Goal: Communication & Community: Answer question/provide support

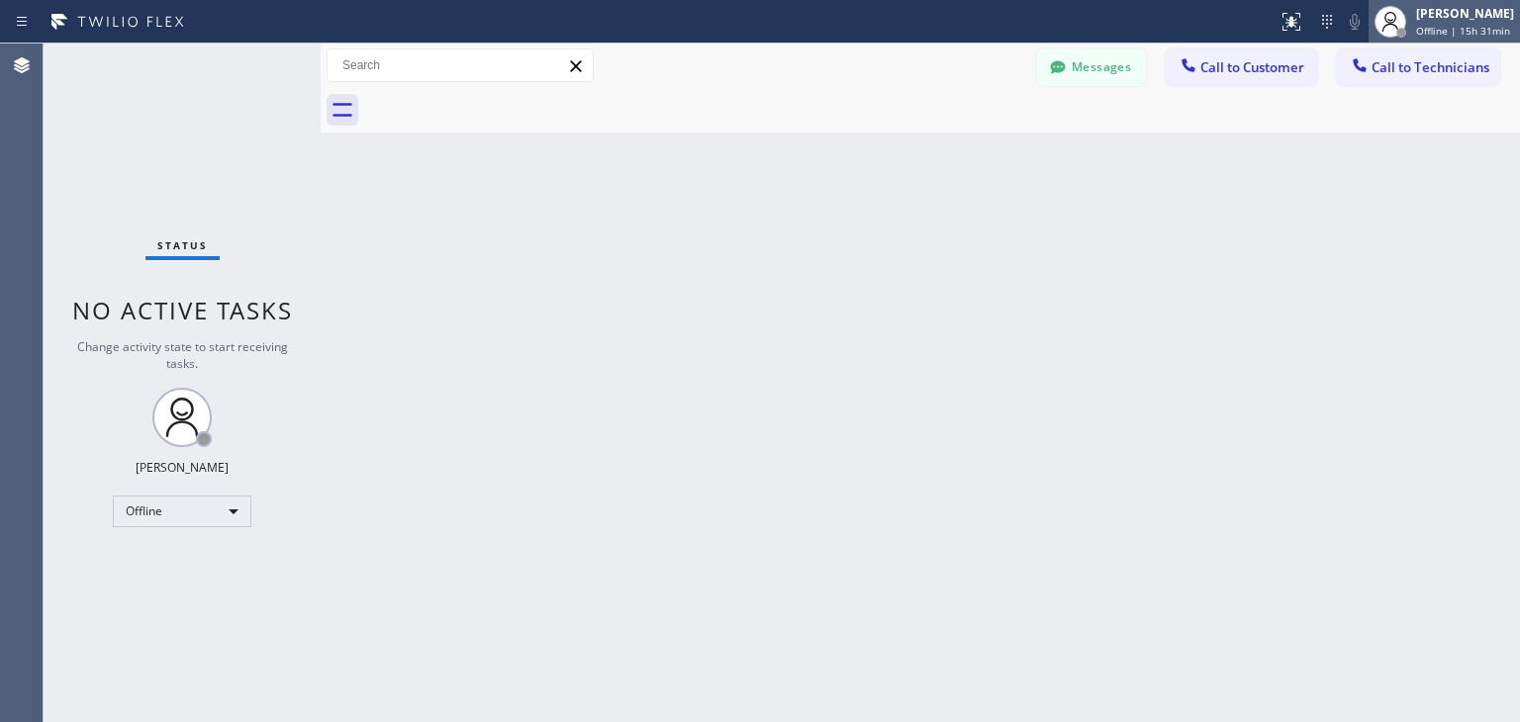
click at [1412, 29] on div at bounding box center [1390, 22] width 44 height 44
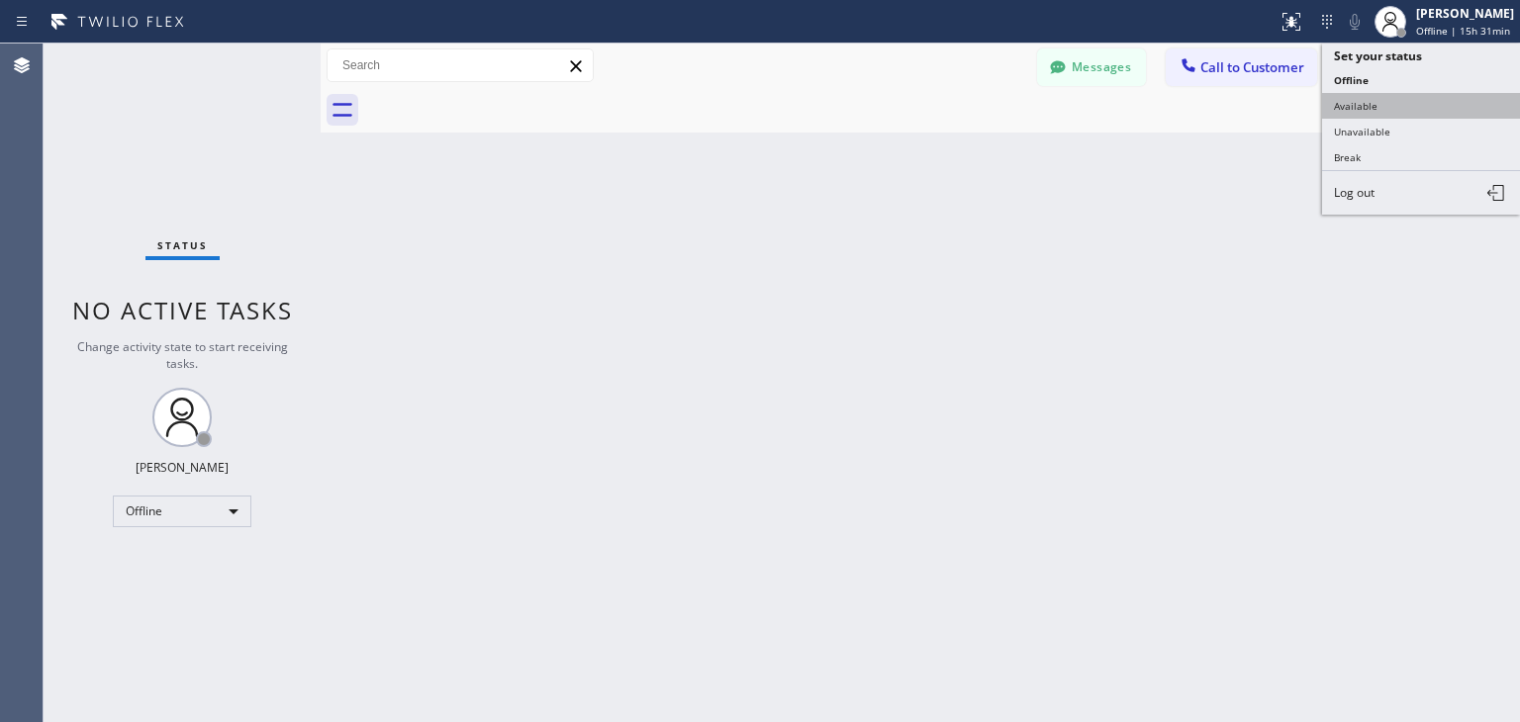
click at [1405, 104] on button "Available" at bounding box center [1421, 106] width 198 height 26
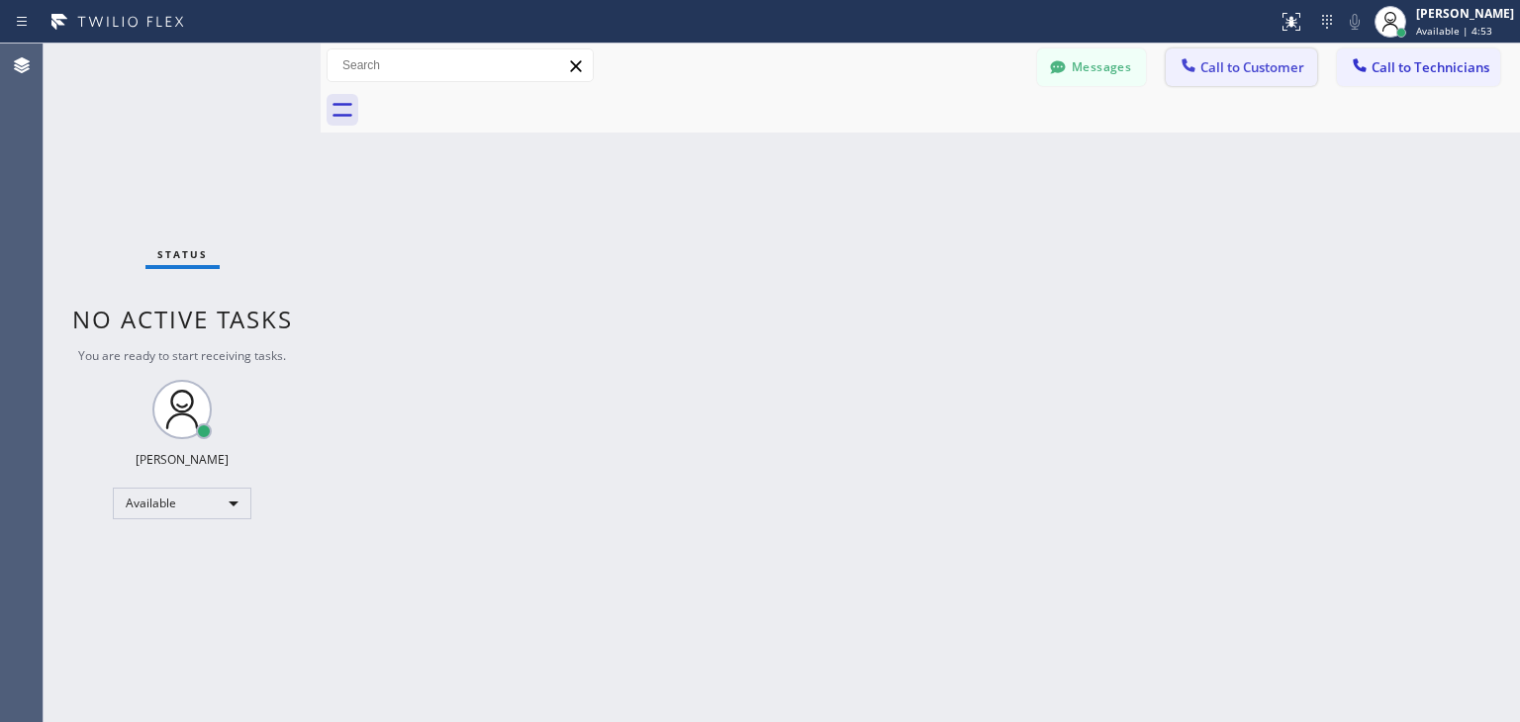
click at [1228, 56] on button "Call to Customer" at bounding box center [1241, 67] width 151 height 38
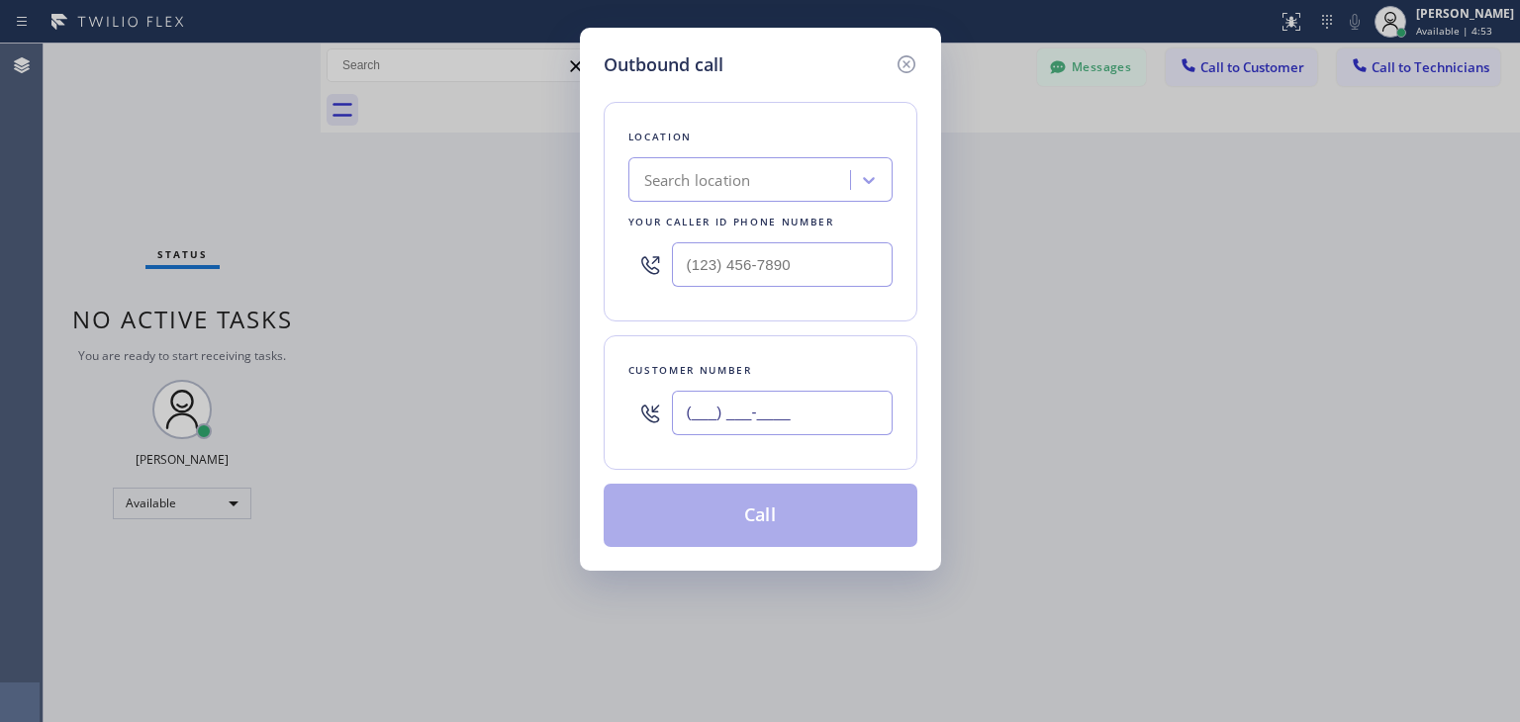
click at [875, 422] on input "(___) ___-____" at bounding box center [782, 413] width 221 height 45
click at [692, 411] on input "(___) ___-____" at bounding box center [782, 413] width 221 height 45
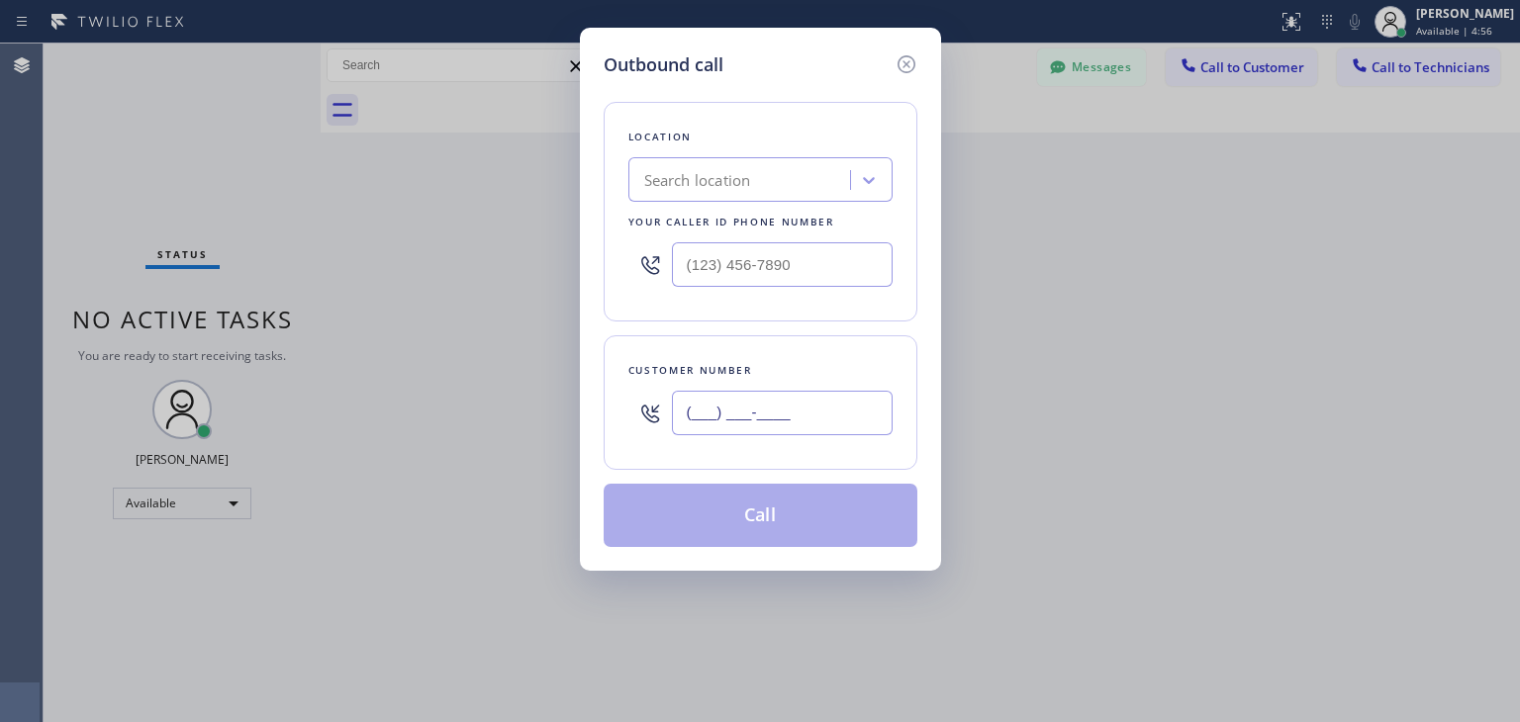
paste input "408) 596-1205"
type input "[PHONE_NUMBER]"
click at [680, 157] on div "Search location" at bounding box center [760, 179] width 264 height 45
paste input "GE Monogram Repair Expert"
type input "GE Monogram Repair Expert"
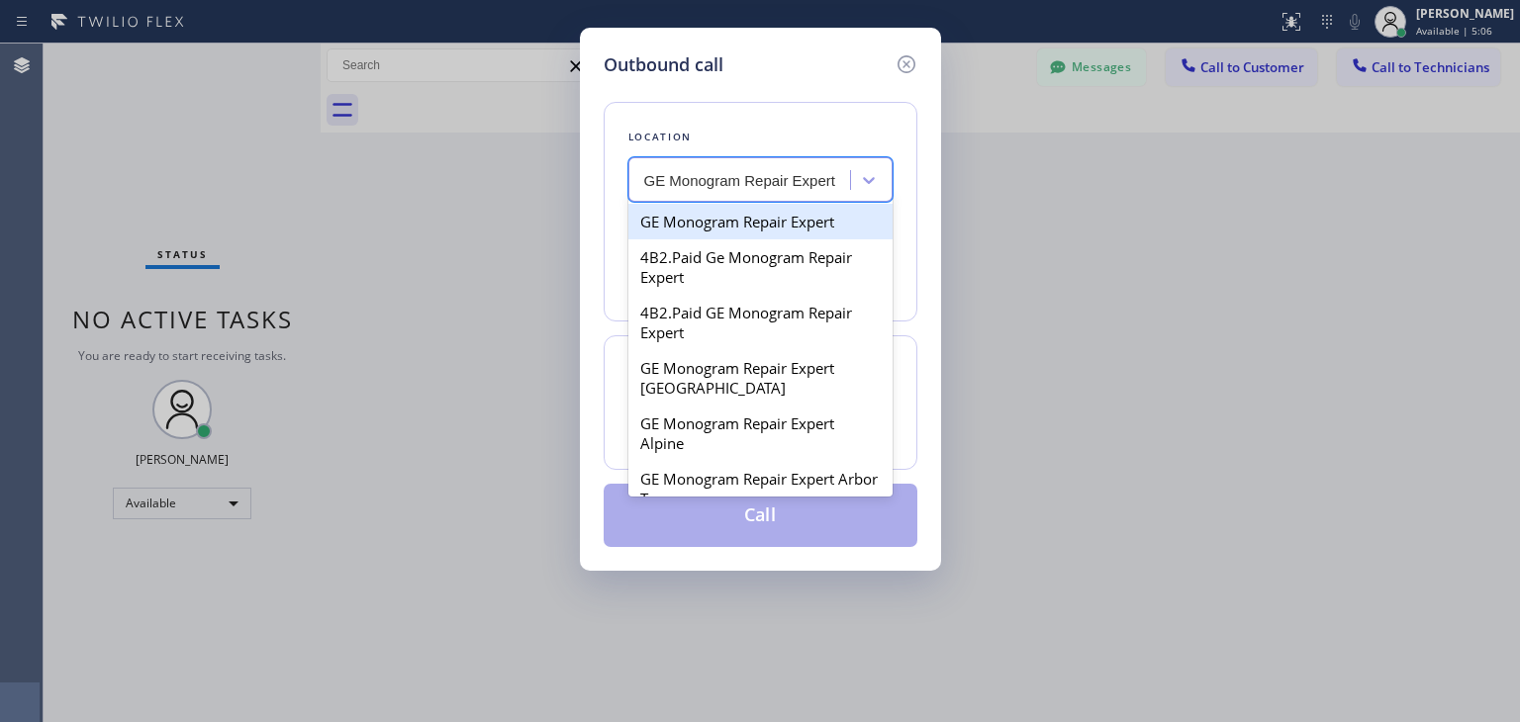
click at [753, 219] on div "GE Monogram Repair Expert" at bounding box center [760, 222] width 264 height 36
type input "[PHONE_NUMBER]"
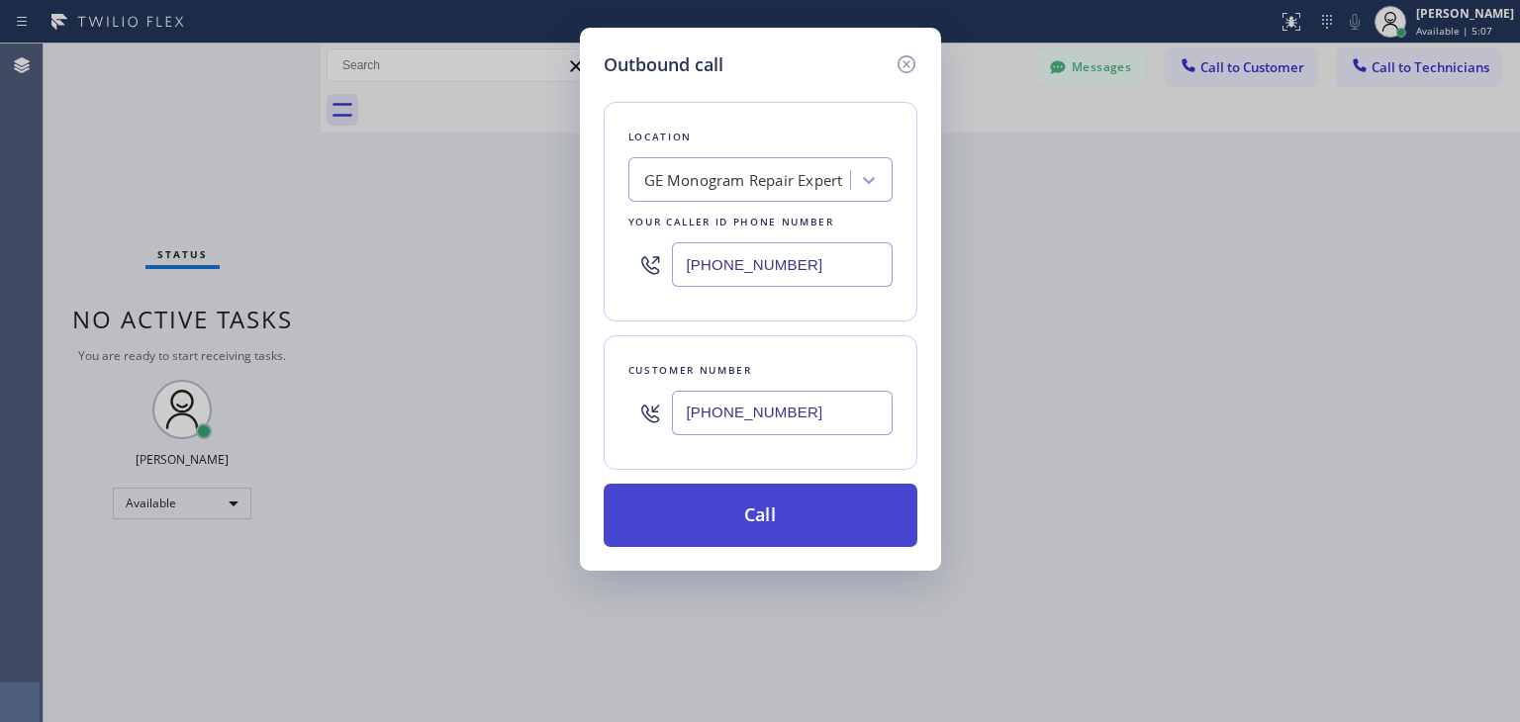
click at [799, 523] on button "Call" at bounding box center [761, 515] width 314 height 63
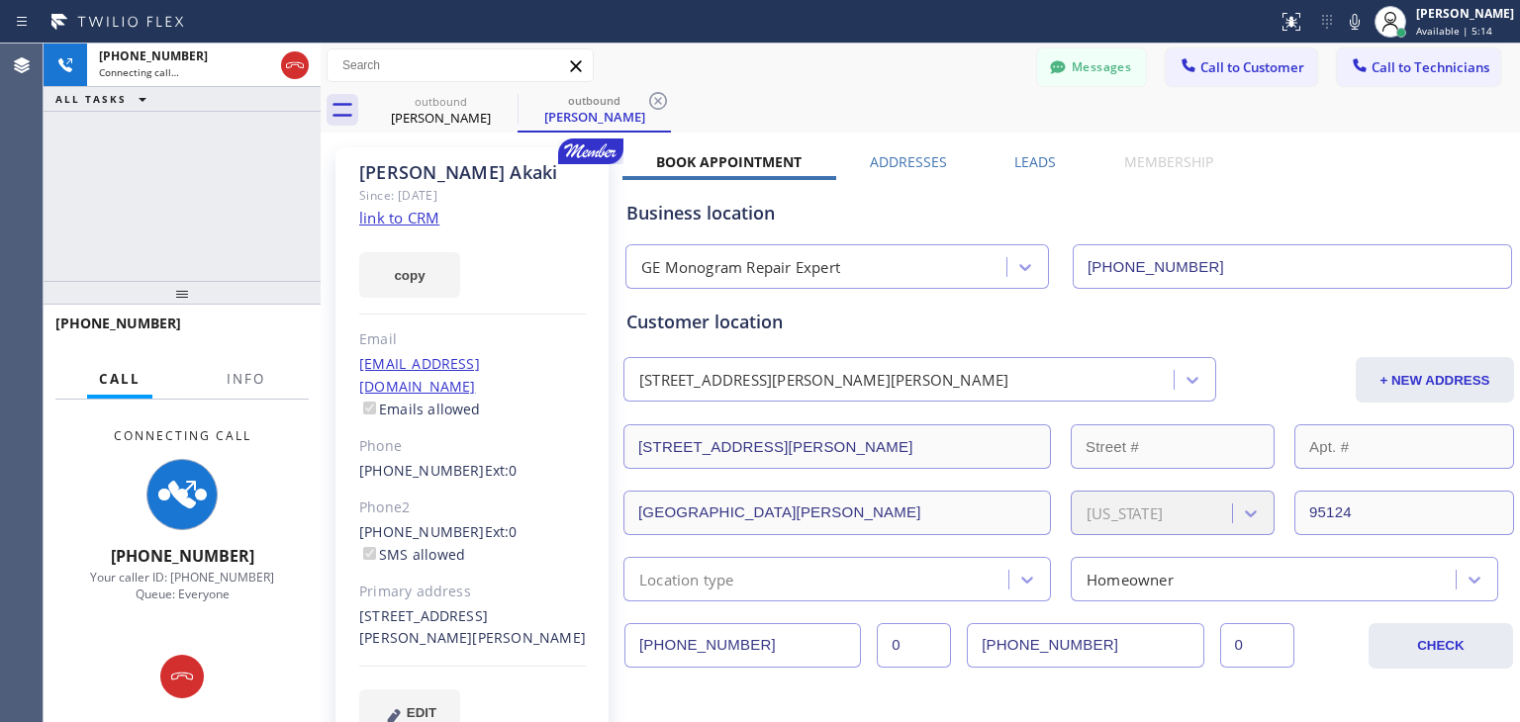
type input "[PHONE_NUMBER]"
click at [171, 673] on icon at bounding box center [182, 677] width 24 height 24
click at [171, 631] on div "Connecting Call [PHONE_NUMBER] Your caller ID: [PHONE_NUMBER] Queue: Everyone" at bounding box center [182, 516] width 277 height 232
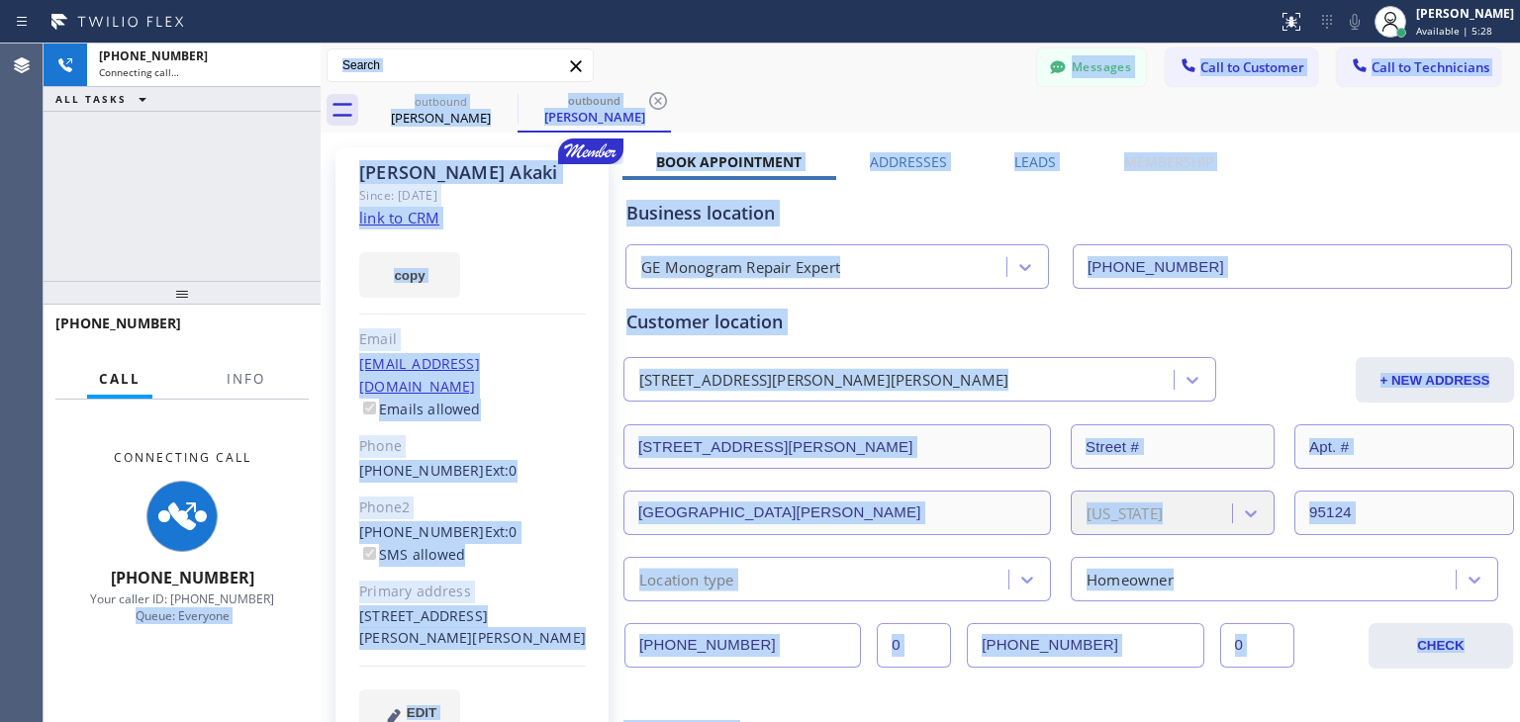
drag, startPoint x: 171, startPoint y: 673, endPoint x: 1102, endPoint y: 742, distance: 933.7
click at [1102, 721] on html "Status report No issues detected If you experience an issue, please download th…" at bounding box center [760, 361] width 1520 height 722
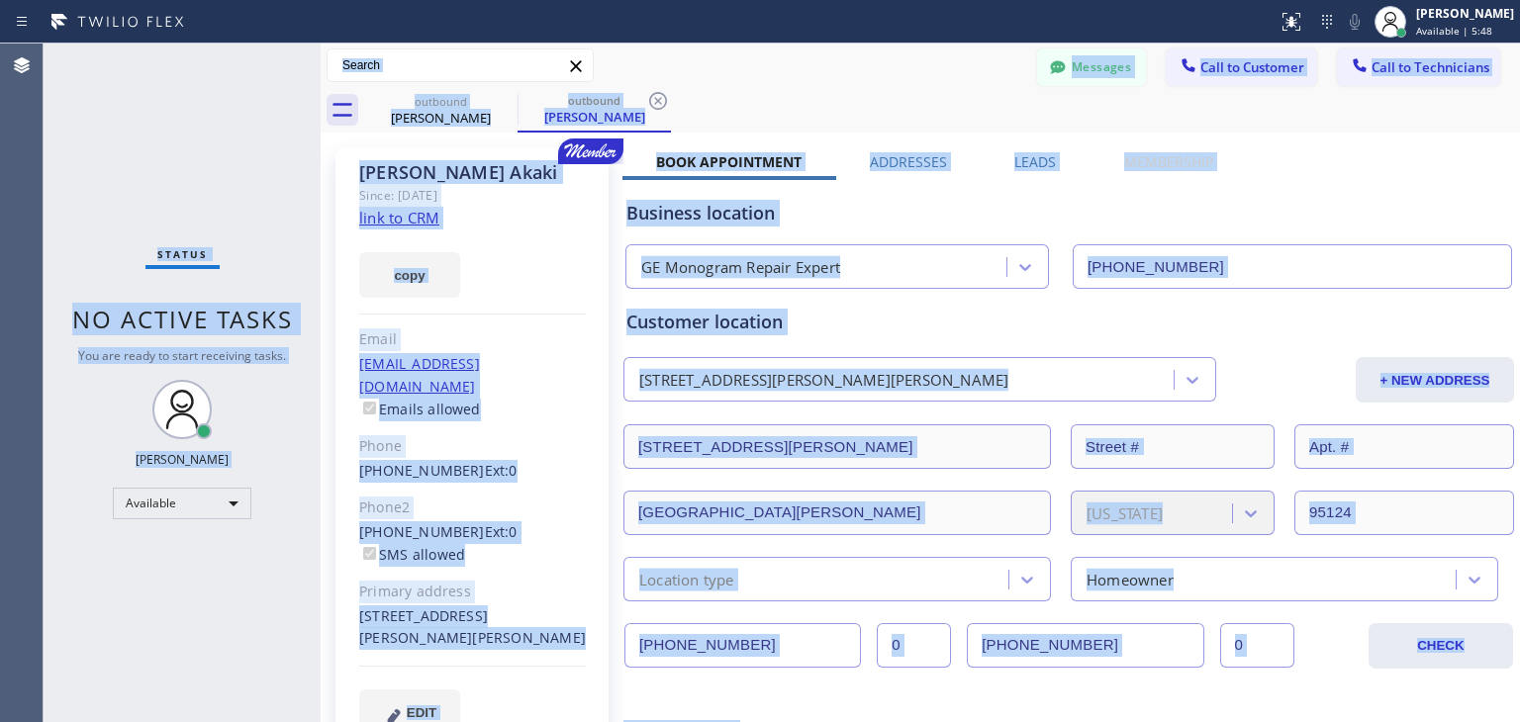
click at [82, 69] on div "Status No active tasks You are ready to start receiving tasks. [PERSON_NAME] Av…" at bounding box center [182, 383] width 277 height 679
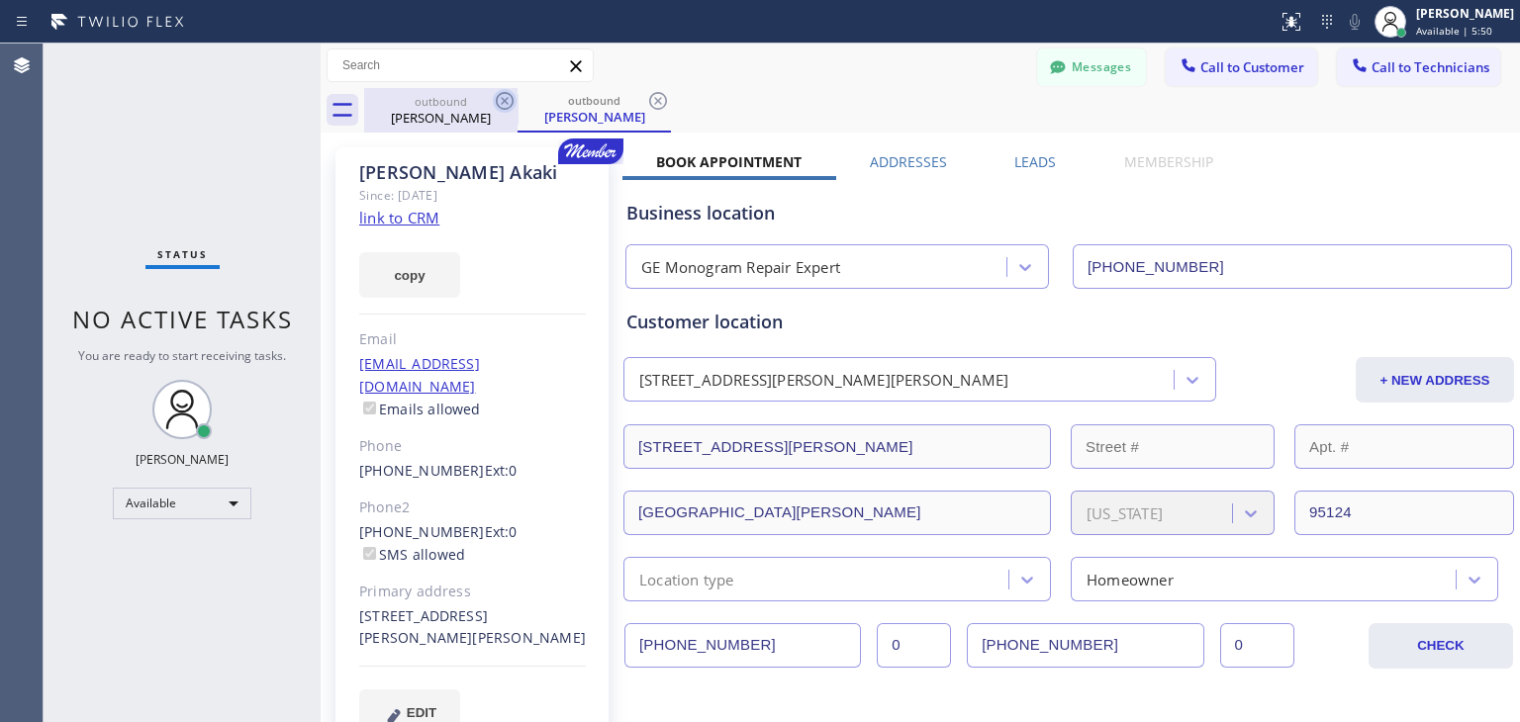
click at [503, 108] on icon at bounding box center [505, 101] width 24 height 24
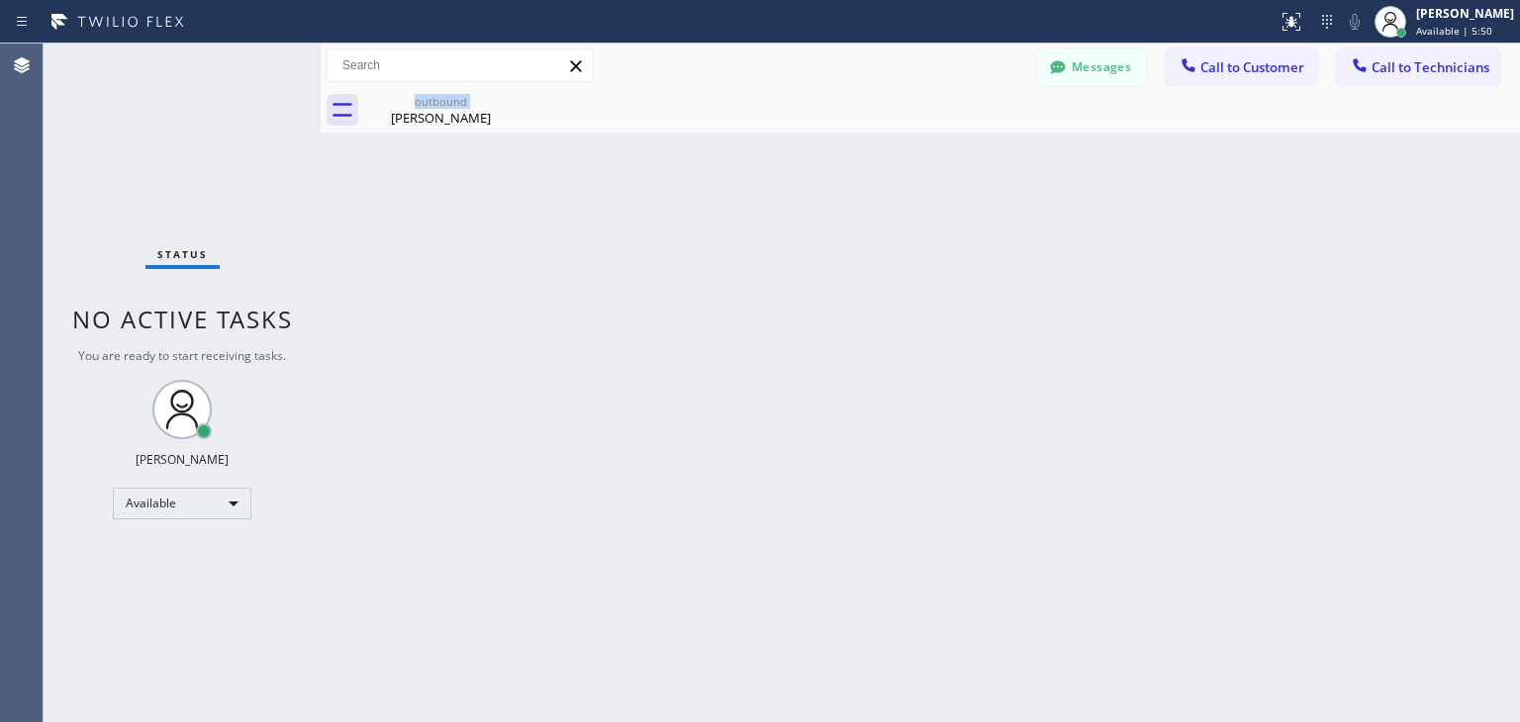
click at [503, 108] on div "outbound [PERSON_NAME]" at bounding box center [440, 110] width 153 height 45
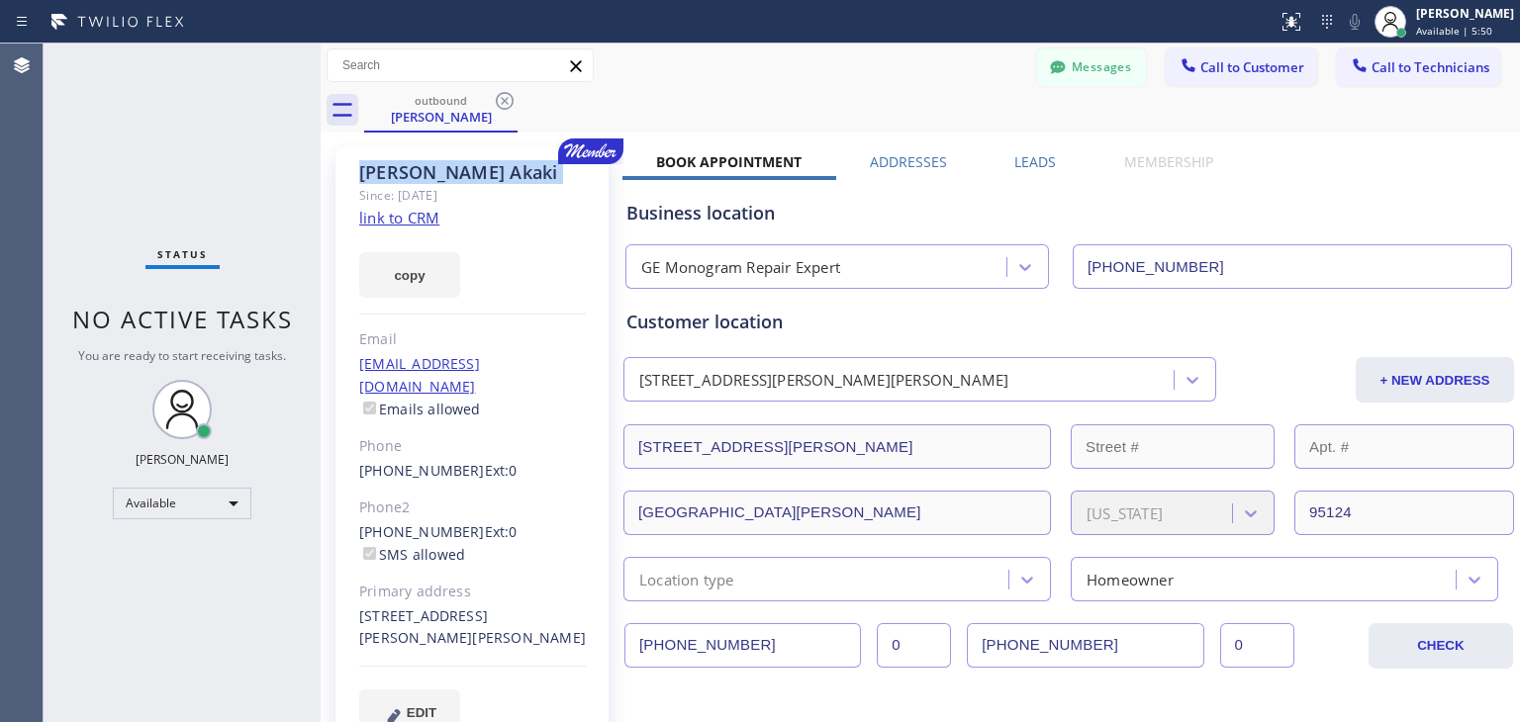
click at [503, 108] on icon at bounding box center [505, 101] width 24 height 24
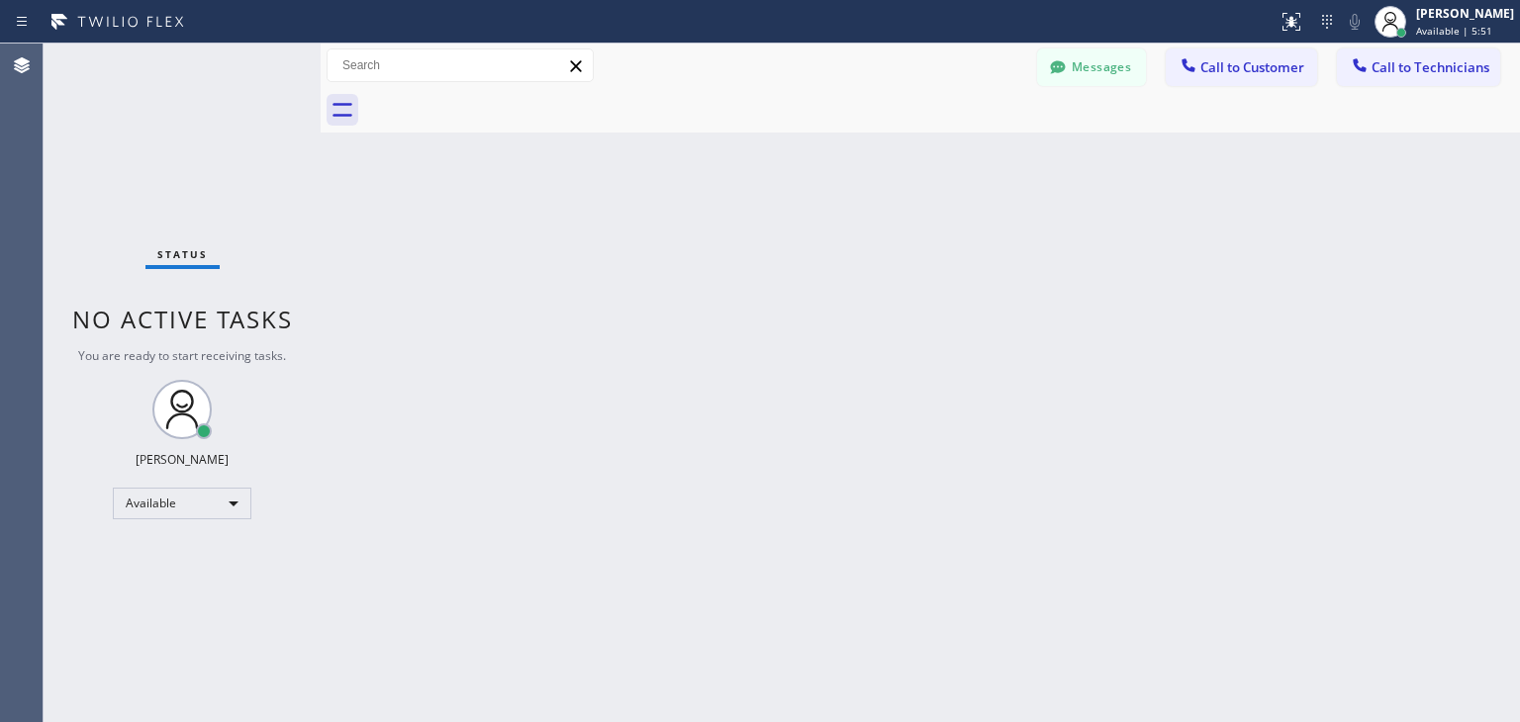
click at [503, 108] on div at bounding box center [942, 110] width 1156 height 45
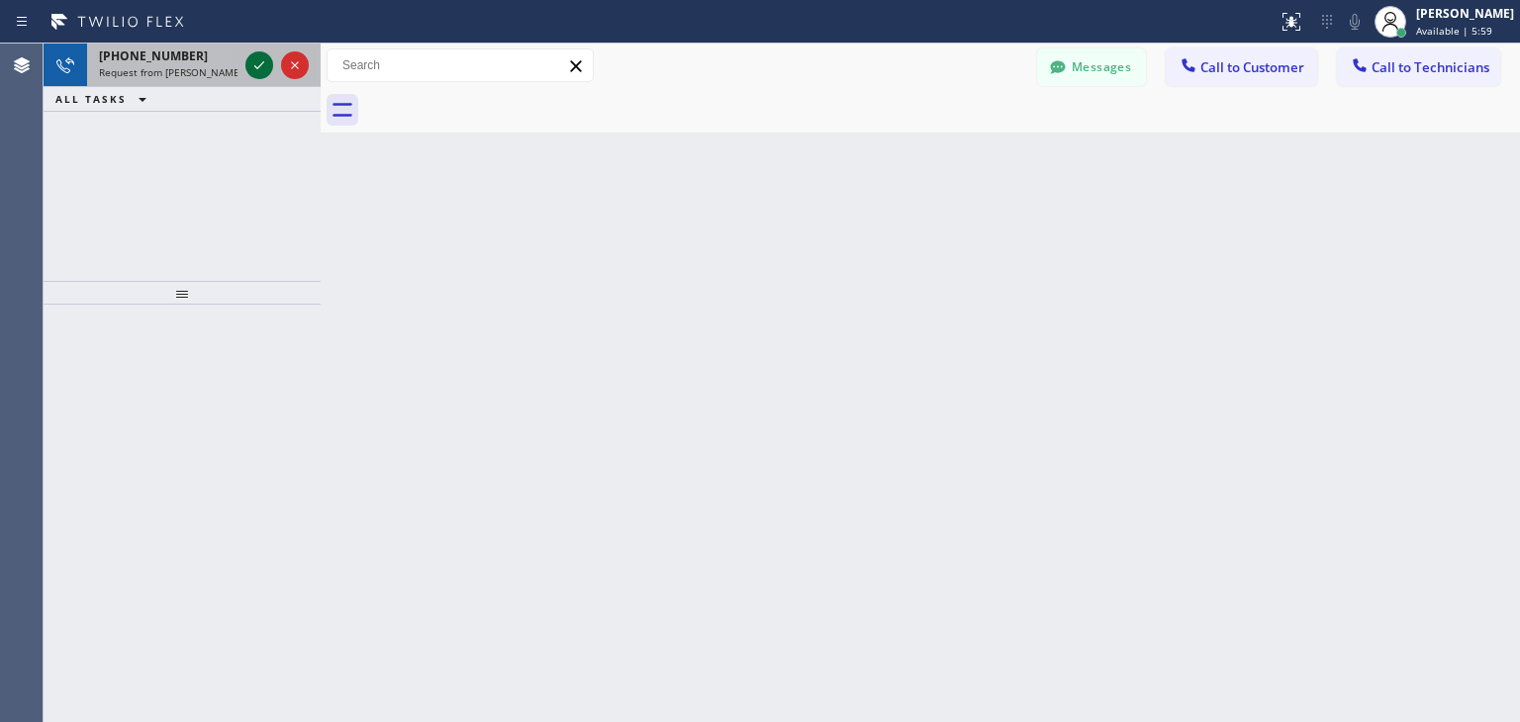
click at [248, 60] on icon at bounding box center [259, 65] width 24 height 24
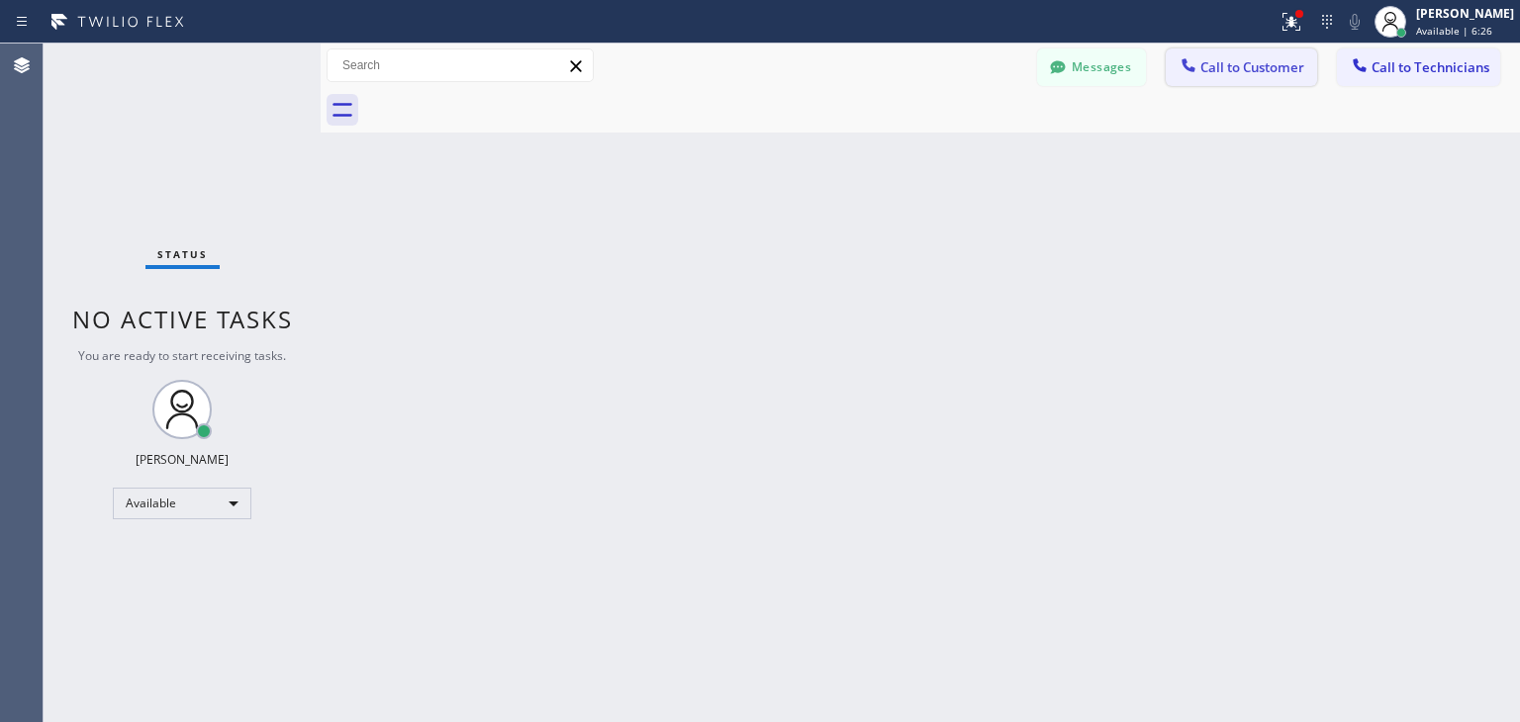
click at [1257, 78] on button "Call to Customer" at bounding box center [1241, 67] width 151 height 38
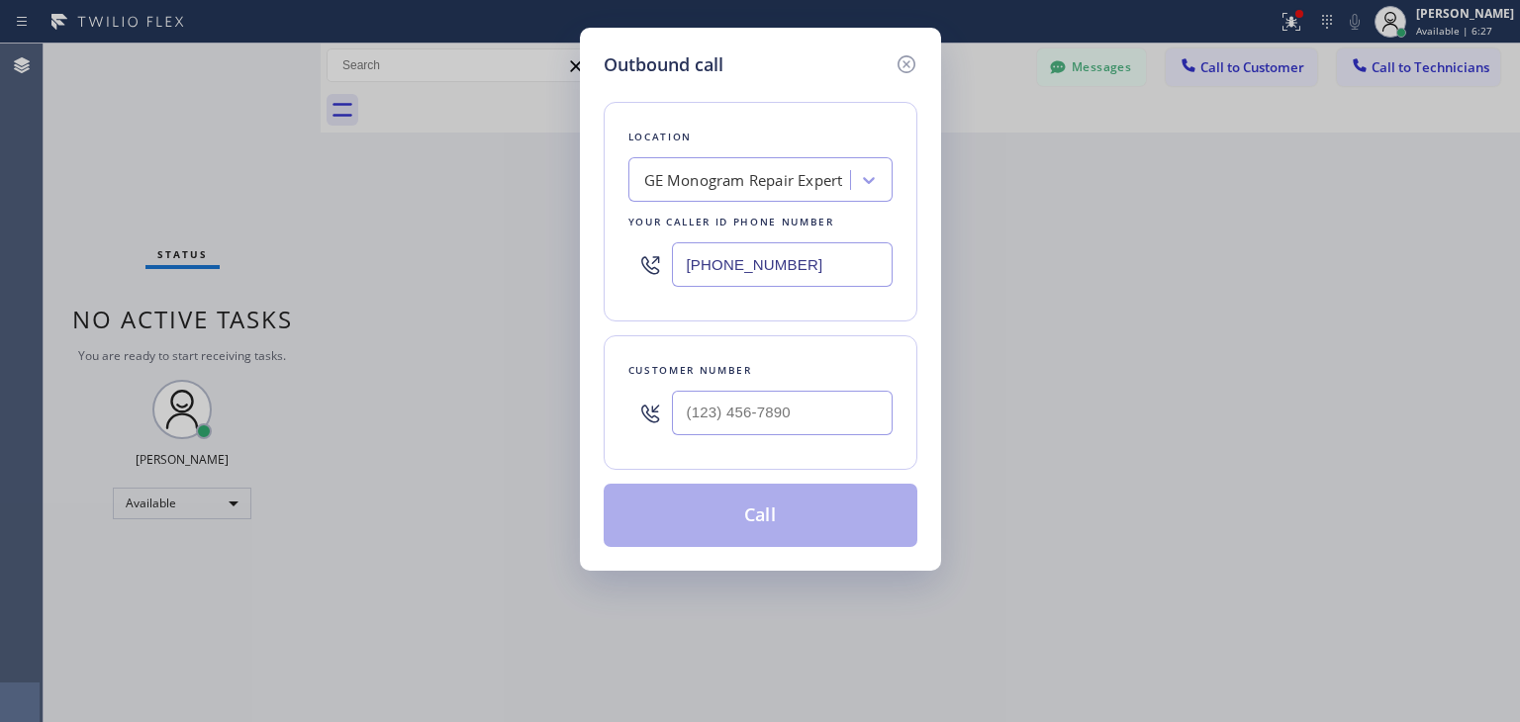
drag, startPoint x: 683, startPoint y: 440, endPoint x: 740, endPoint y: 412, distance: 64.2
click at [740, 412] on div at bounding box center [782, 413] width 221 height 64
click at [740, 412] on input "(___) ___-____" at bounding box center [782, 413] width 221 height 45
paste input "408) 596-1205"
type input "[PHONE_NUMBER]"
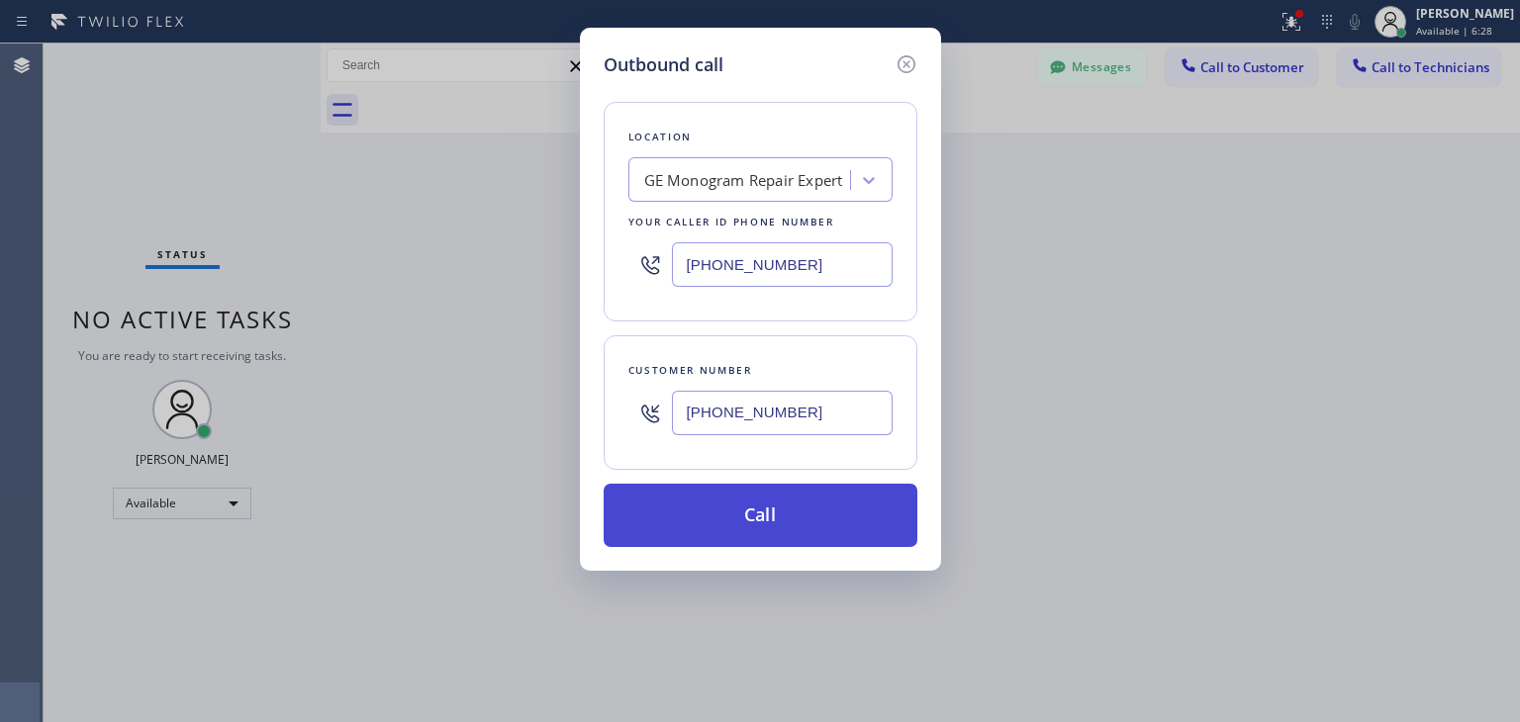
click at [768, 514] on button "Call" at bounding box center [761, 515] width 314 height 63
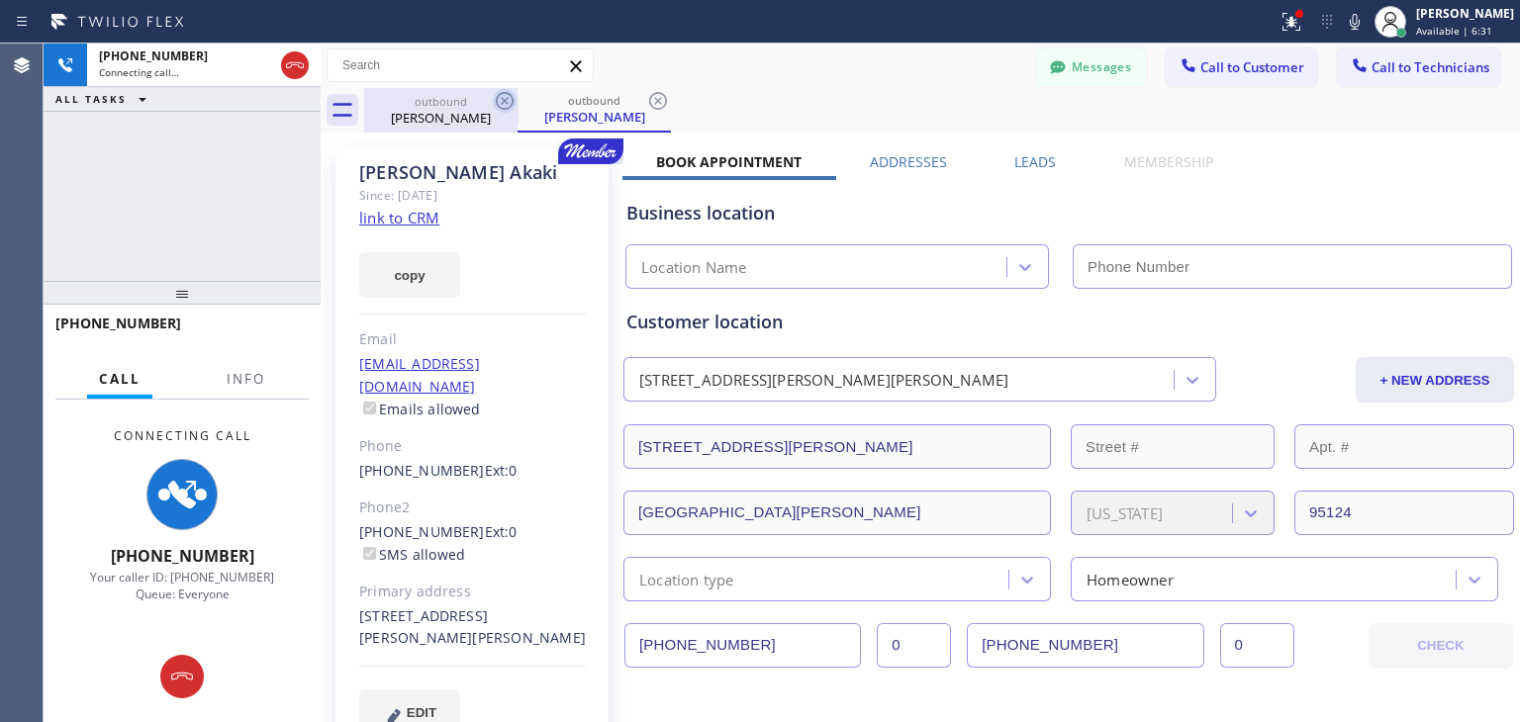
click at [512, 98] on icon at bounding box center [505, 101] width 18 height 18
click at [517, 98] on div "outbound [PERSON_NAME]" at bounding box center [593, 110] width 153 height 45
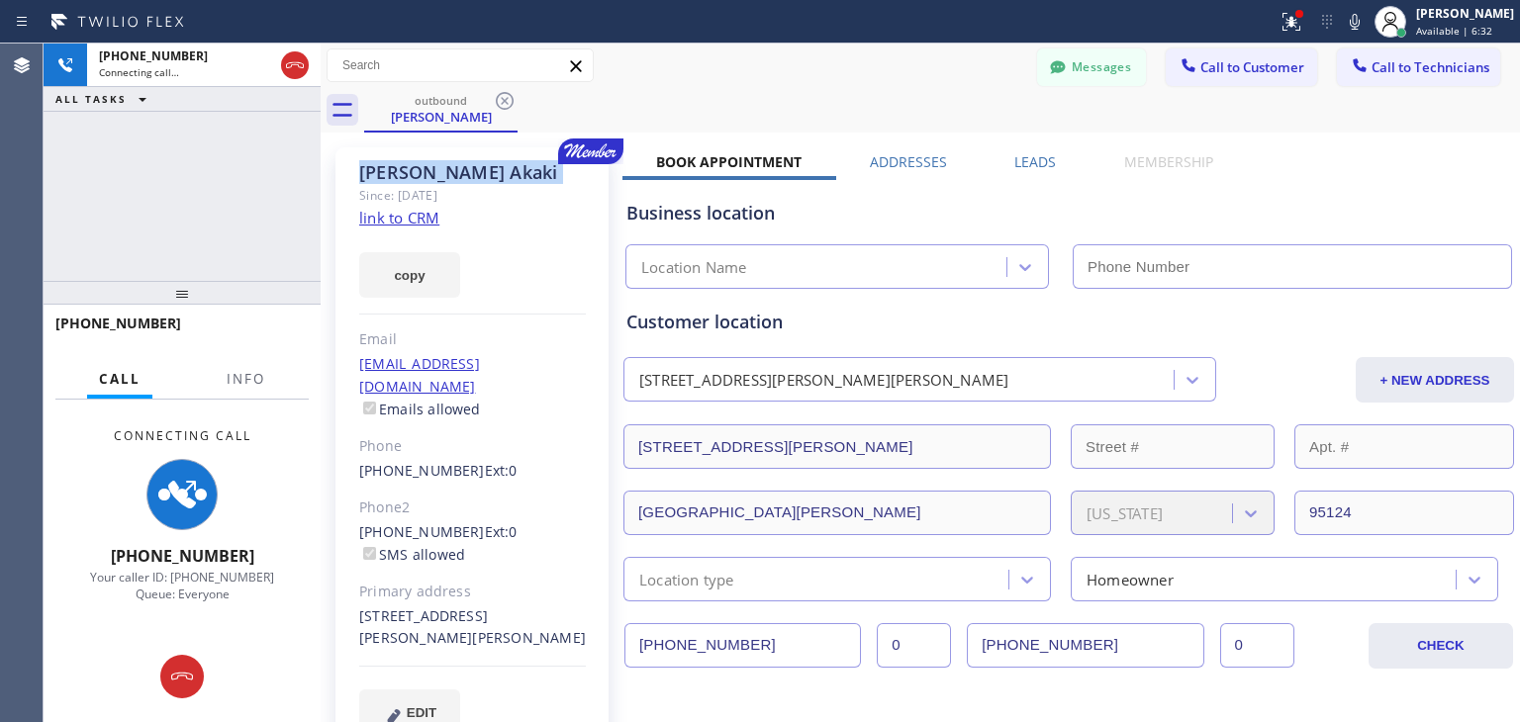
click at [512, 98] on icon at bounding box center [505, 101] width 18 height 18
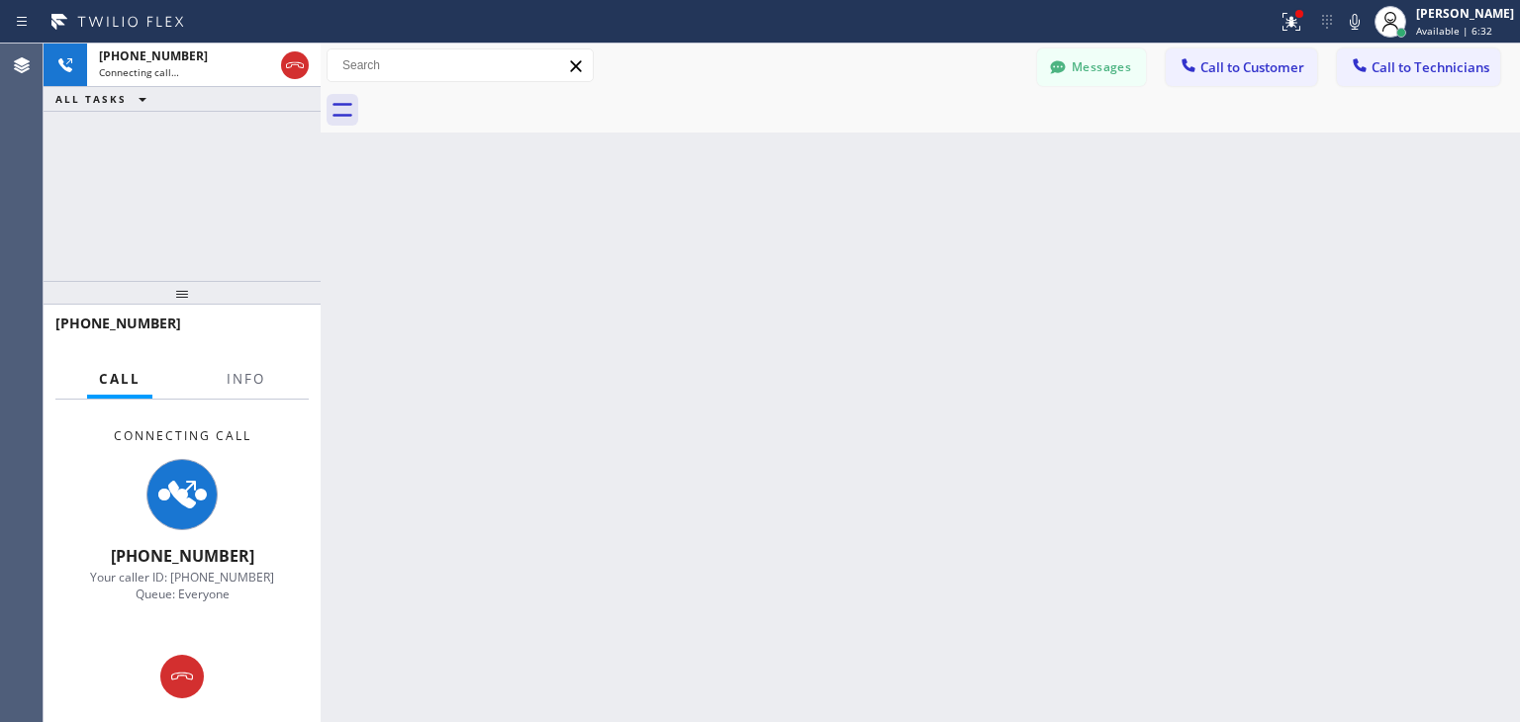
click at [512, 98] on div at bounding box center [942, 110] width 1156 height 45
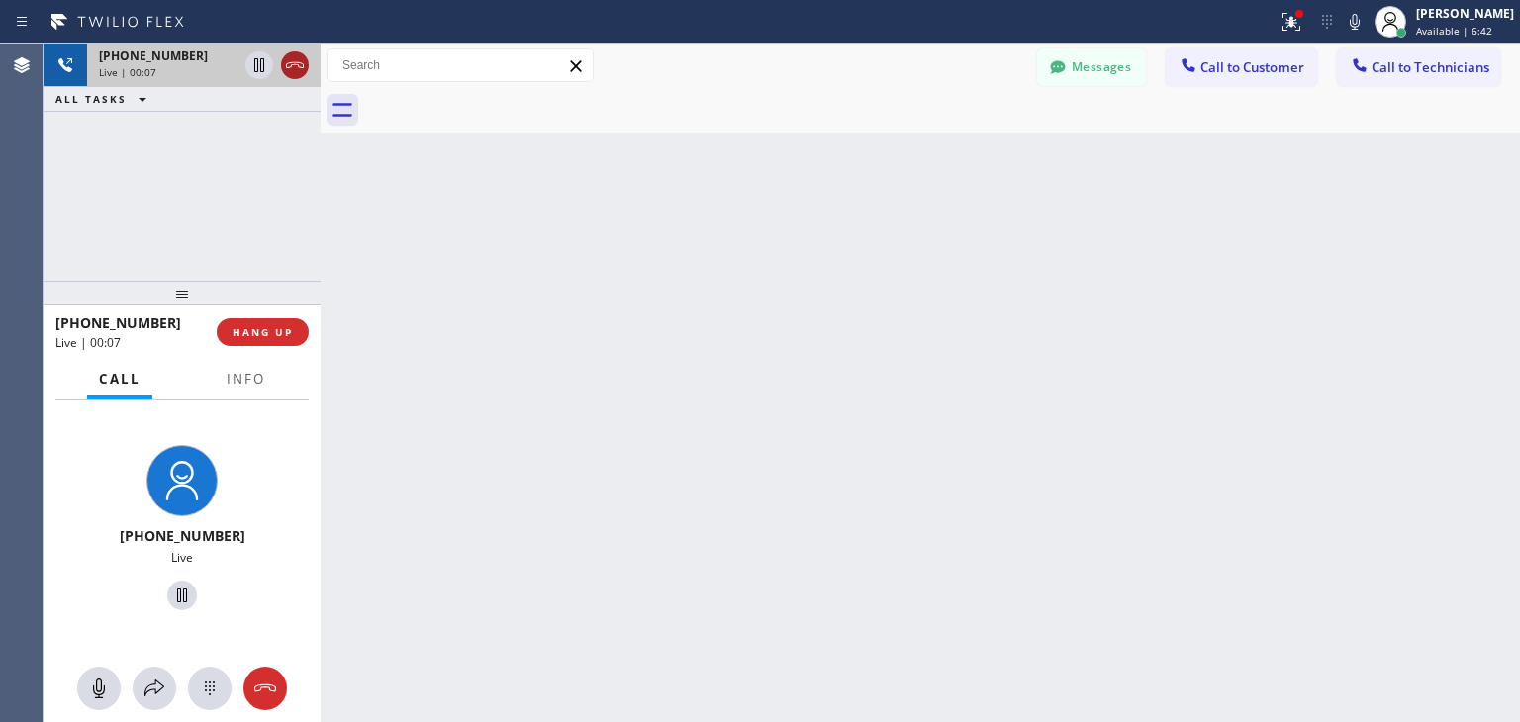
click at [297, 73] on icon at bounding box center [295, 65] width 24 height 24
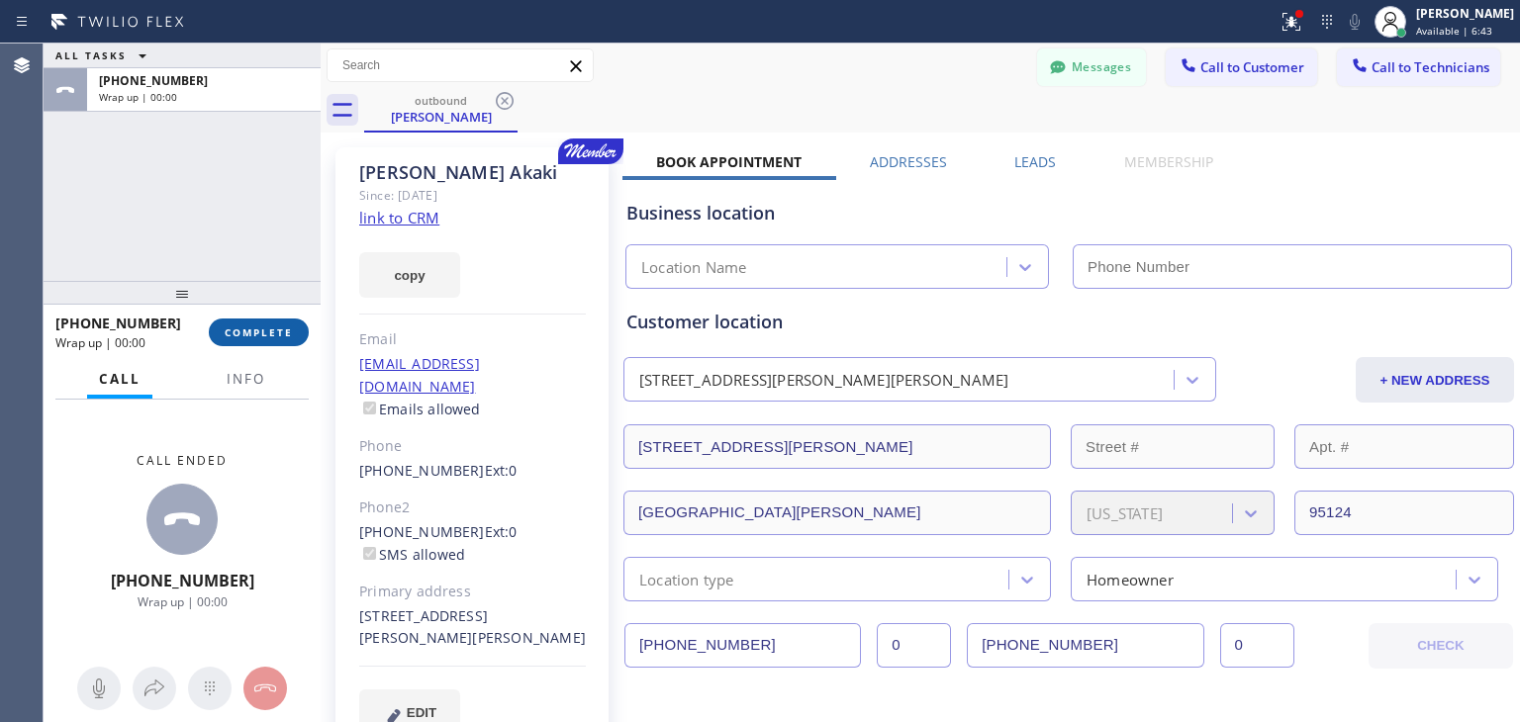
drag, startPoint x: 272, startPoint y: 346, endPoint x: 281, endPoint y: 335, distance: 14.1
click at [281, 335] on div "[PHONE_NUMBER] Wrap up | 00:00 COMPLETE" at bounding box center [181, 332] width 253 height 51
type input "[PHONE_NUMBER]"
click at [281, 335] on span "COMPLETE" at bounding box center [259, 333] width 68 height 14
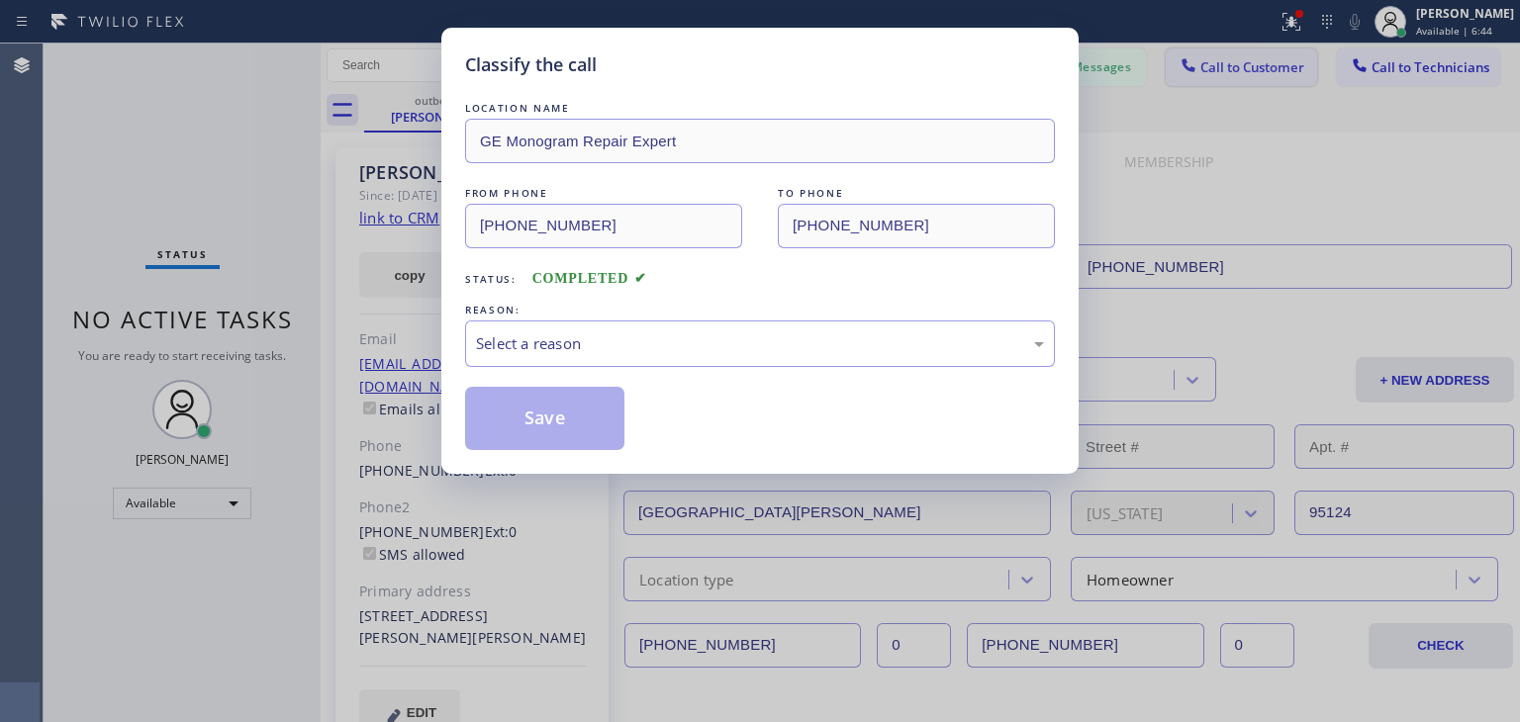
click at [1248, 63] on div "Classify the call LOCATION NAME GE Monogram Repair Expert FROM PHONE [PHONE_NUM…" at bounding box center [760, 361] width 1520 height 722
click at [724, 353] on div "Select a reason" at bounding box center [760, 343] width 568 height 23
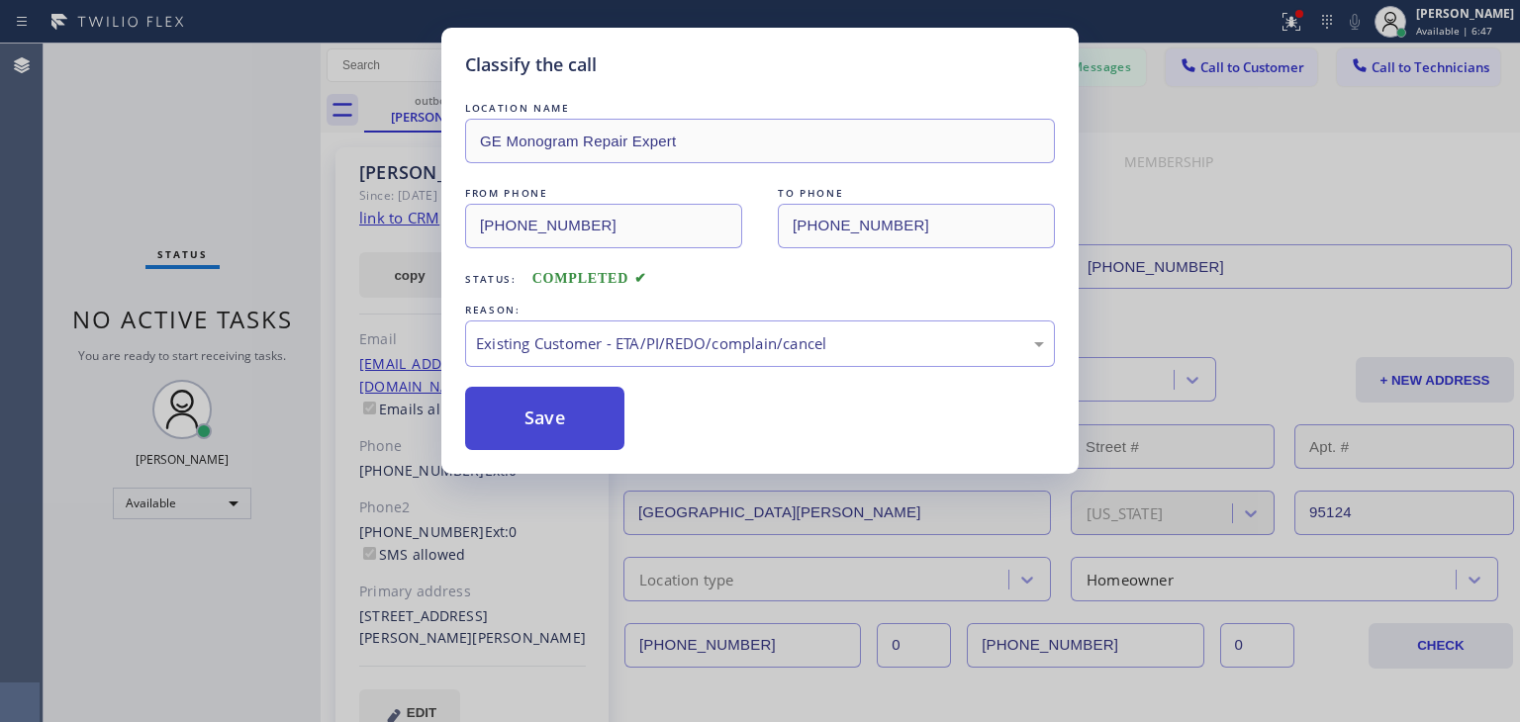
click at [582, 436] on button "Save" at bounding box center [544, 418] width 159 height 63
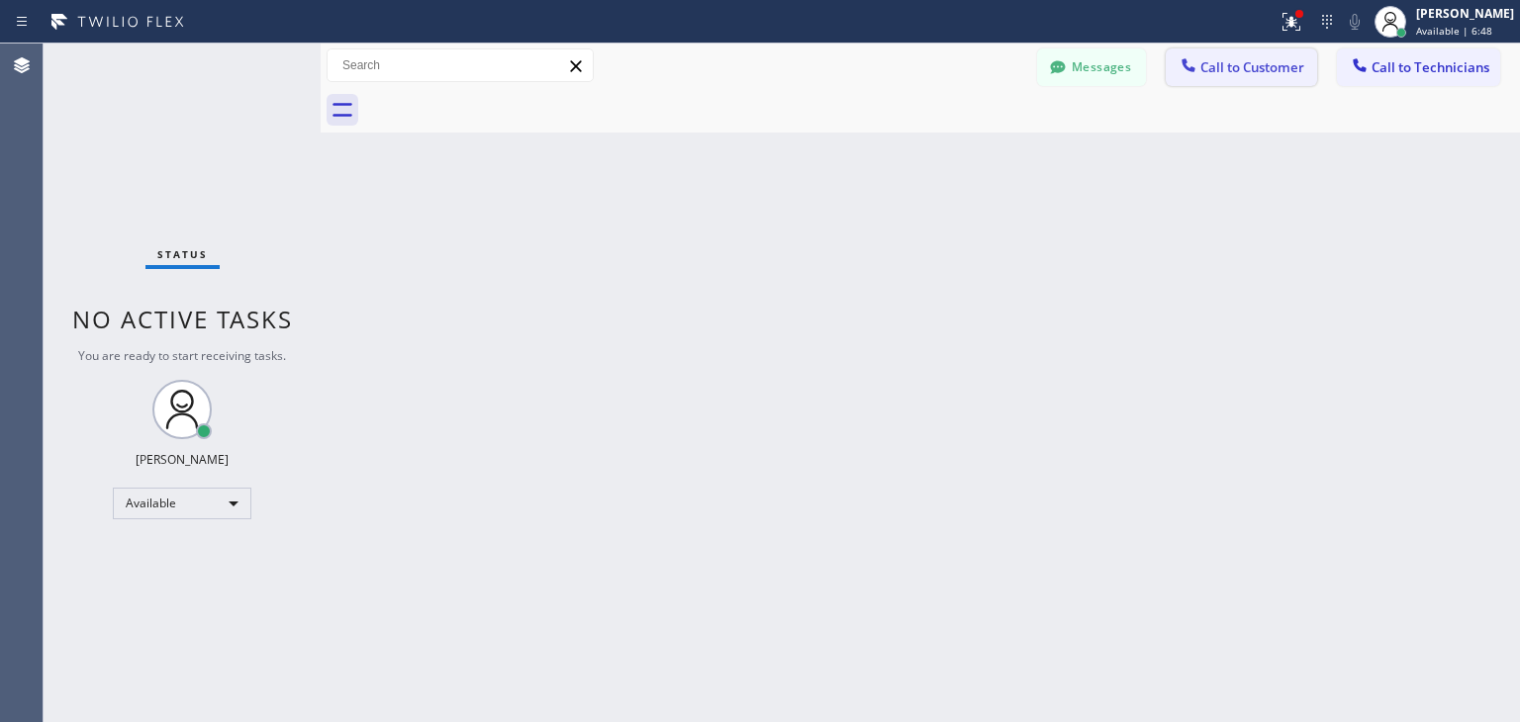
click at [1270, 64] on span "Call to Customer" at bounding box center [1252, 67] width 104 height 18
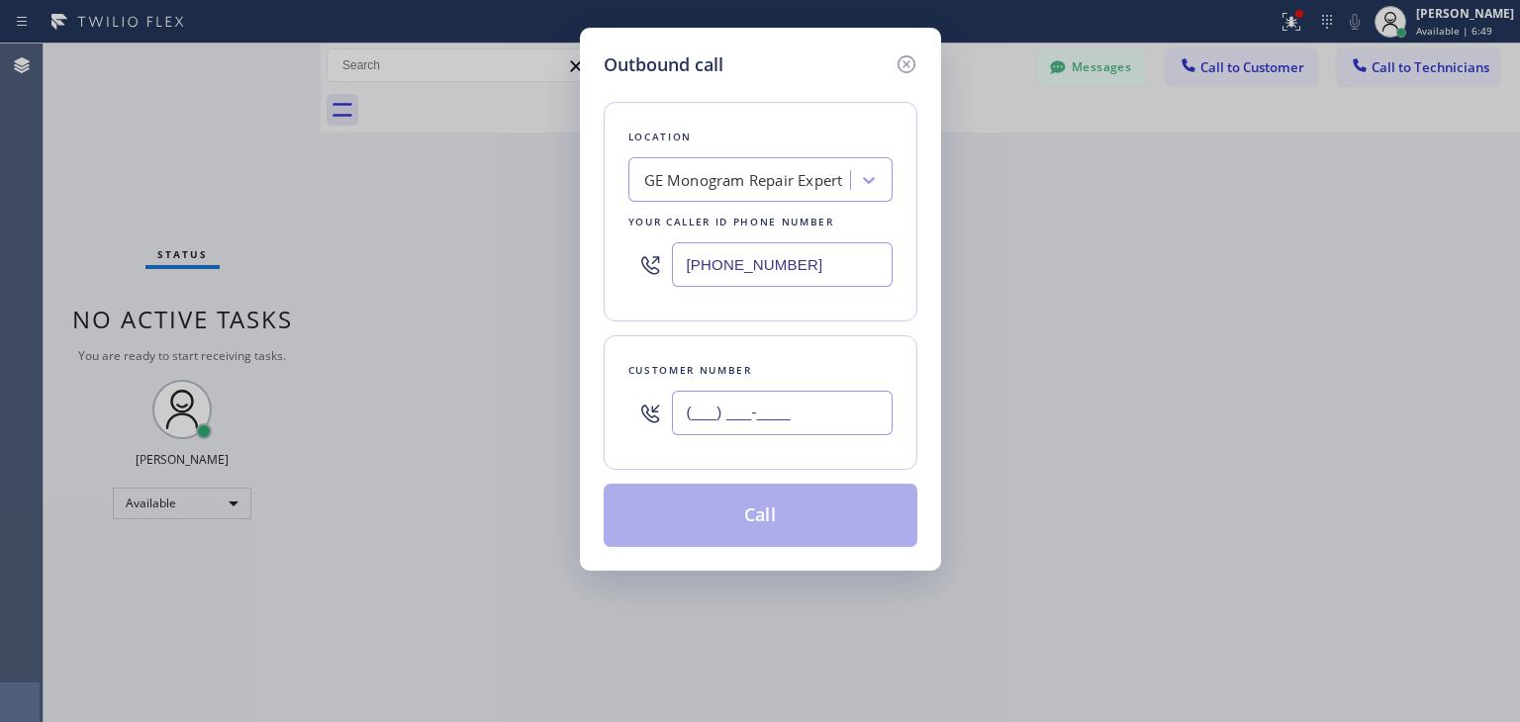
click at [856, 403] on input "(___) ___-____" at bounding box center [782, 413] width 221 height 45
paste input "408) 371-7441"
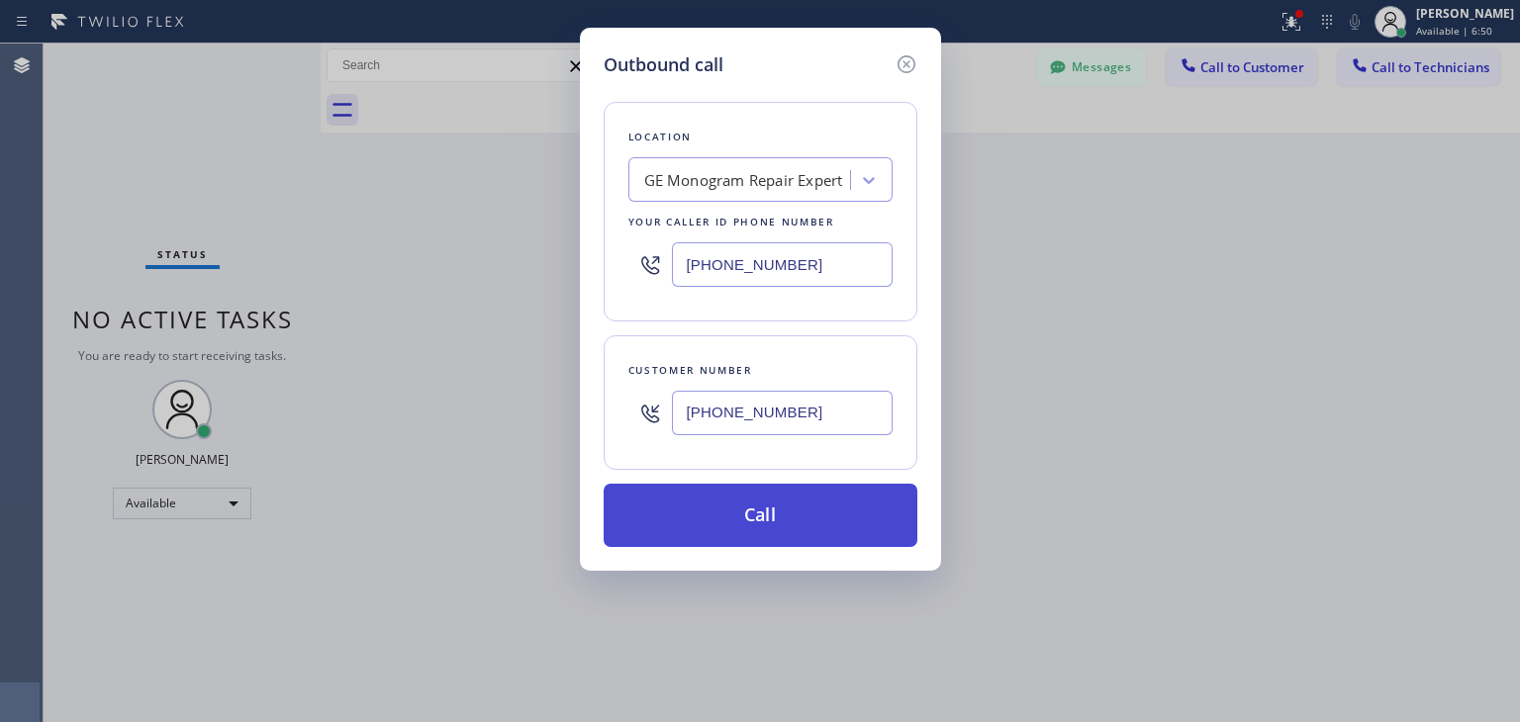
type input "[PHONE_NUMBER]"
click at [844, 501] on button "Call" at bounding box center [761, 515] width 314 height 63
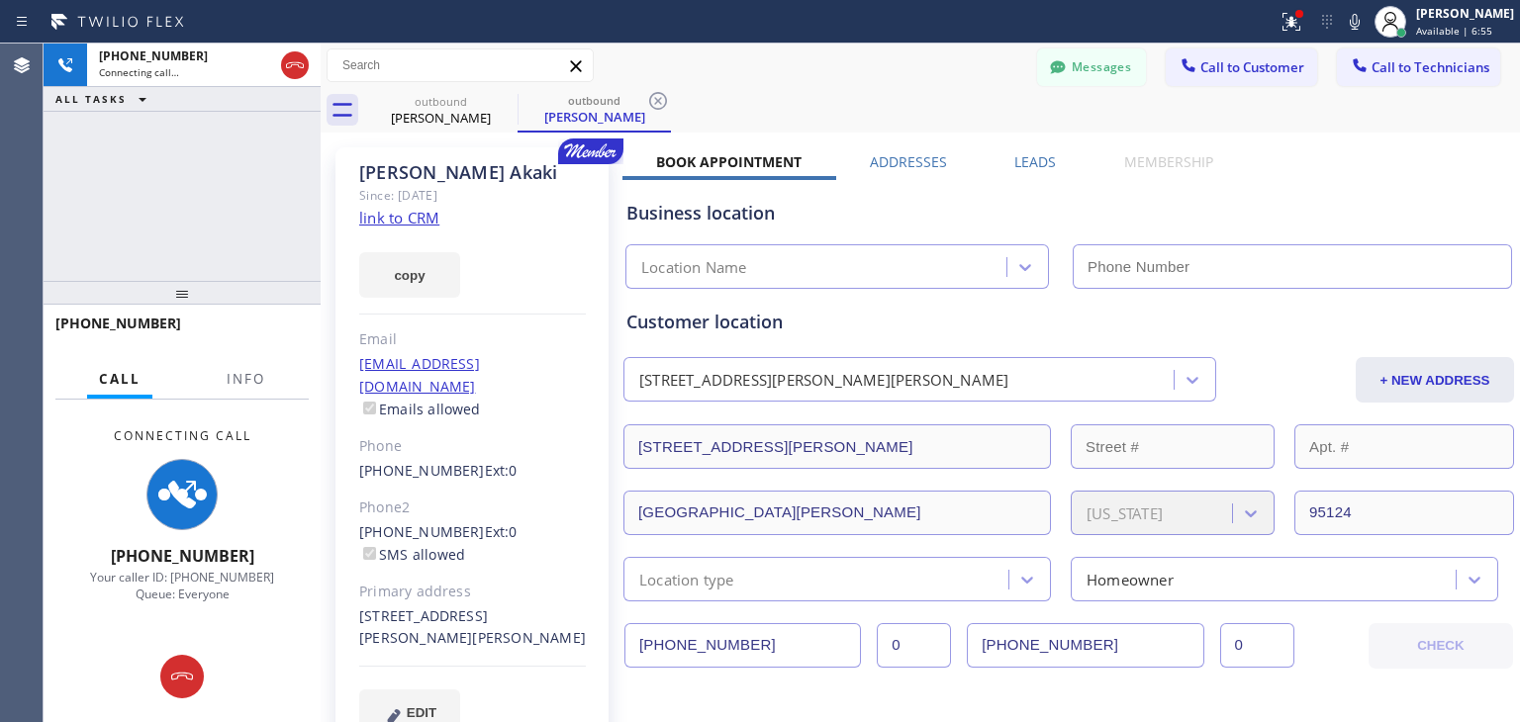
type input "[PHONE_NUMBER]"
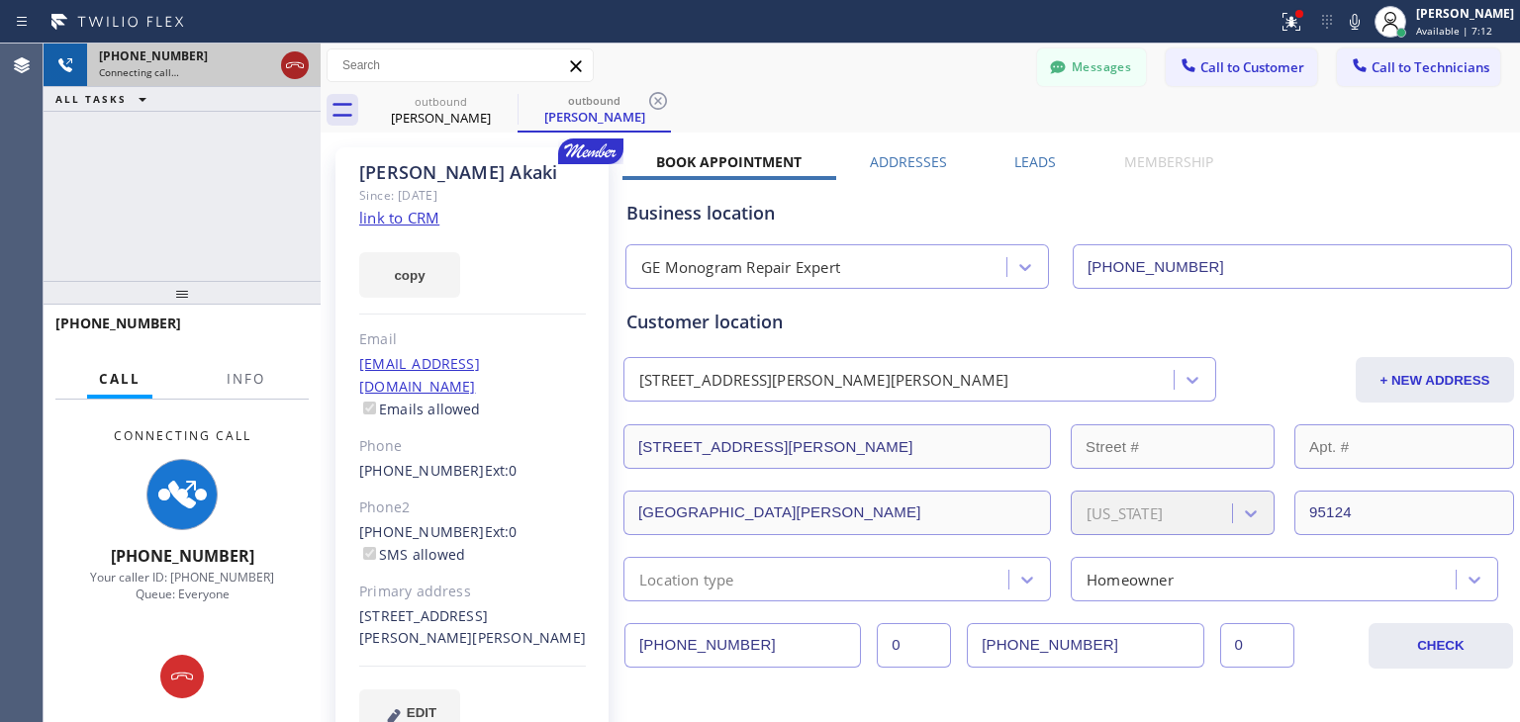
click at [297, 72] on icon at bounding box center [295, 65] width 24 height 24
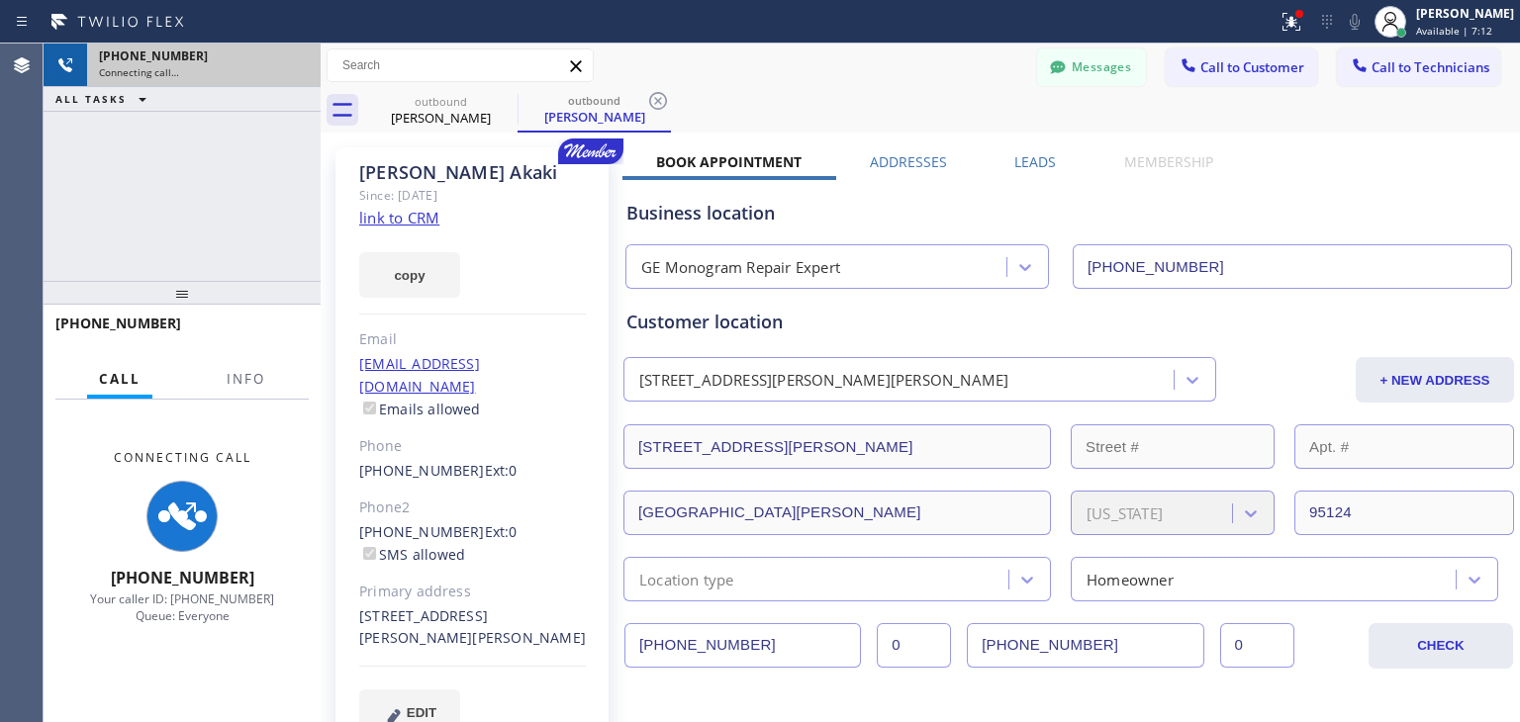
click at [297, 72] on div "Connecting call…" at bounding box center [204, 72] width 210 height 14
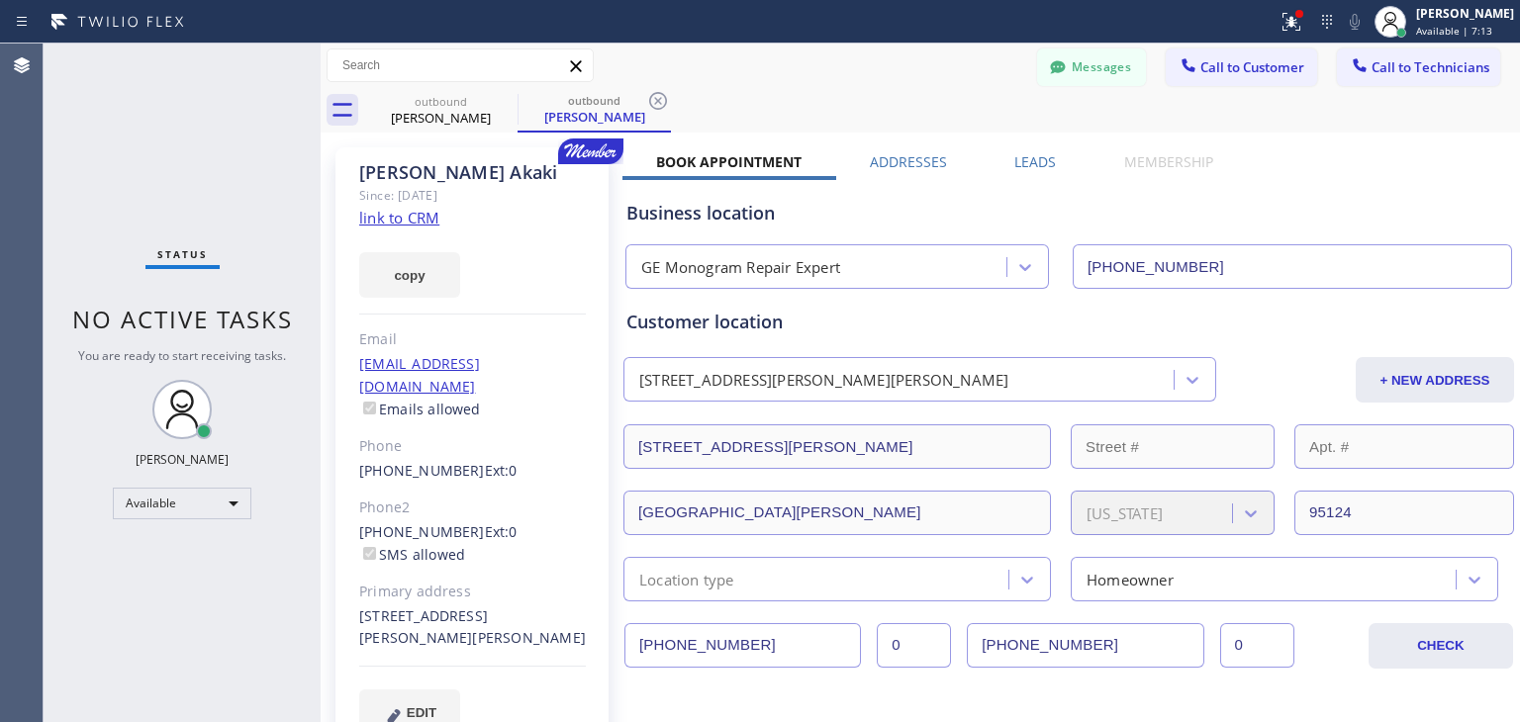
drag, startPoint x: 297, startPoint y: 72, endPoint x: 961, endPoint y: 678, distance: 898.6
click at [501, 107] on icon at bounding box center [505, 101] width 24 height 24
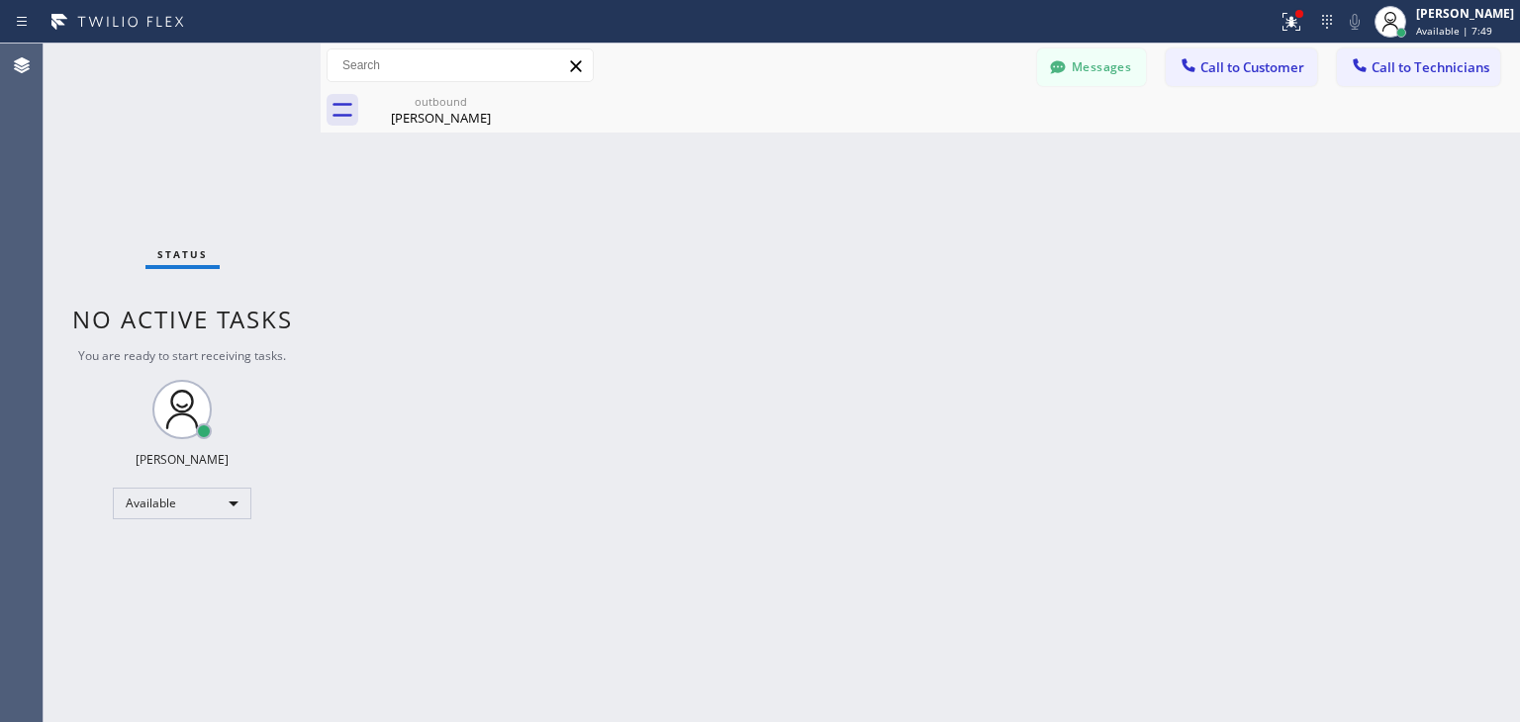
click at [0, 0] on icon at bounding box center [0, 0] width 0 height 0
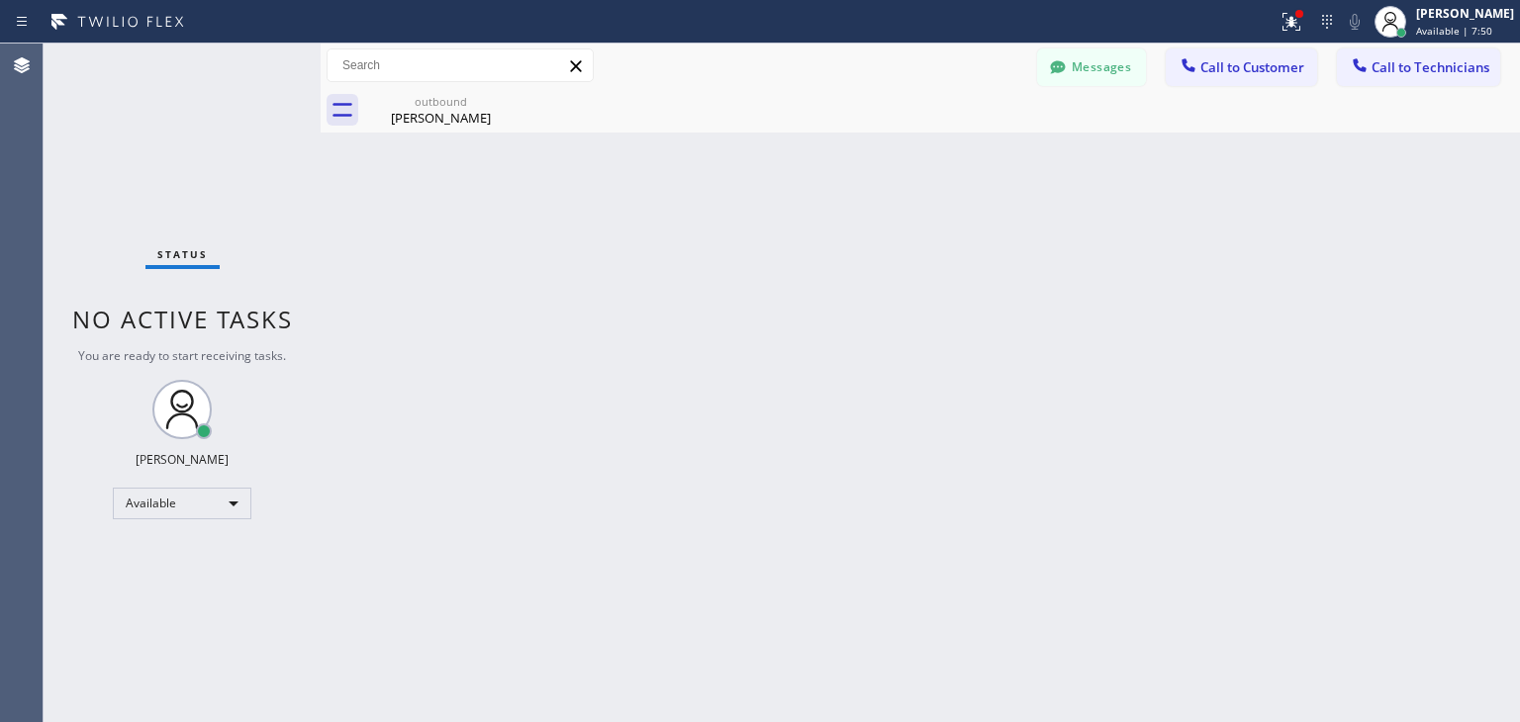
click at [0, 0] on icon at bounding box center [0, 0] width 0 height 0
click at [1319, 65] on div "Messages Call to Customer Call to Technicians Outbound call Location GE Monogra…" at bounding box center [1278, 65] width 483 height 35
click at [1298, 65] on span "Call to Customer" at bounding box center [1252, 67] width 104 height 18
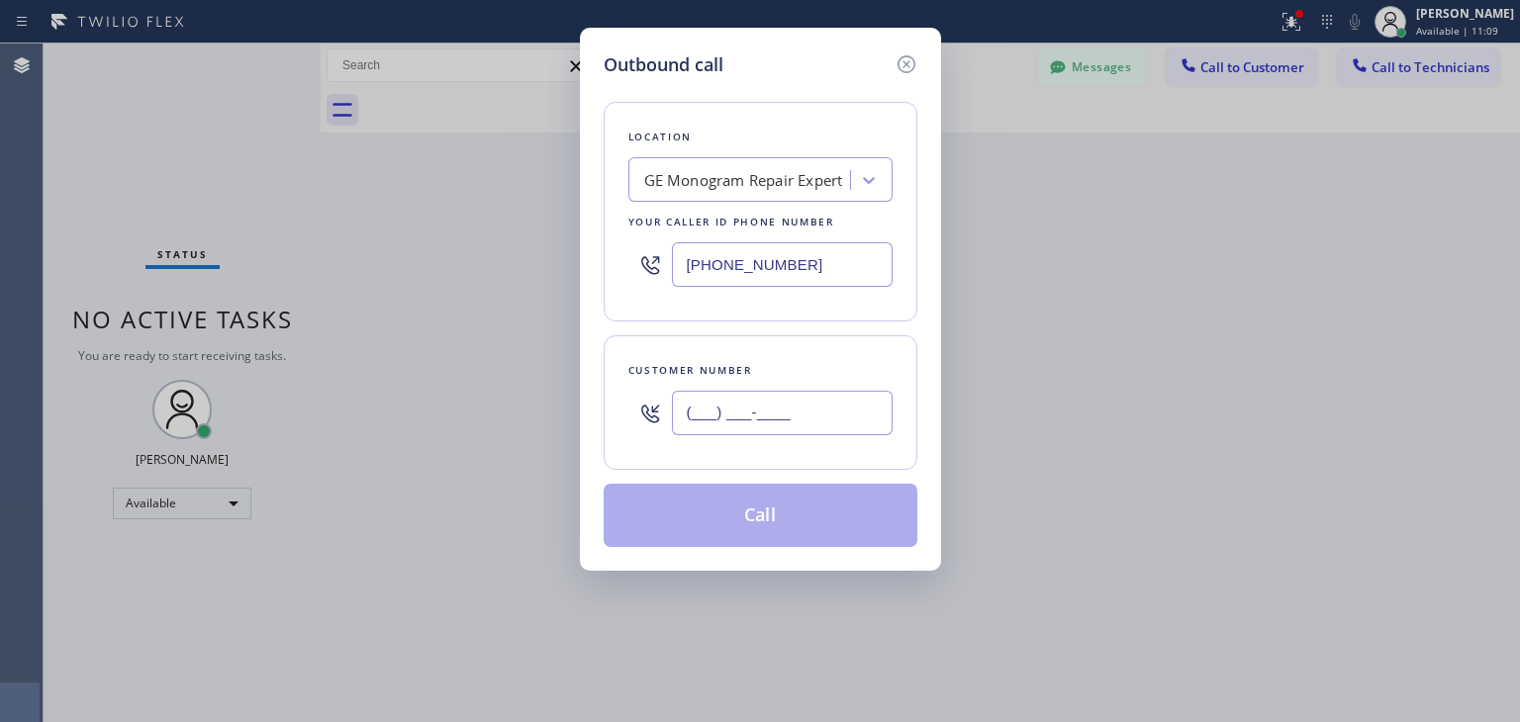
paste input "408) 596-1205"
click at [835, 424] on input "[PHONE_NUMBER]" at bounding box center [782, 413] width 221 height 45
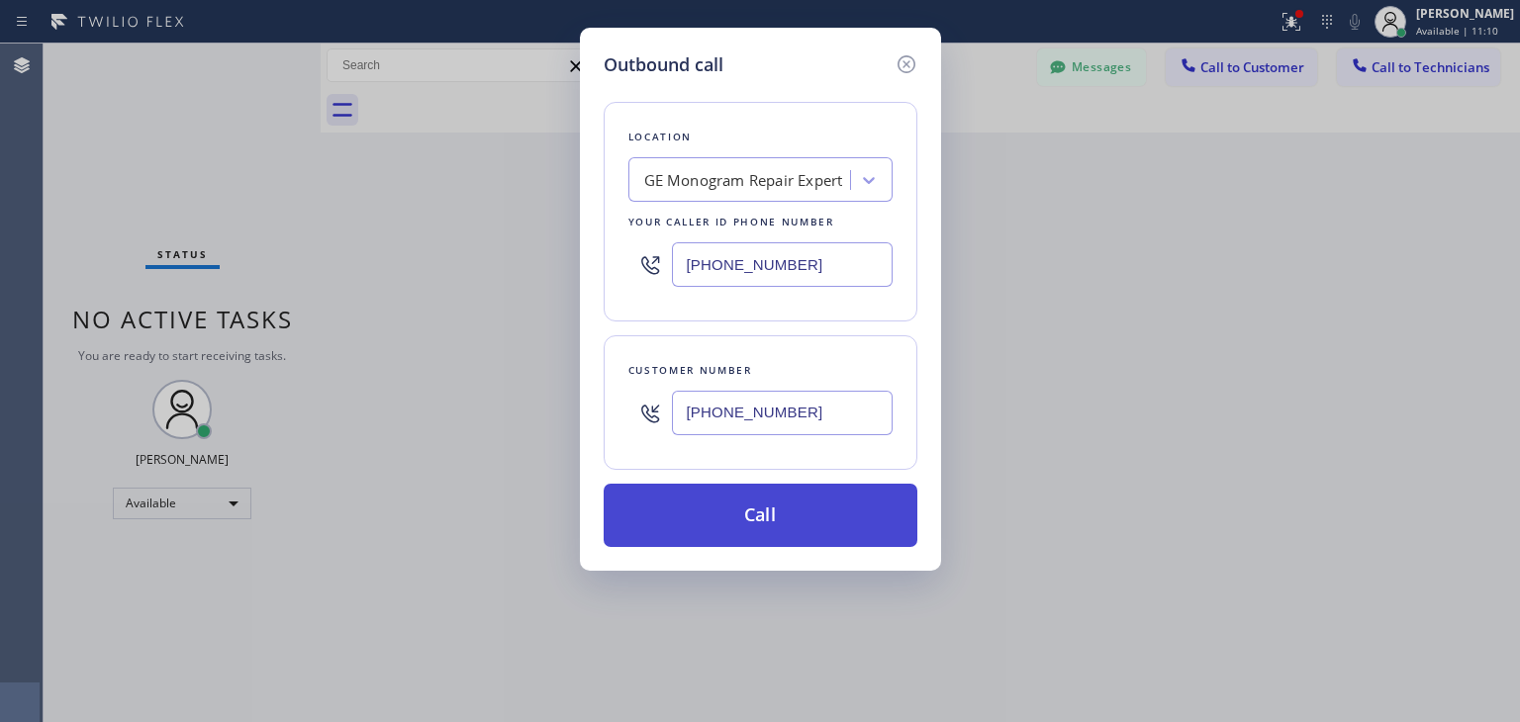
type input "[PHONE_NUMBER]"
click at [820, 527] on button "Call" at bounding box center [761, 515] width 314 height 63
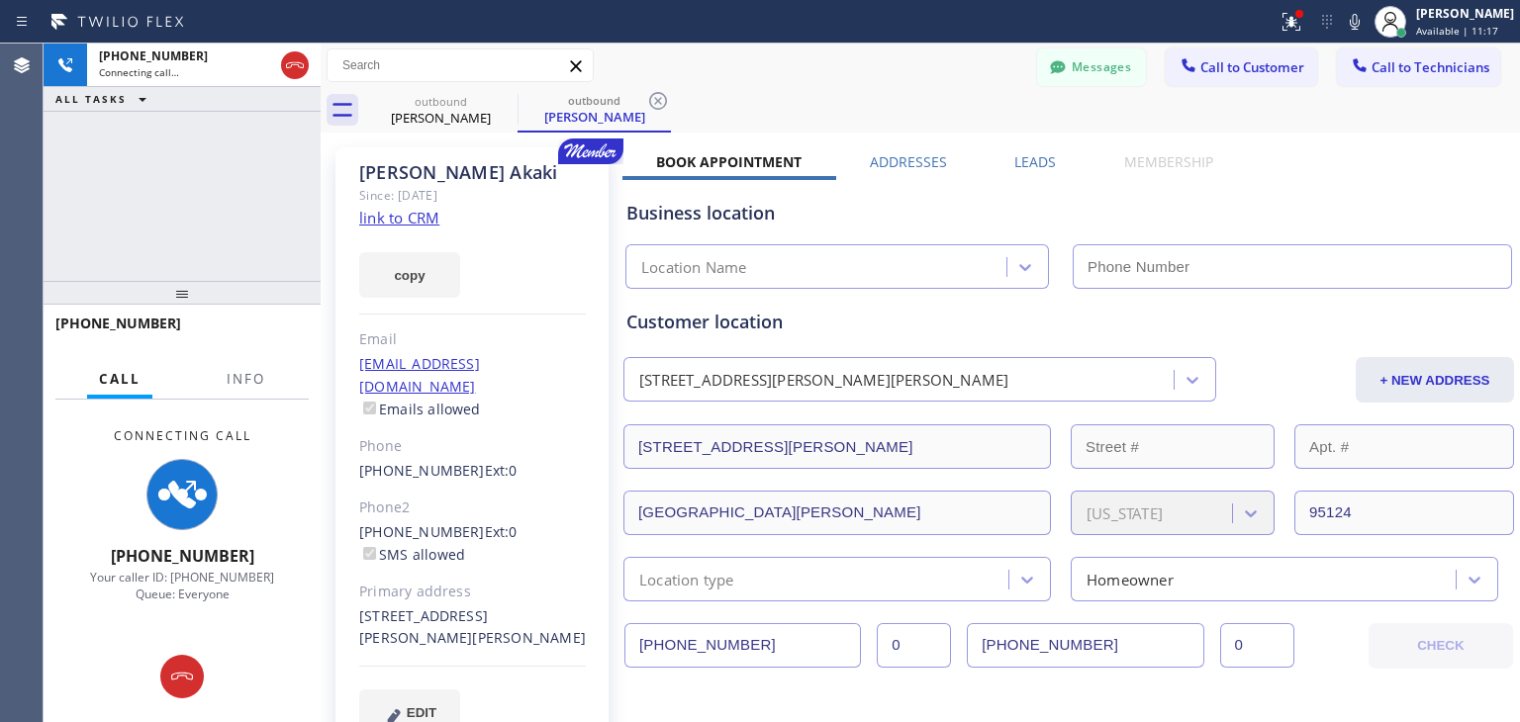
type input "[PHONE_NUMBER]"
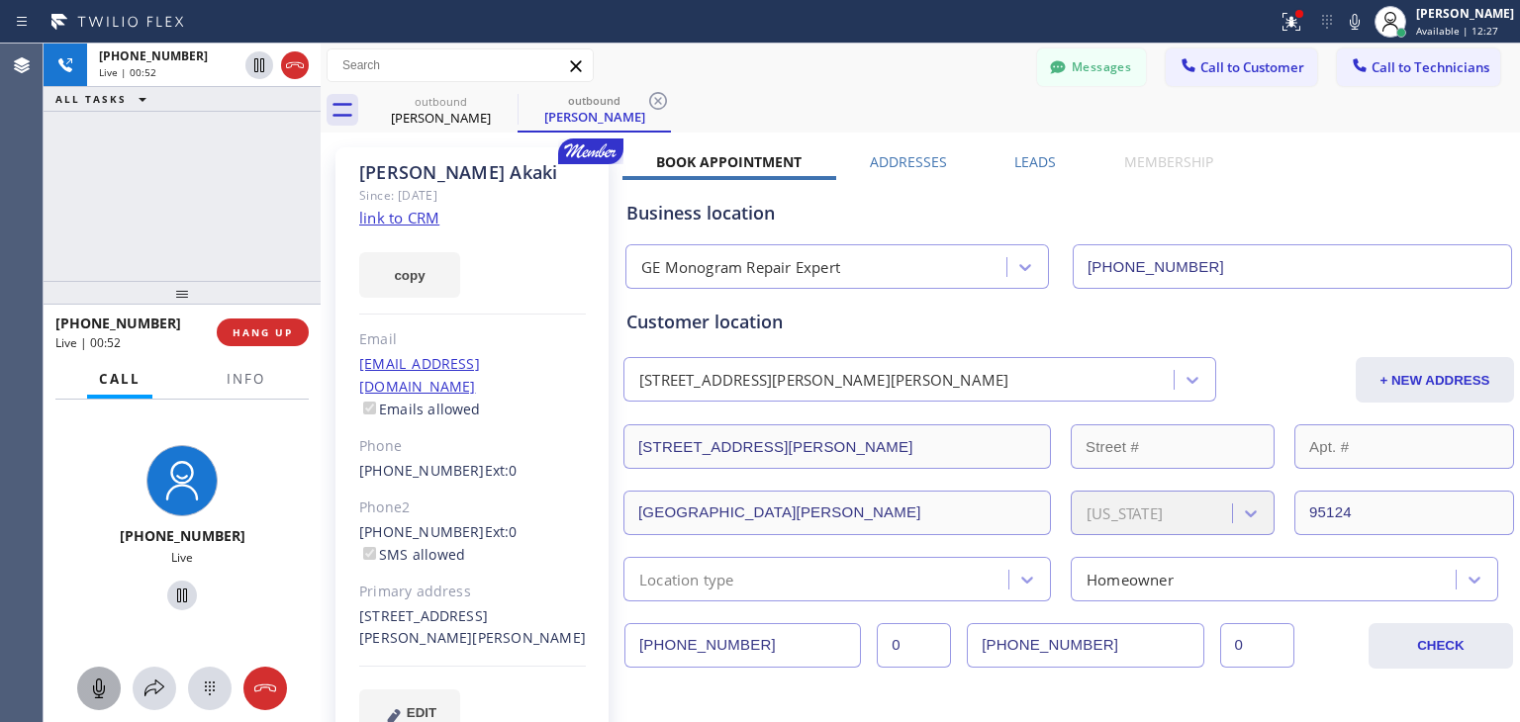
click at [88, 690] on icon at bounding box center [99, 689] width 24 height 24
click at [505, 111] on icon at bounding box center [505, 101] width 24 height 24
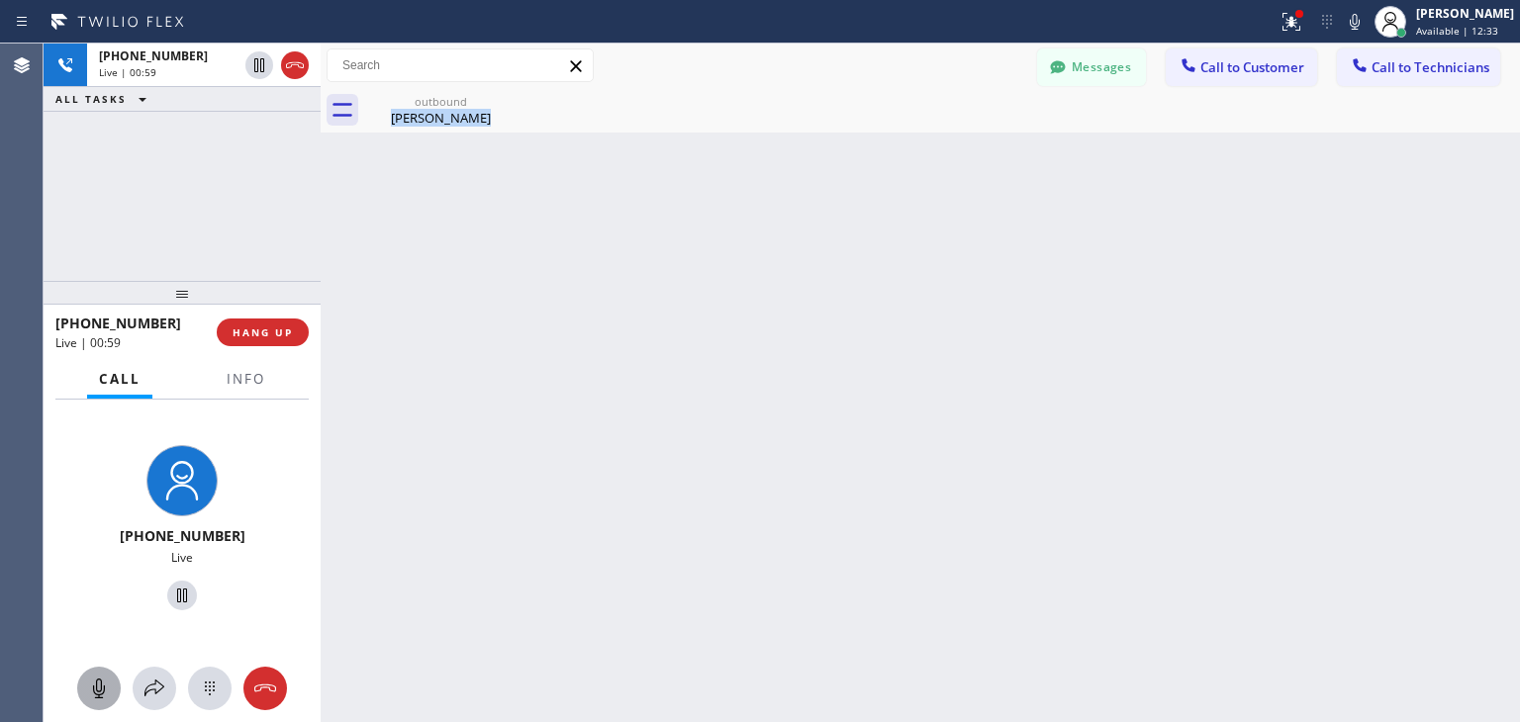
click at [505, 111] on div "outbound [PERSON_NAME]" at bounding box center [440, 110] width 153 height 45
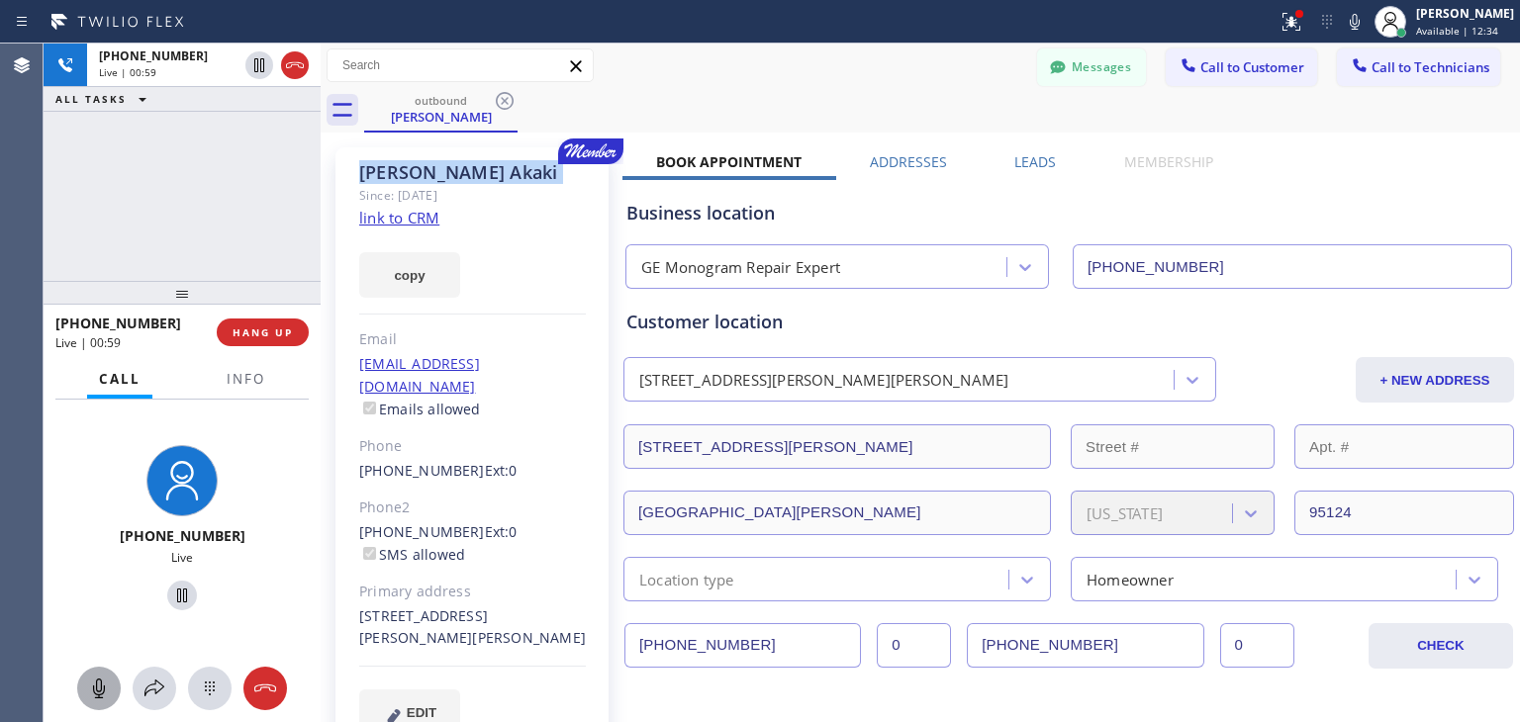
click at [505, 111] on icon at bounding box center [505, 101] width 24 height 24
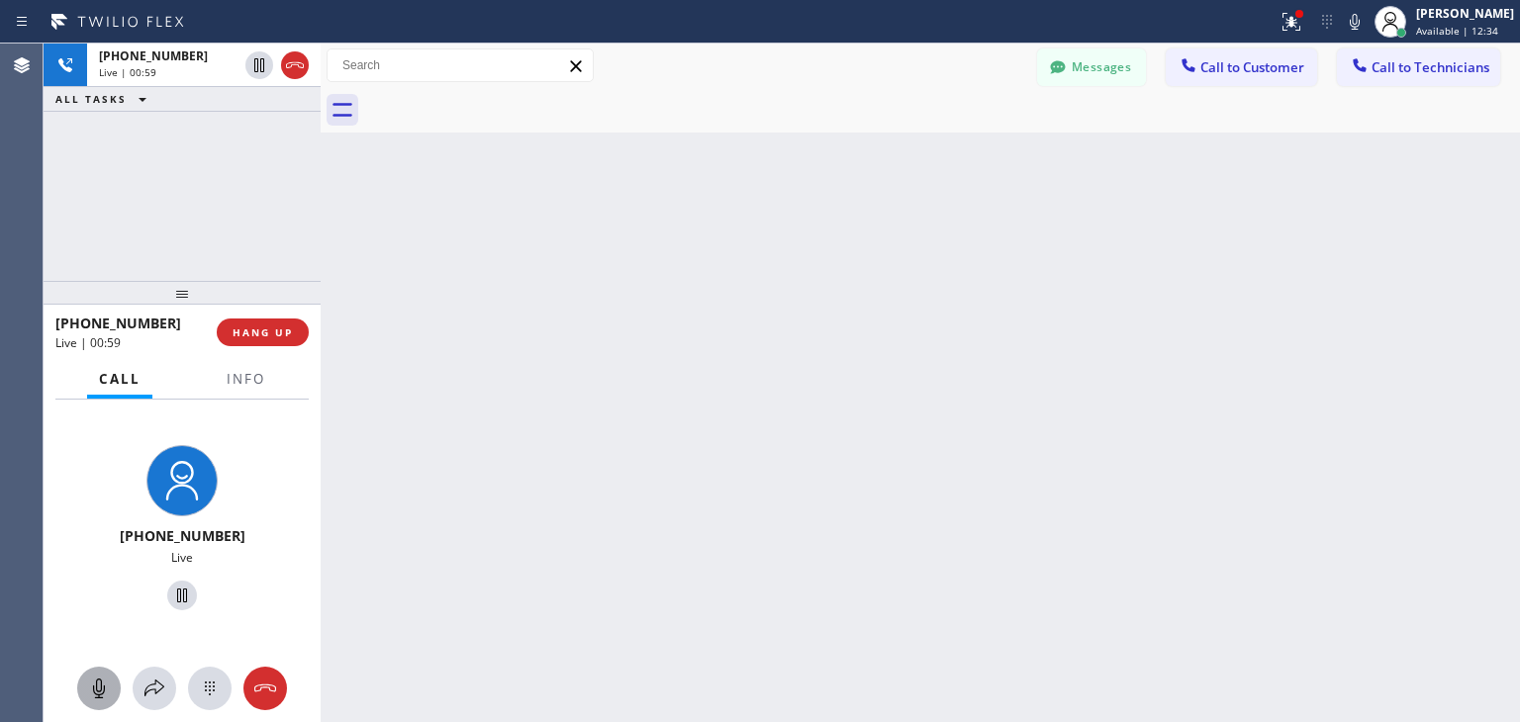
click at [505, 111] on div at bounding box center [942, 110] width 1156 height 45
click at [98, 678] on icon at bounding box center [99, 689] width 24 height 24
click at [338, 109] on icon at bounding box center [343, 110] width 32 height 32
click at [329, 120] on icon at bounding box center [343, 110] width 32 height 32
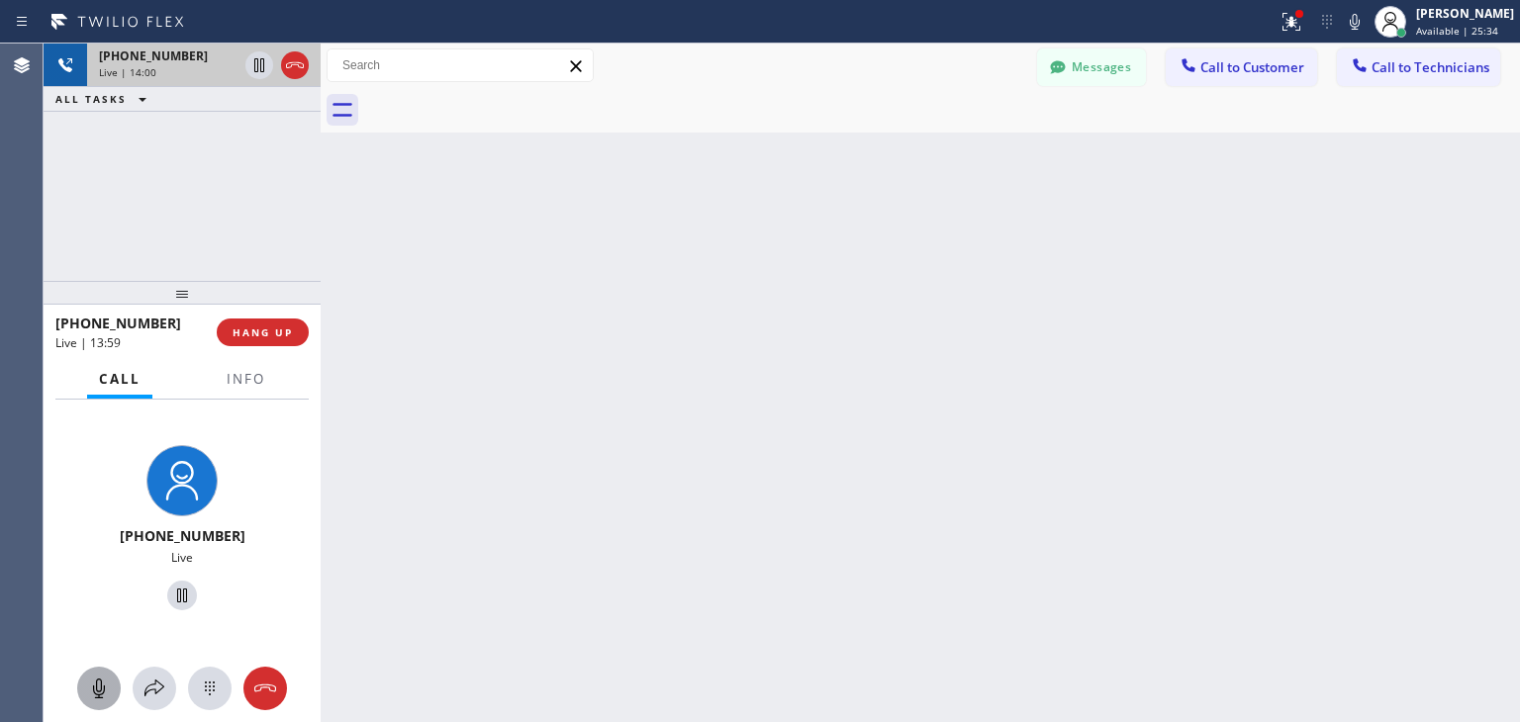
click at [151, 60] on span "[PHONE_NUMBER]" at bounding box center [153, 55] width 109 height 17
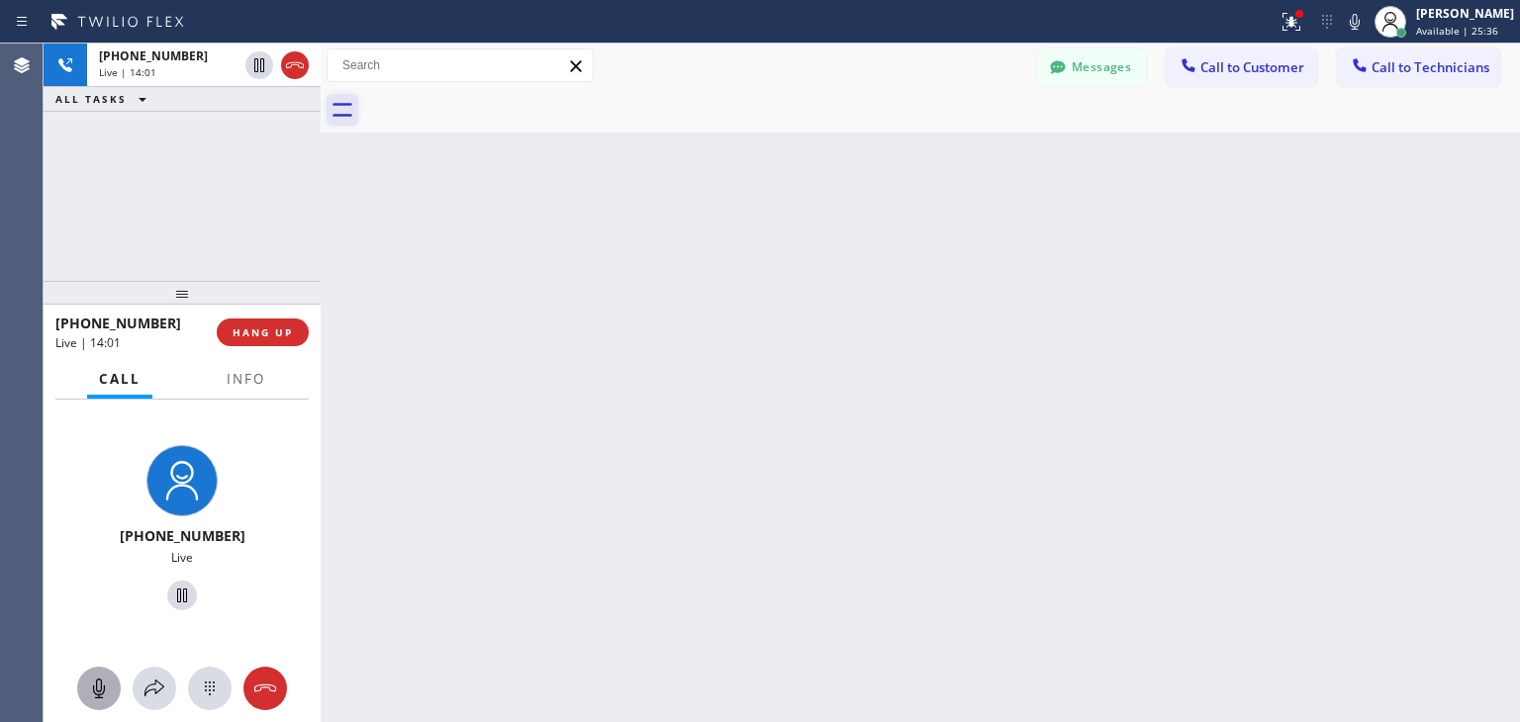
click at [357, 105] on icon at bounding box center [343, 110] width 32 height 32
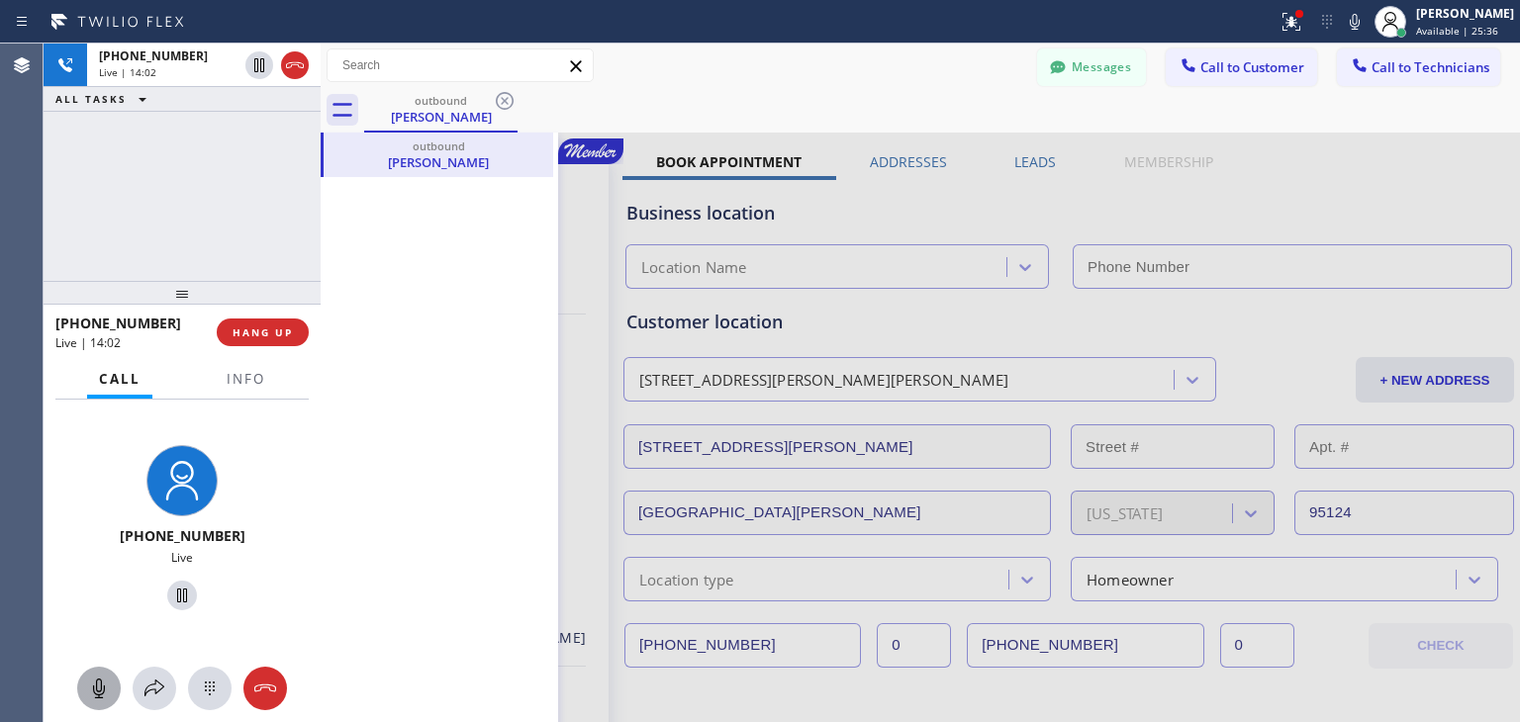
type input "[PHONE_NUMBER]"
click at [241, 329] on span "HANG UP" at bounding box center [263, 333] width 60 height 14
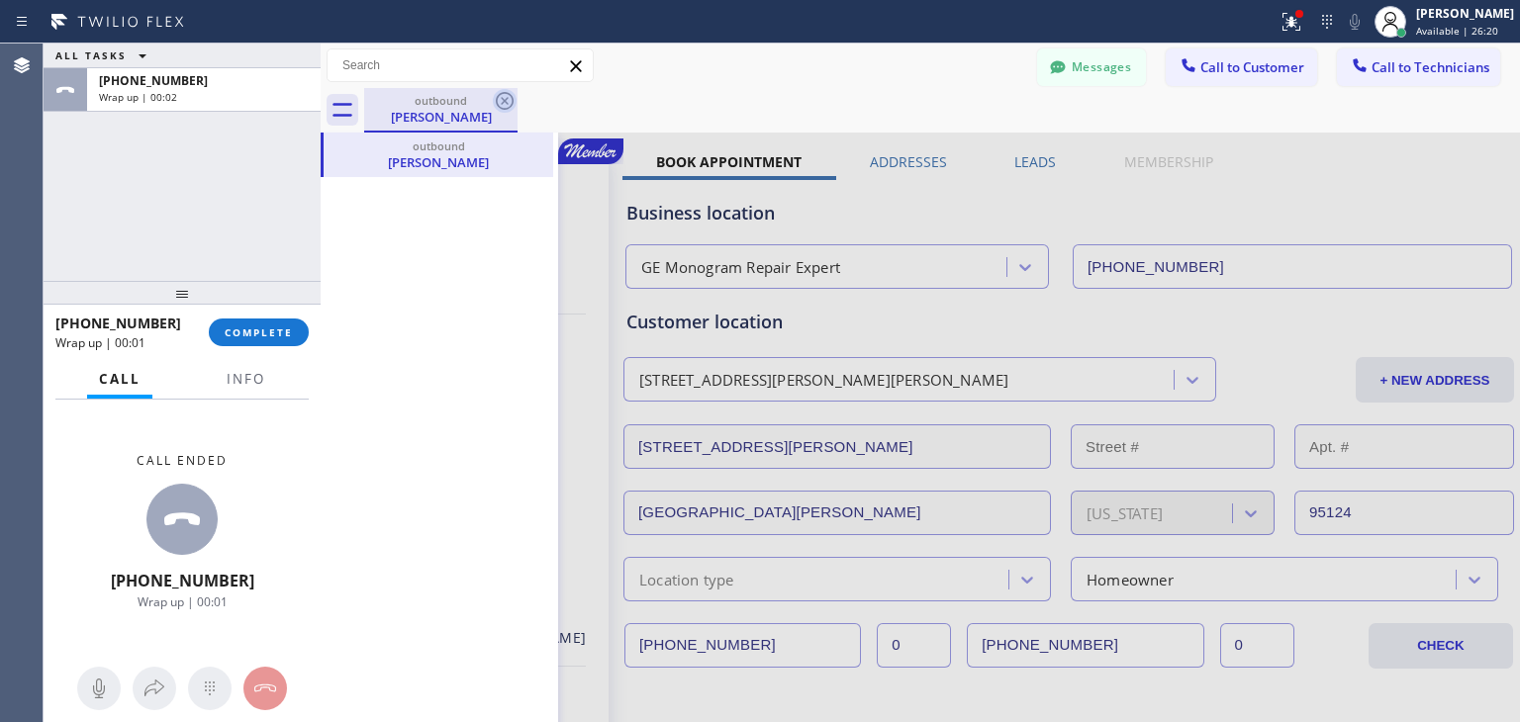
click at [515, 93] on icon at bounding box center [505, 101] width 24 height 24
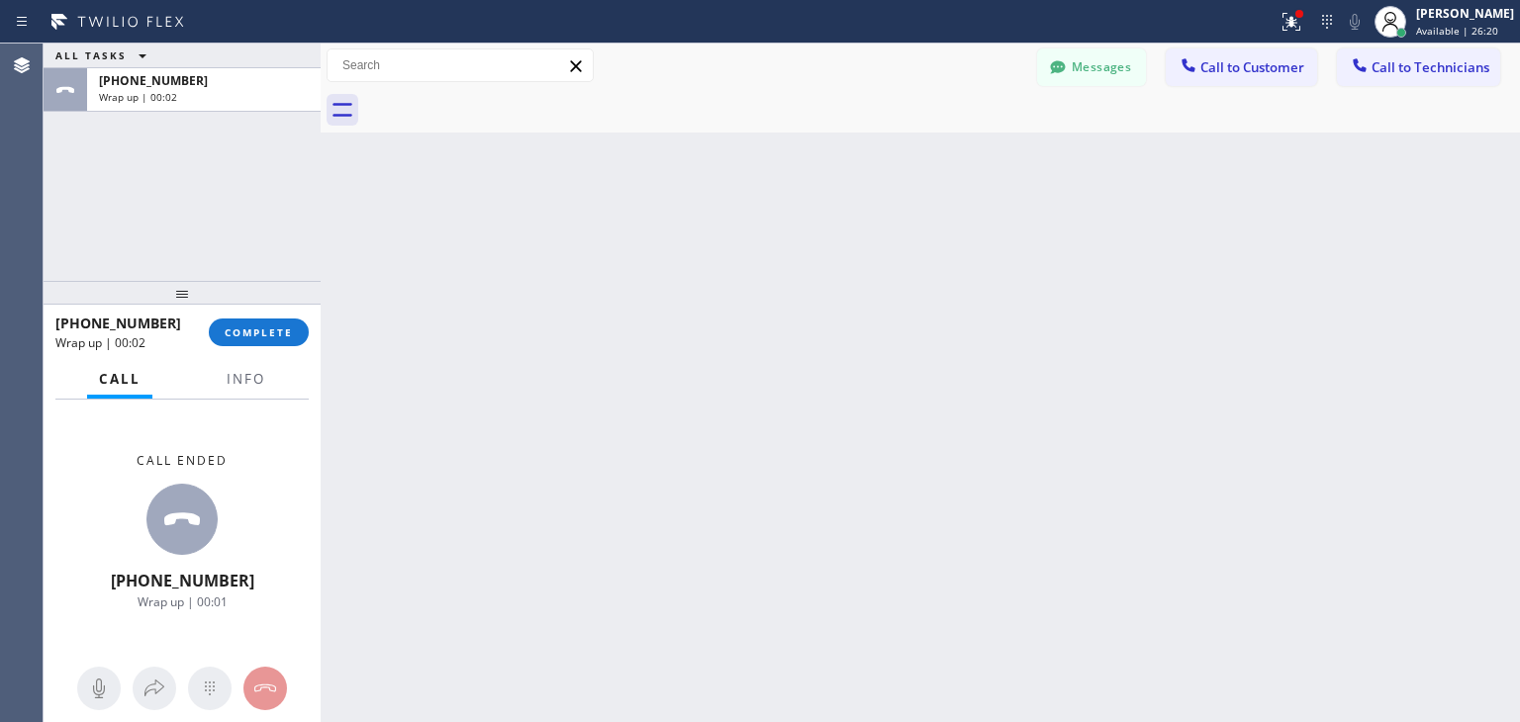
click at [515, 93] on div at bounding box center [942, 110] width 1156 height 45
click at [266, 325] on button "COMPLETE" at bounding box center [259, 333] width 100 height 28
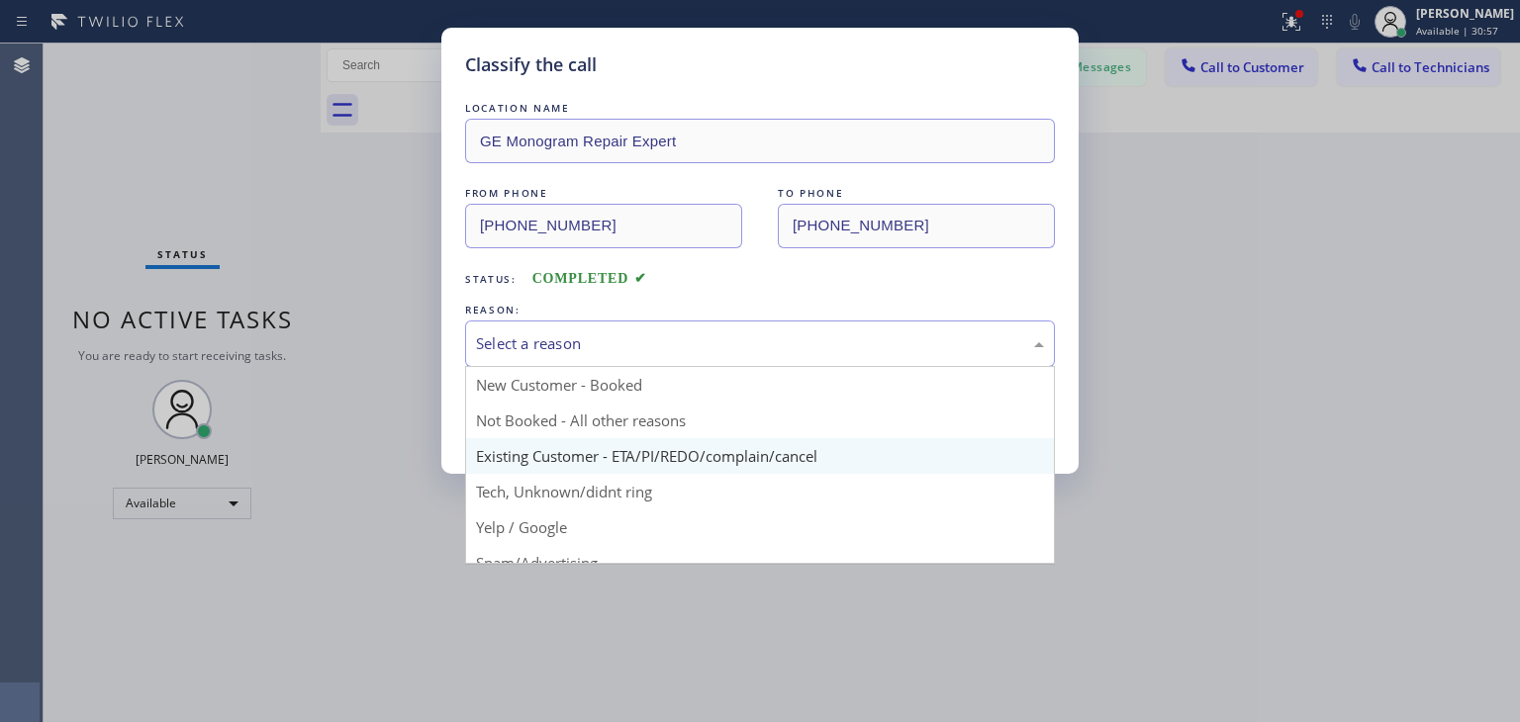
drag, startPoint x: 787, startPoint y: 354, endPoint x: 762, endPoint y: 461, distance: 109.7
click at [762, 367] on div "Select a reason New Customer - Booked Not Booked - All other reasons Existing C…" at bounding box center [760, 344] width 590 height 47
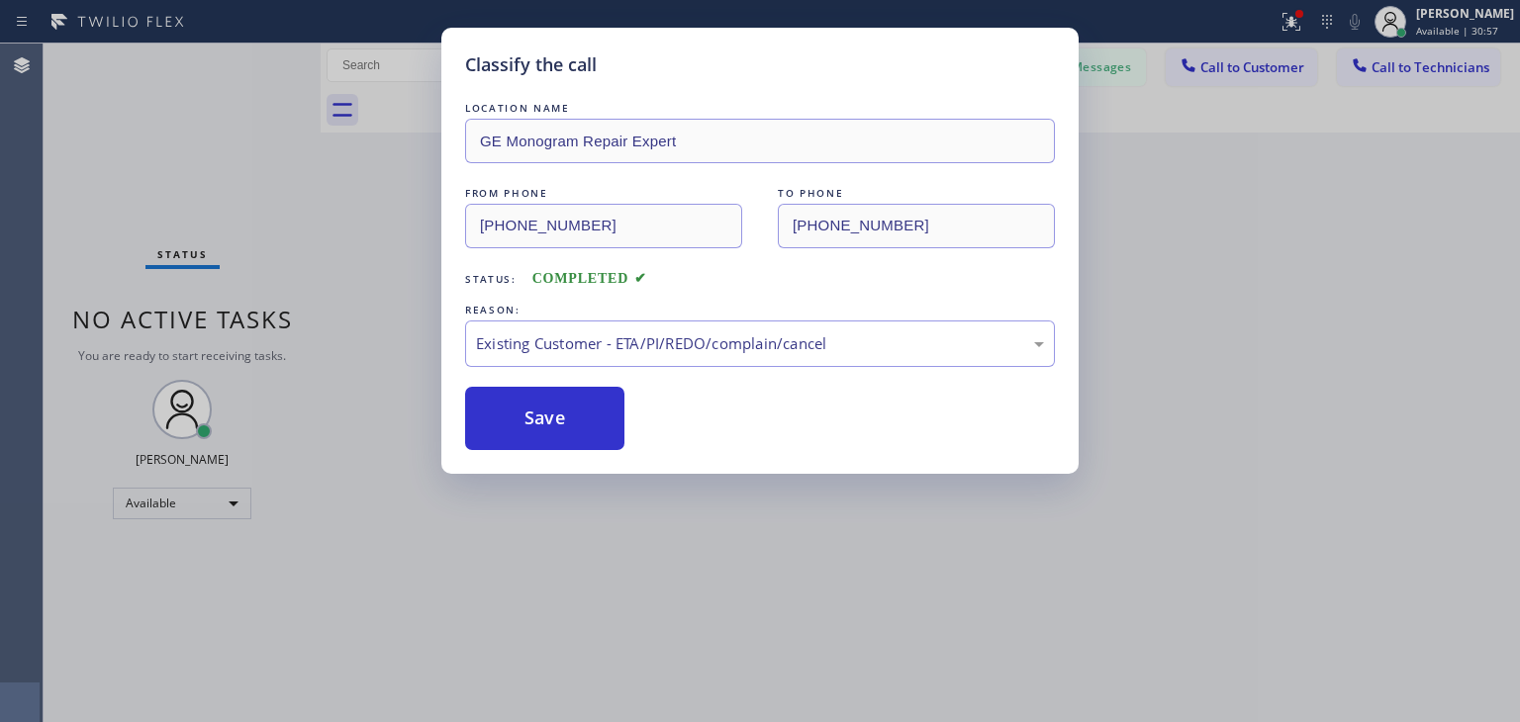
drag, startPoint x: 762, startPoint y: 461, endPoint x: 542, endPoint y: 381, distance: 233.8
drag, startPoint x: 542, startPoint y: 381, endPoint x: 557, endPoint y: 413, distance: 35.0
click at [557, 413] on div "LOCATION NAME GE Monogram Repair Expert FROM PHONE [PHONE_NUMBER] TO PHONE [PHO…" at bounding box center [760, 274] width 590 height 352
click at [557, 413] on button "Save" at bounding box center [544, 418] width 159 height 63
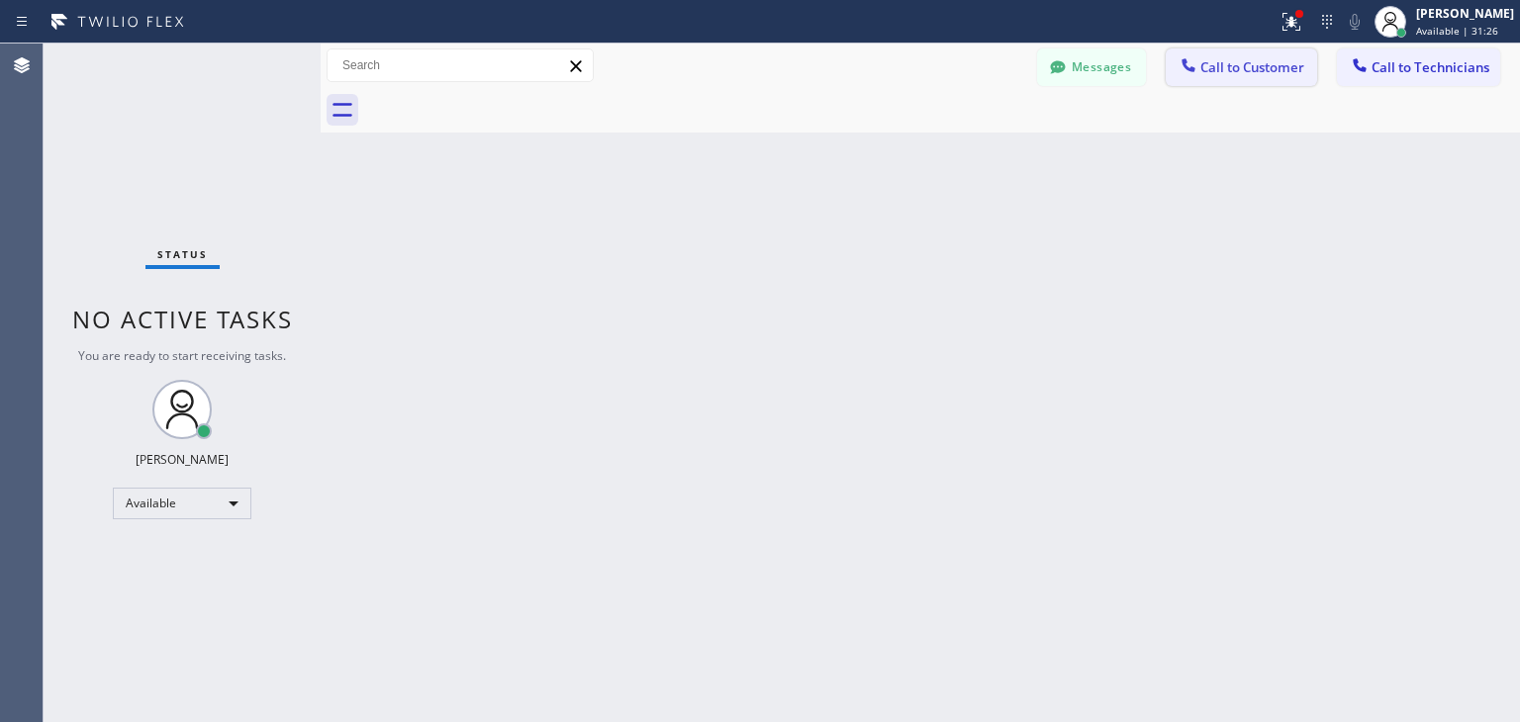
click at [1260, 81] on button "Call to Customer" at bounding box center [1241, 67] width 151 height 38
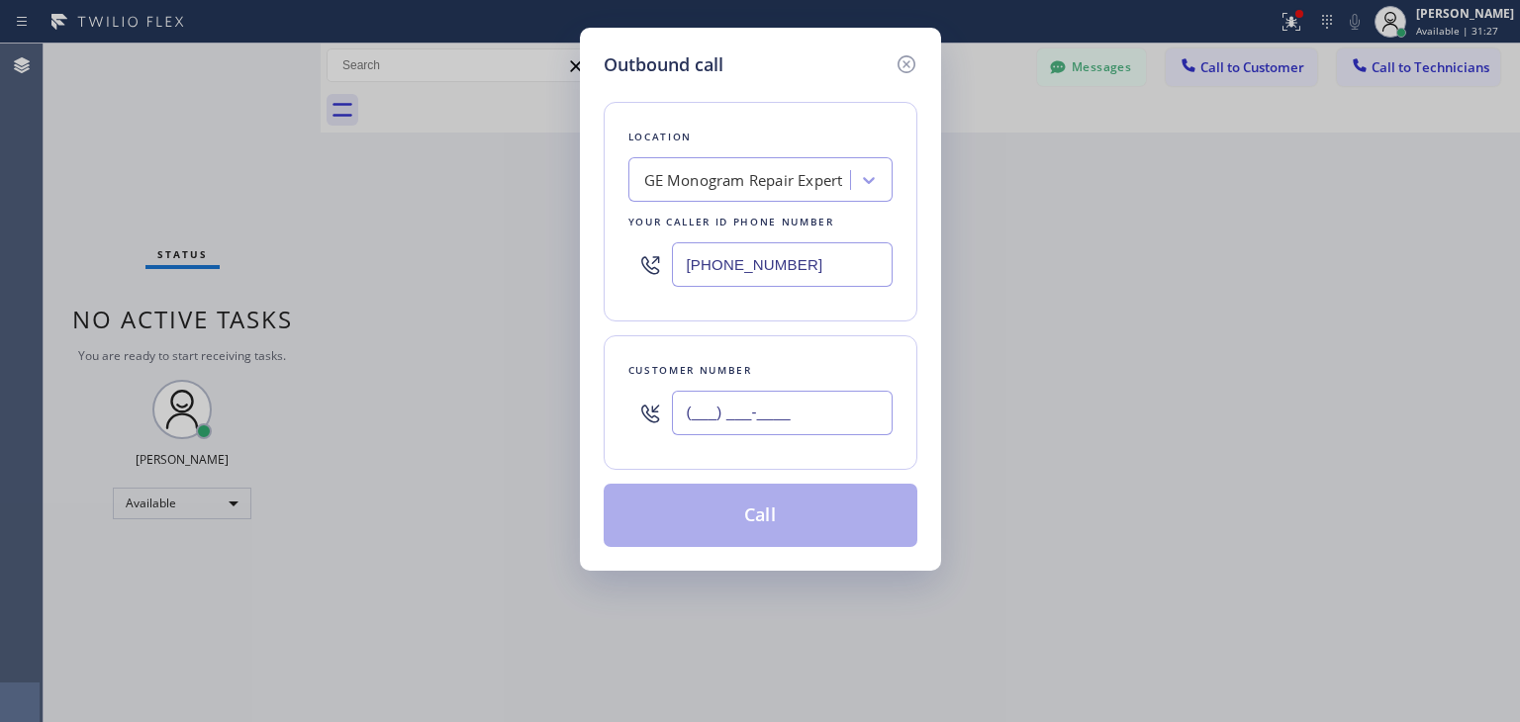
click at [865, 401] on input "(___) ___-____" at bounding box center [782, 413] width 221 height 45
paste input "973) 580-1944"
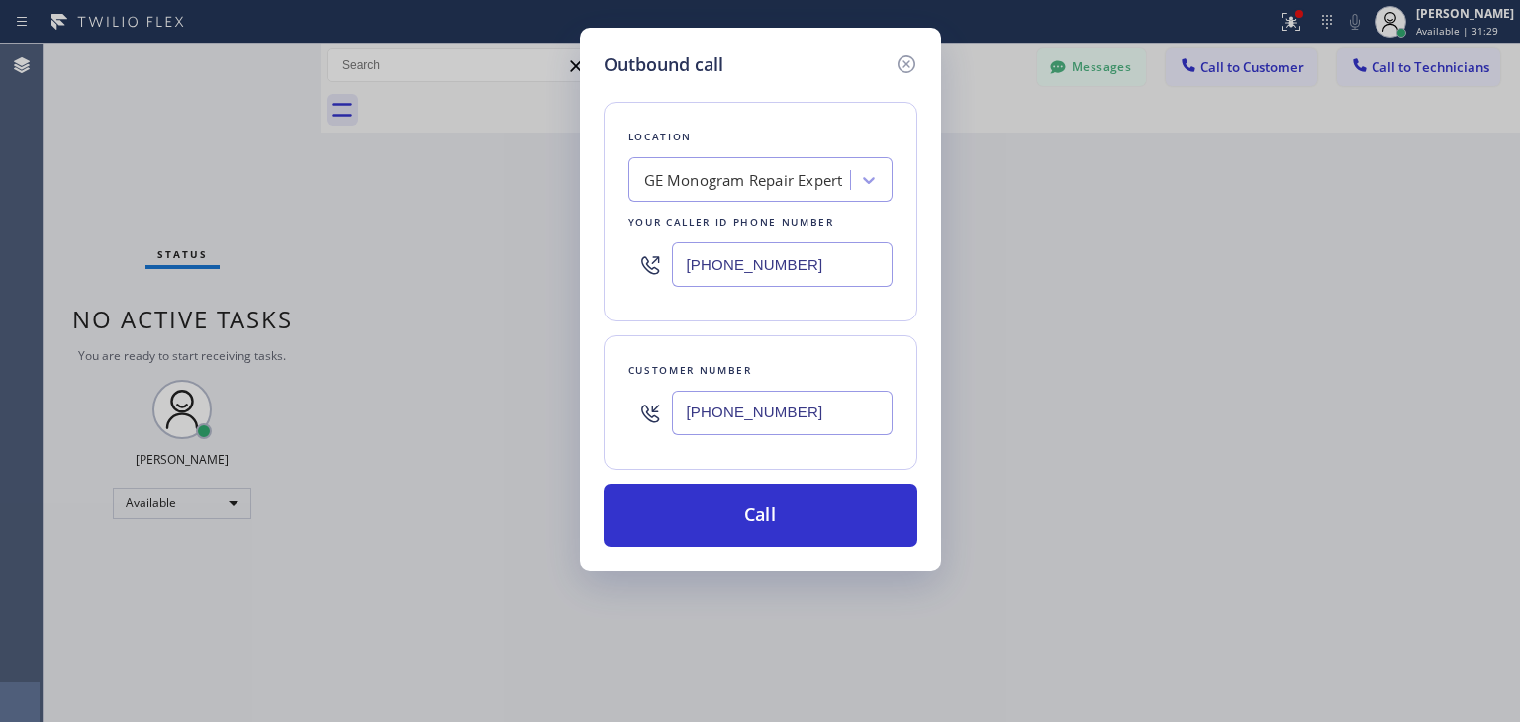
type input "[PHONE_NUMBER]"
click at [801, 195] on div "GE Monogram Repair Expert" at bounding box center [742, 180] width 216 height 35
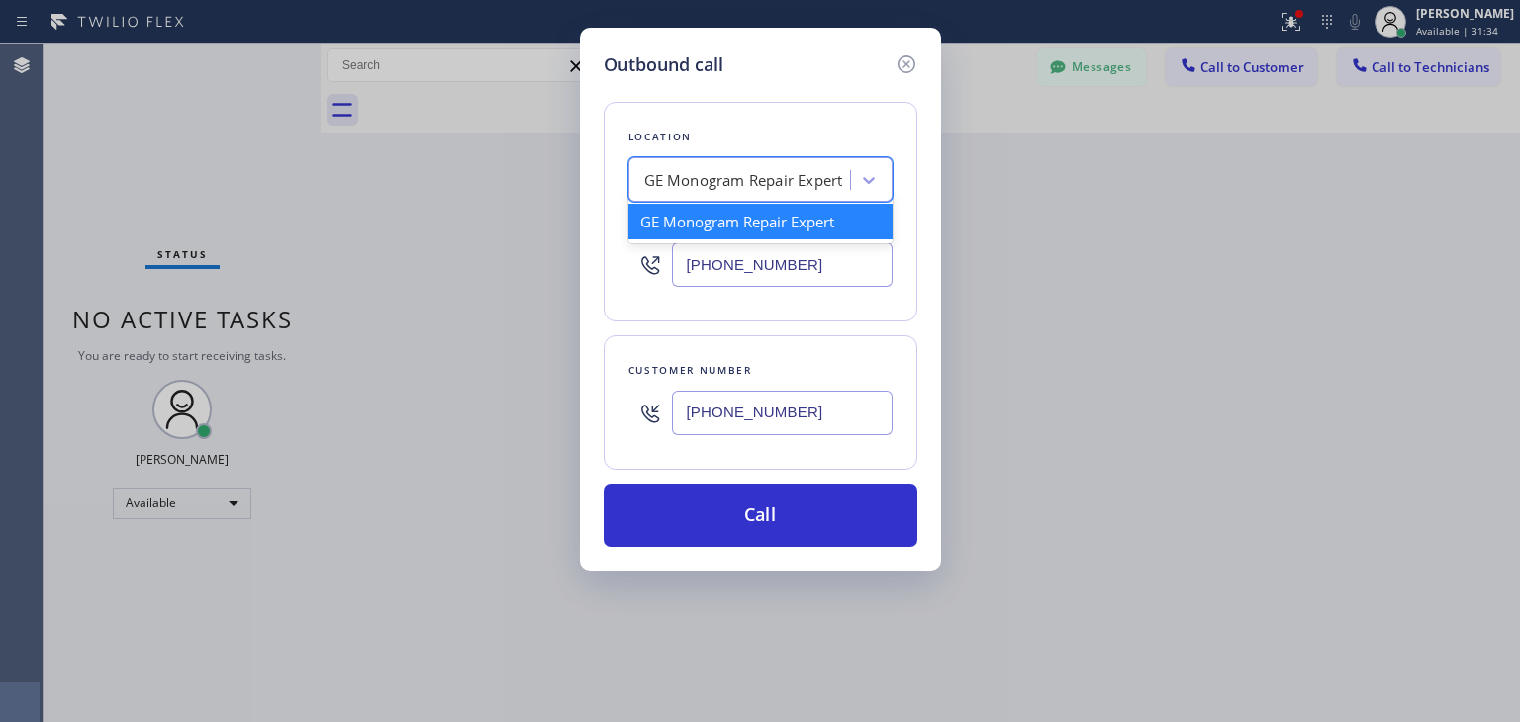
paste input "Viking Repair Service"
type input "Viking Repair Service"
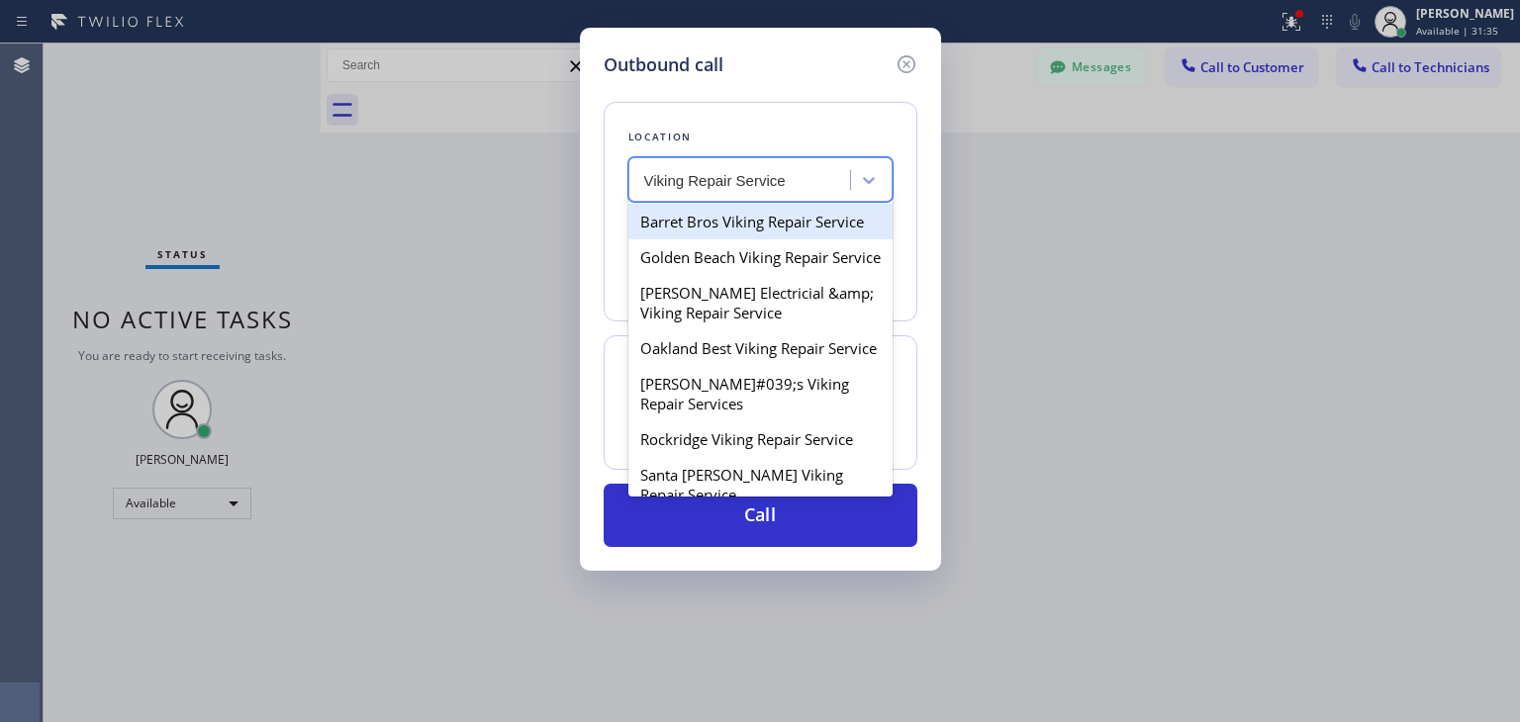
click at [800, 211] on div "Barret Bros Viking Repair Service" at bounding box center [760, 222] width 264 height 36
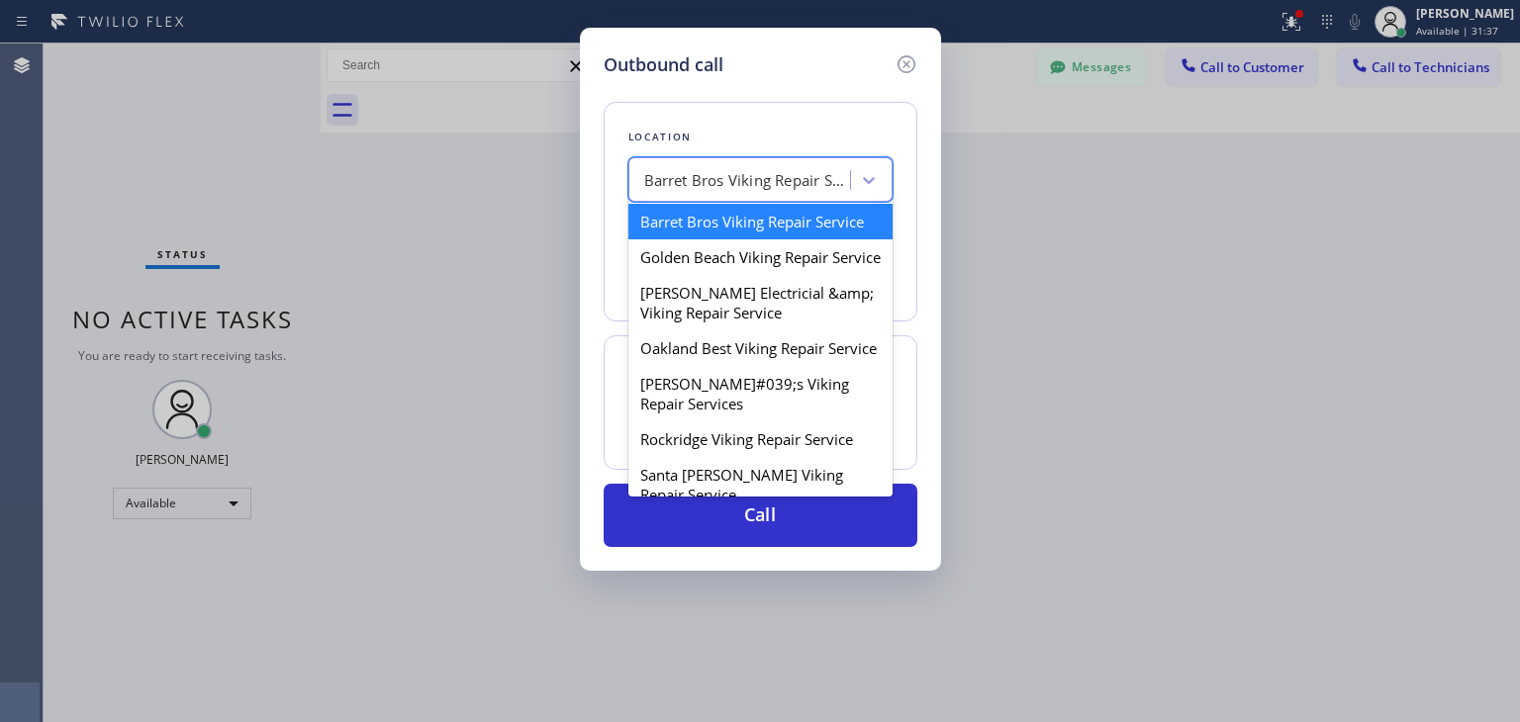
click at [823, 193] on div "Barret Bros Viking Repair Service" at bounding box center [742, 180] width 216 height 35
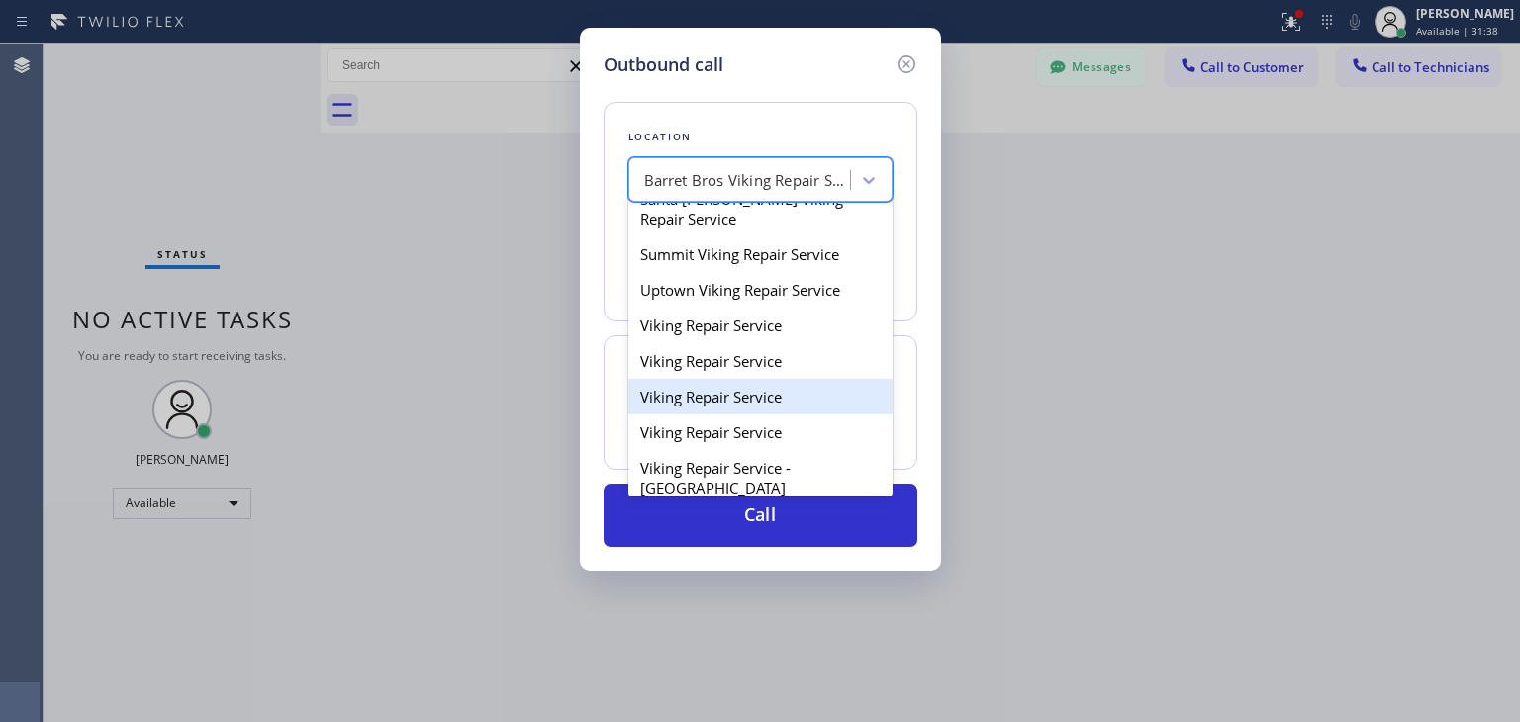
scroll to position [272, 0]
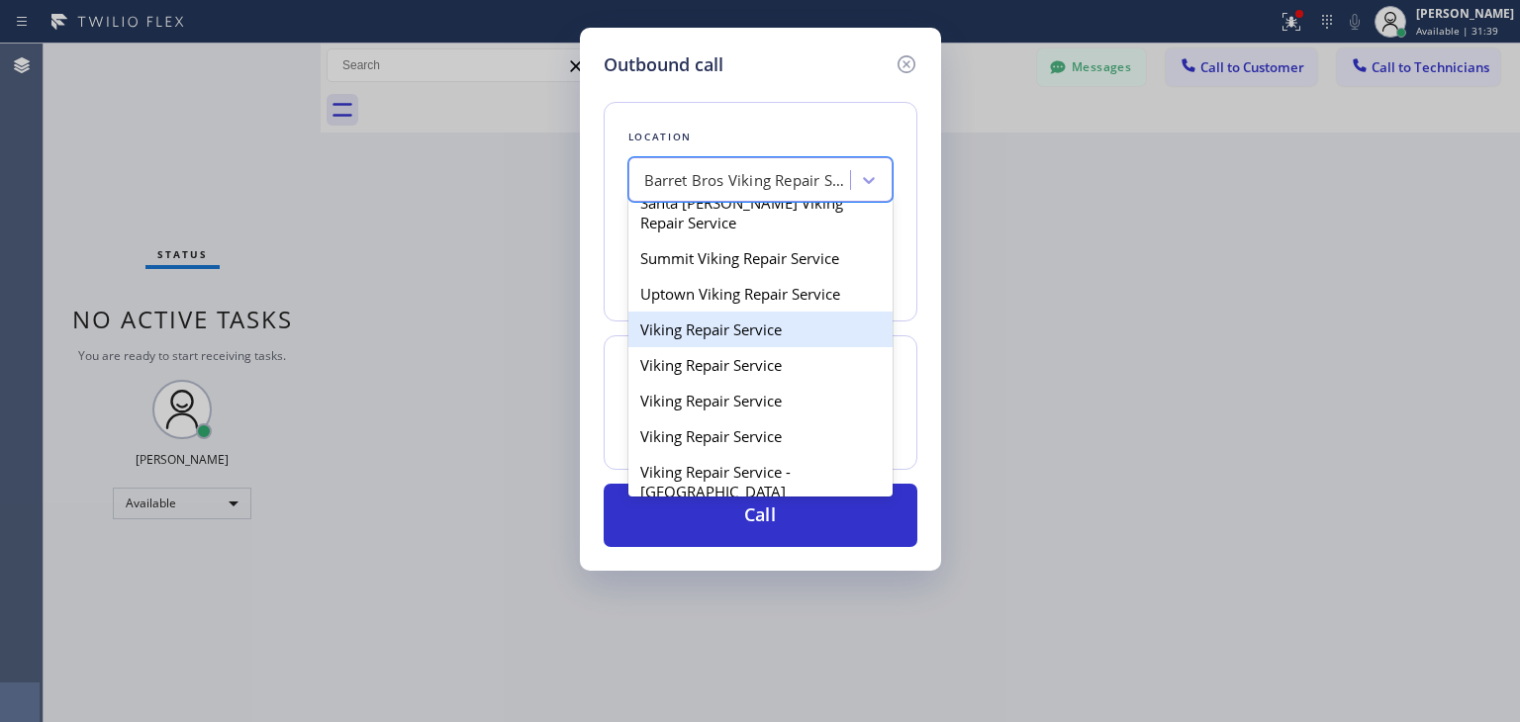
click at [800, 347] on div "Viking Repair Service" at bounding box center [760, 330] width 264 height 36
type input "[PHONE_NUMBER]"
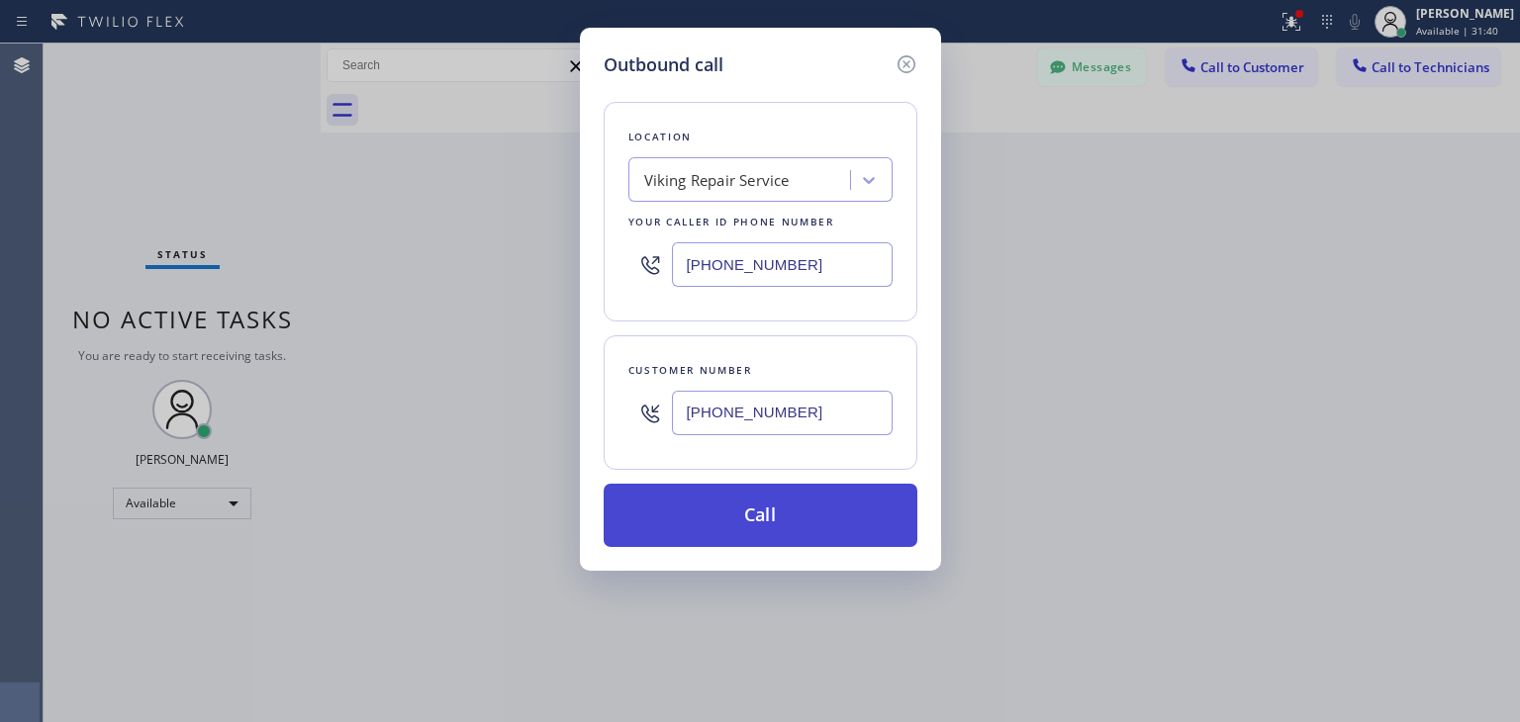
click at [836, 519] on button "Call" at bounding box center [761, 515] width 314 height 63
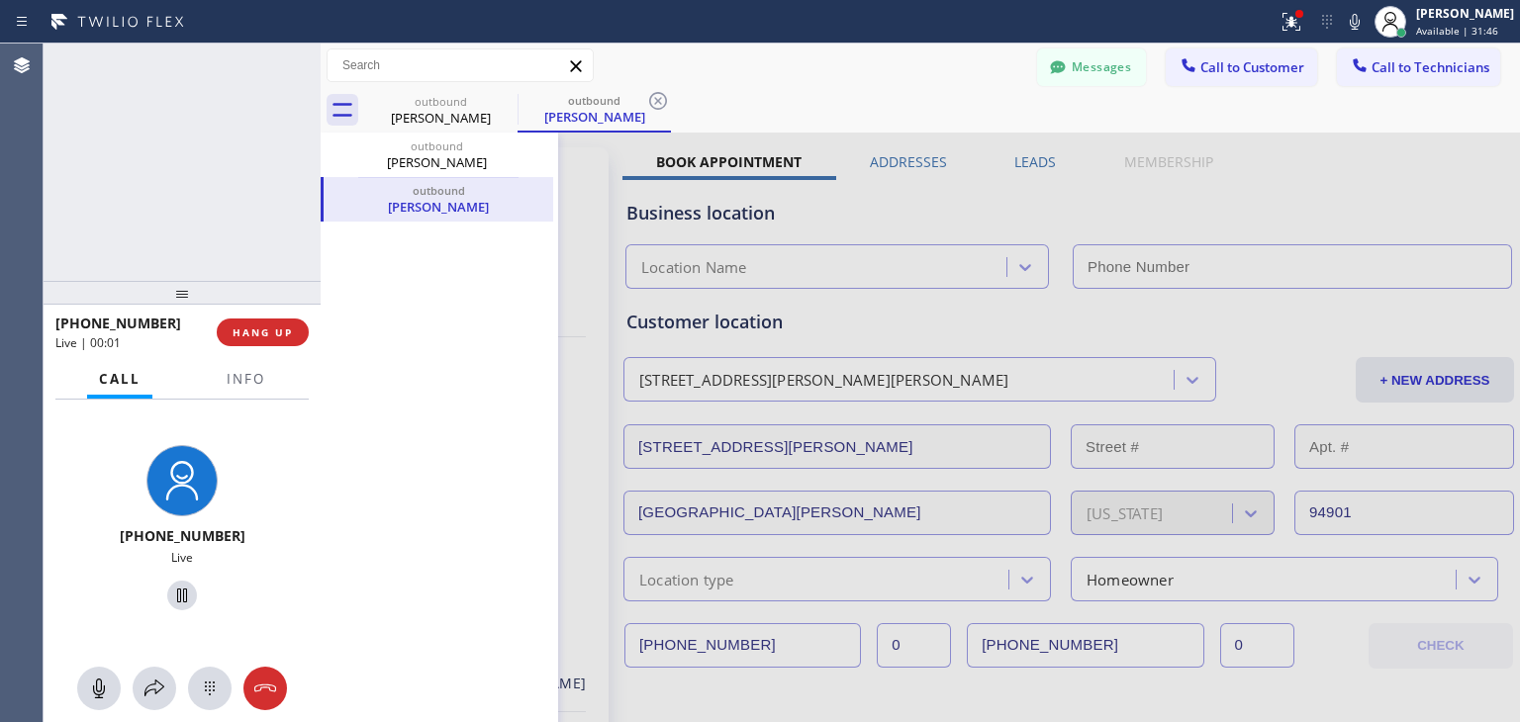
type input "[PHONE_NUMBER]"
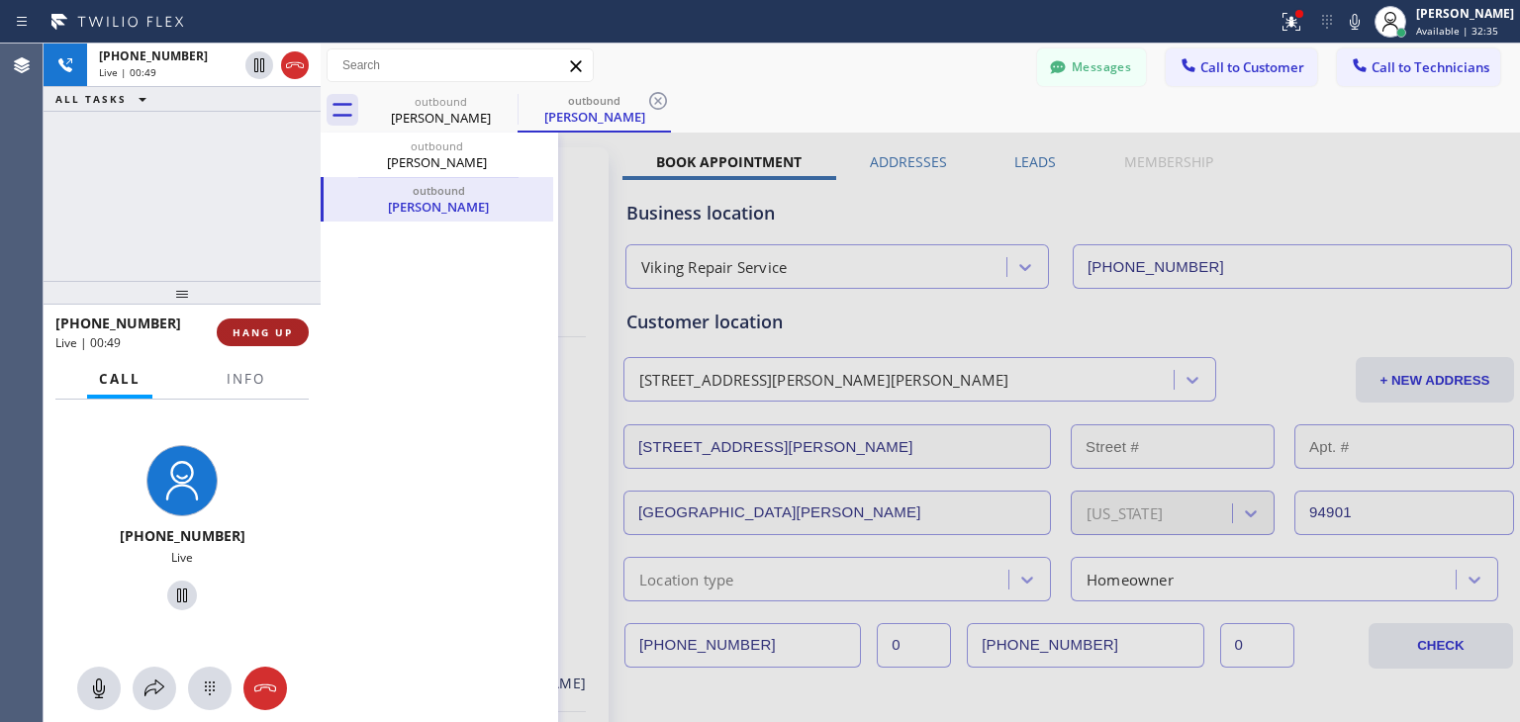
click at [282, 336] on span "HANG UP" at bounding box center [263, 333] width 60 height 14
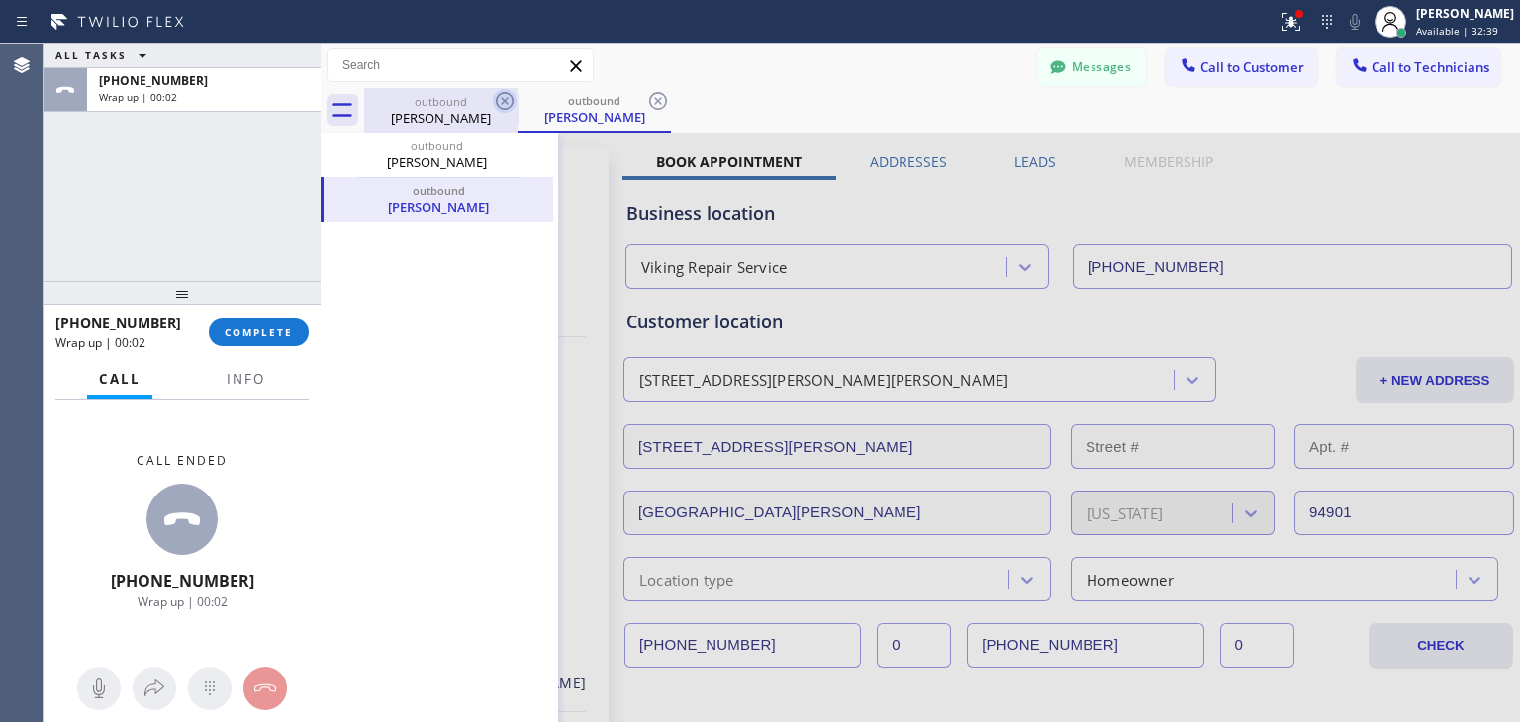
click at [508, 95] on icon at bounding box center [505, 101] width 24 height 24
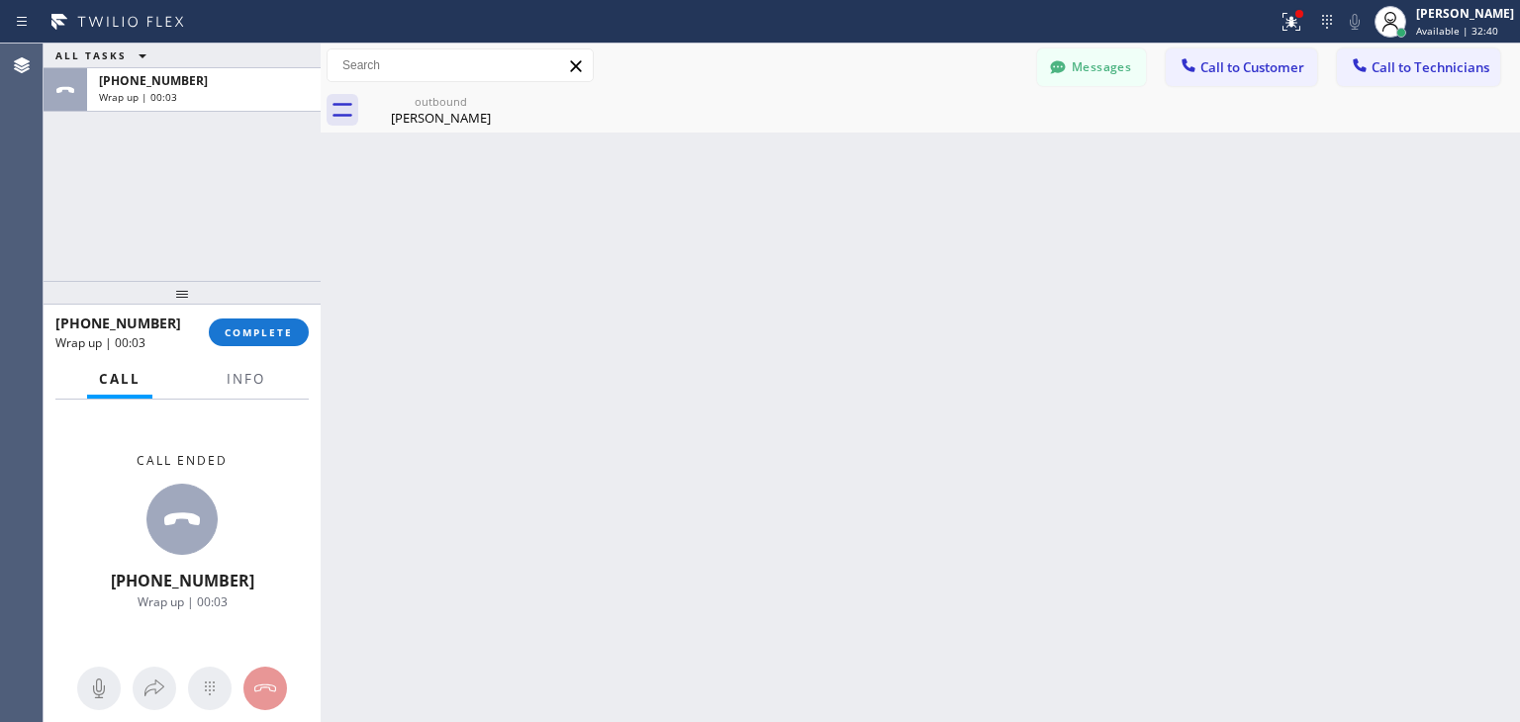
click at [0, 0] on icon at bounding box center [0, 0] width 0 height 0
click at [508, 95] on div at bounding box center [942, 110] width 1156 height 45
drag, startPoint x: 508, startPoint y: 95, endPoint x: 194, endPoint y: 337, distance: 396.4
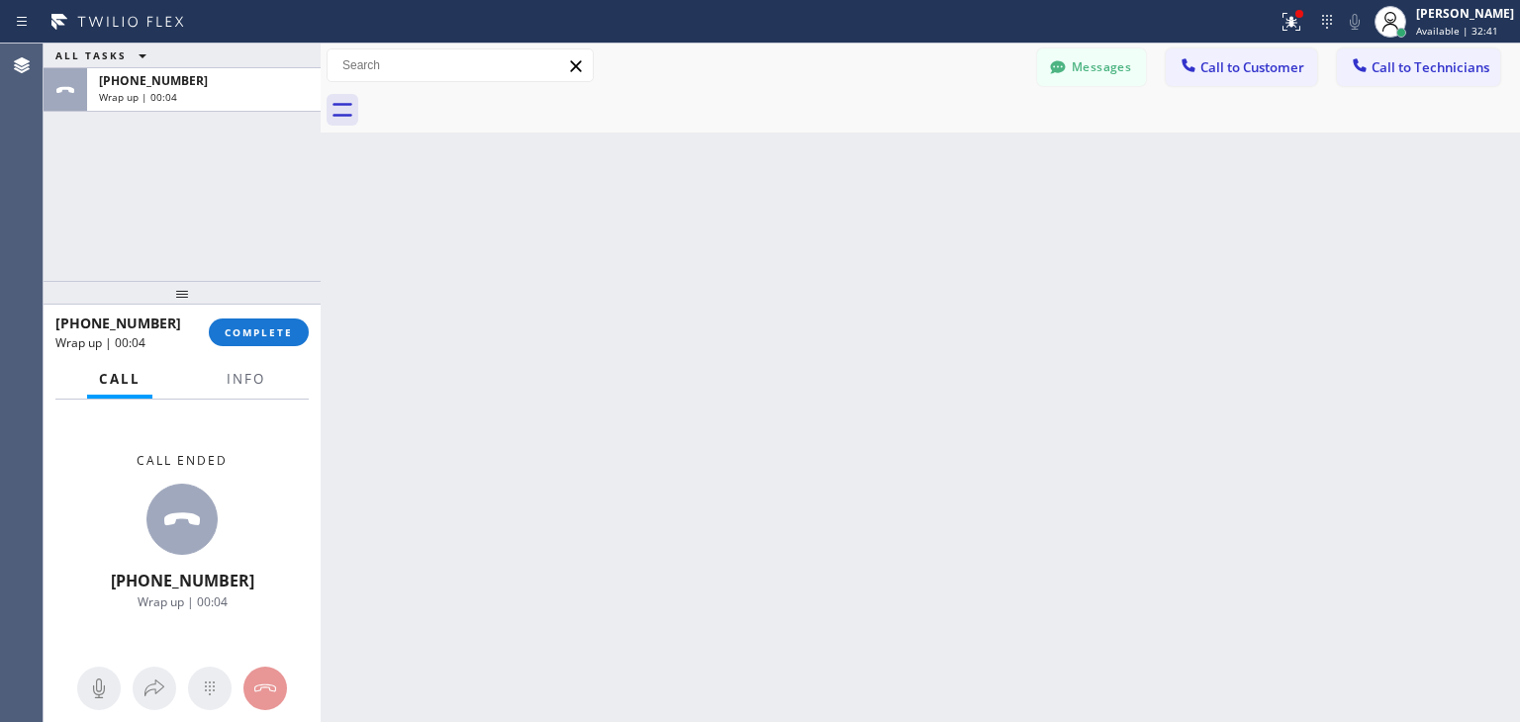
click at [194, 337] on div "ALL TASKS ALL TASKS ACTIVE TASKS TASKS IN WRAP UP [PHONE_NUMBER] Wrap up | 00:0…" at bounding box center [782, 383] width 1476 height 679
click at [287, 337] on span "COMPLETE" at bounding box center [259, 333] width 68 height 14
click at [1243, 77] on div "Classify the call LOCATION NAME GE Monogram Repair Expert FROM PHONE [PHONE_NUM…" at bounding box center [782, 383] width 1476 height 679
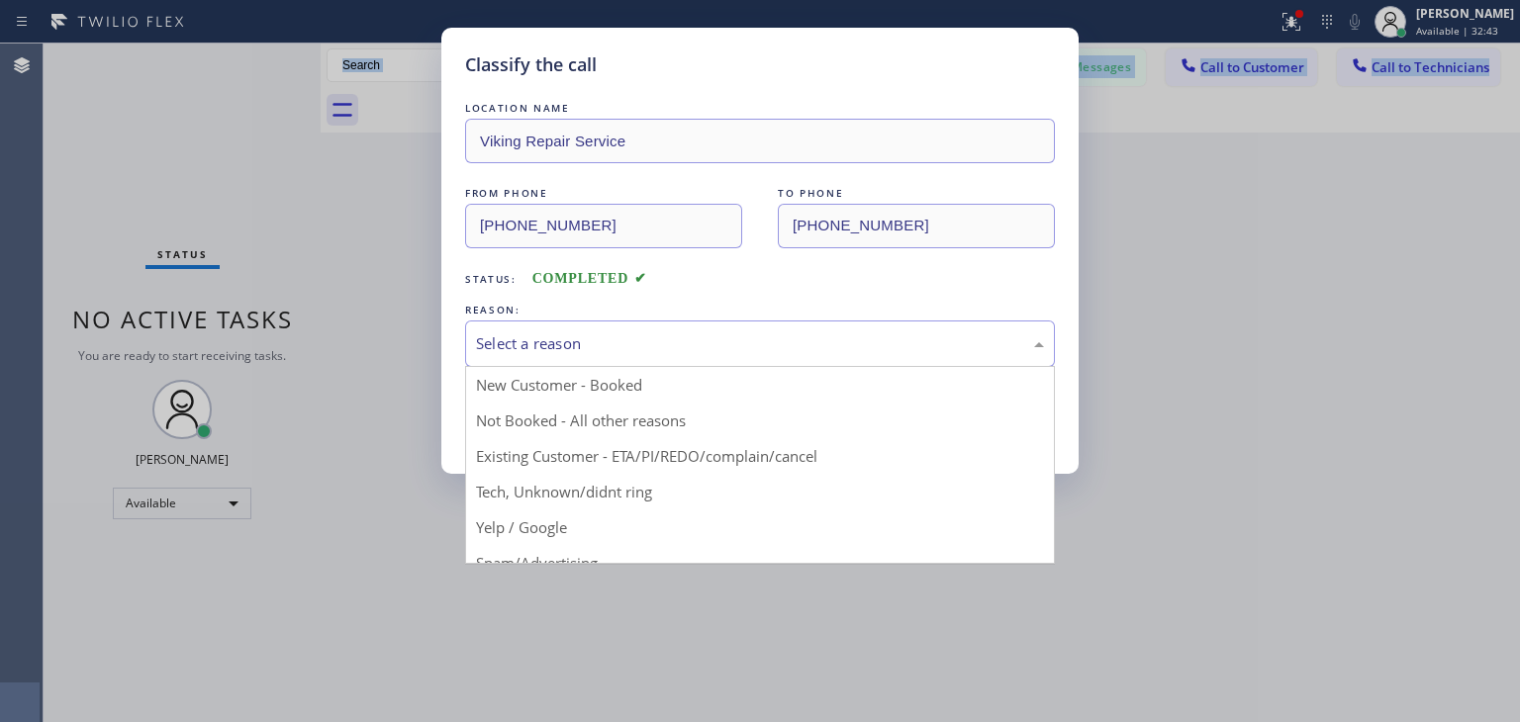
click at [969, 346] on div "Select a reason" at bounding box center [760, 343] width 568 height 23
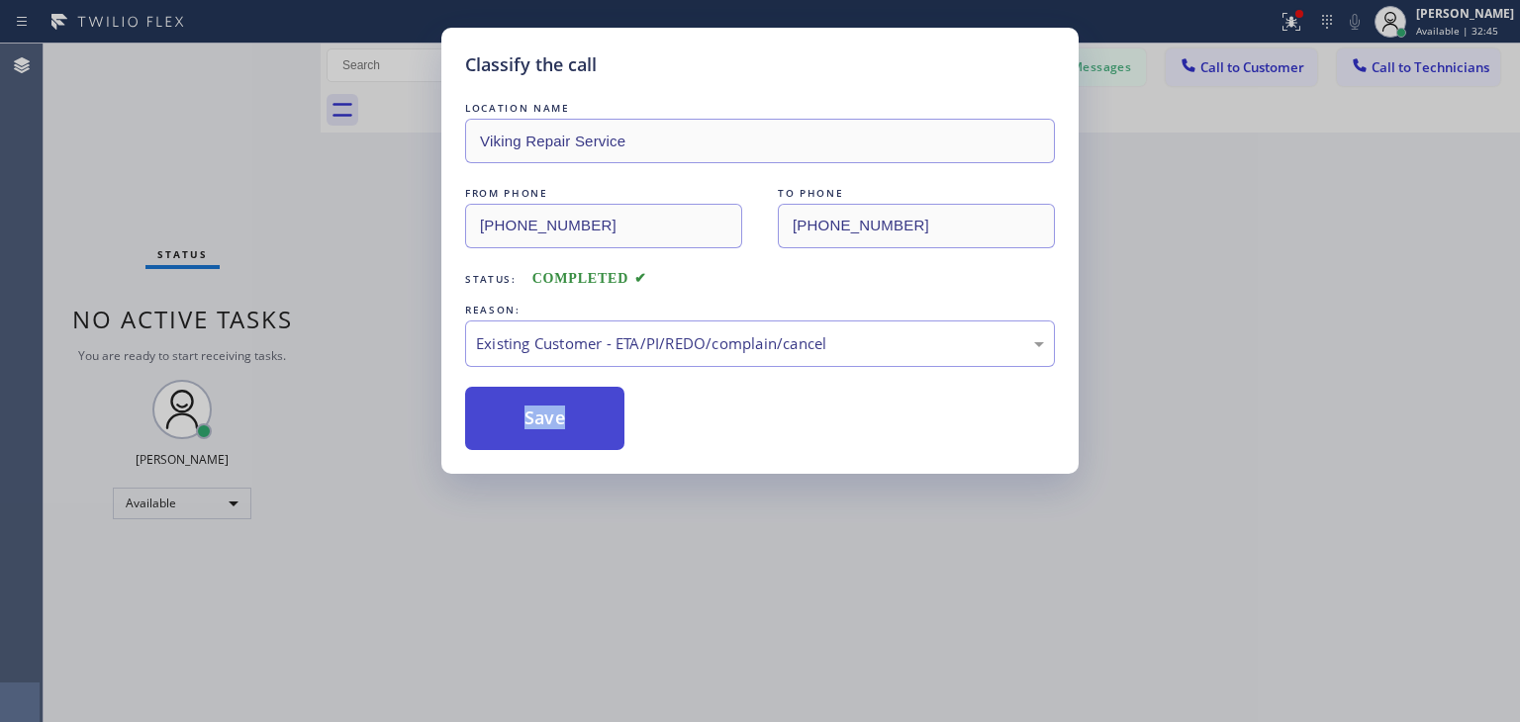
drag, startPoint x: 926, startPoint y: 467, endPoint x: 529, endPoint y: 401, distance: 402.3
click at [529, 401] on button "Save" at bounding box center [544, 418] width 159 height 63
click at [1277, 60] on div "Classify the call LOCATION NAME GE Monogram Repair Expert FROM PHONE [PHONE_NUM…" at bounding box center [782, 383] width 1476 height 679
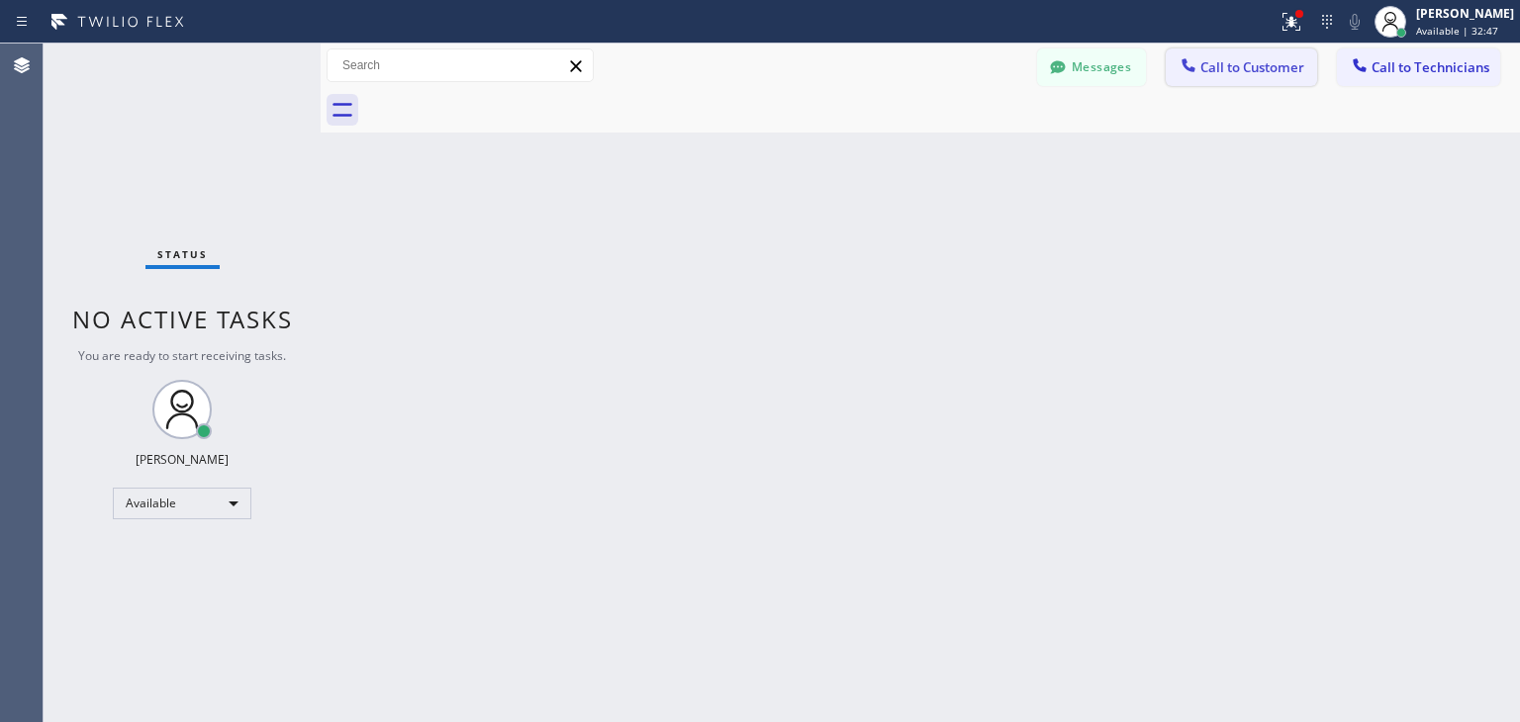
click at [1269, 66] on span "Call to Customer" at bounding box center [1252, 67] width 104 height 18
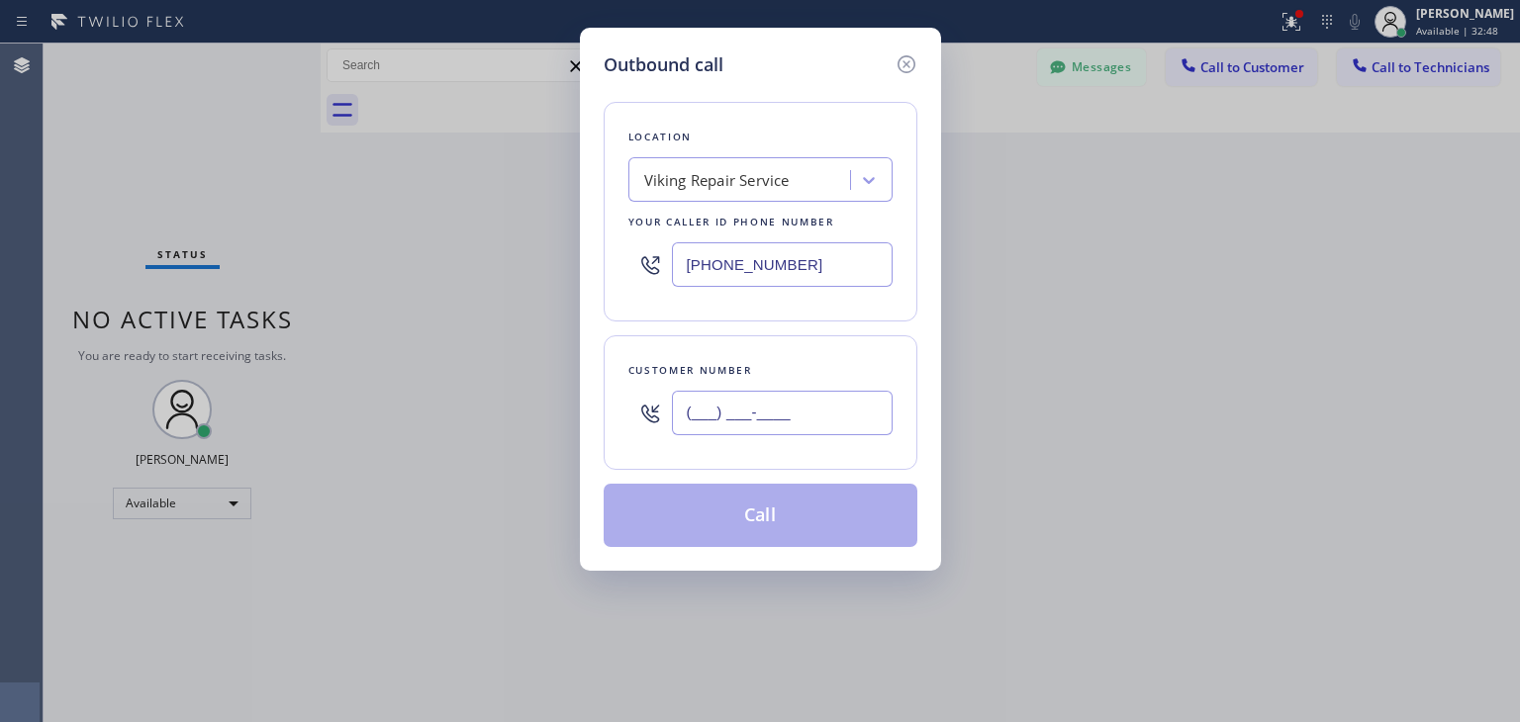
paste input "973) 534-9935"
click at [855, 419] on input "[PHONE_NUMBER]" at bounding box center [782, 413] width 221 height 45
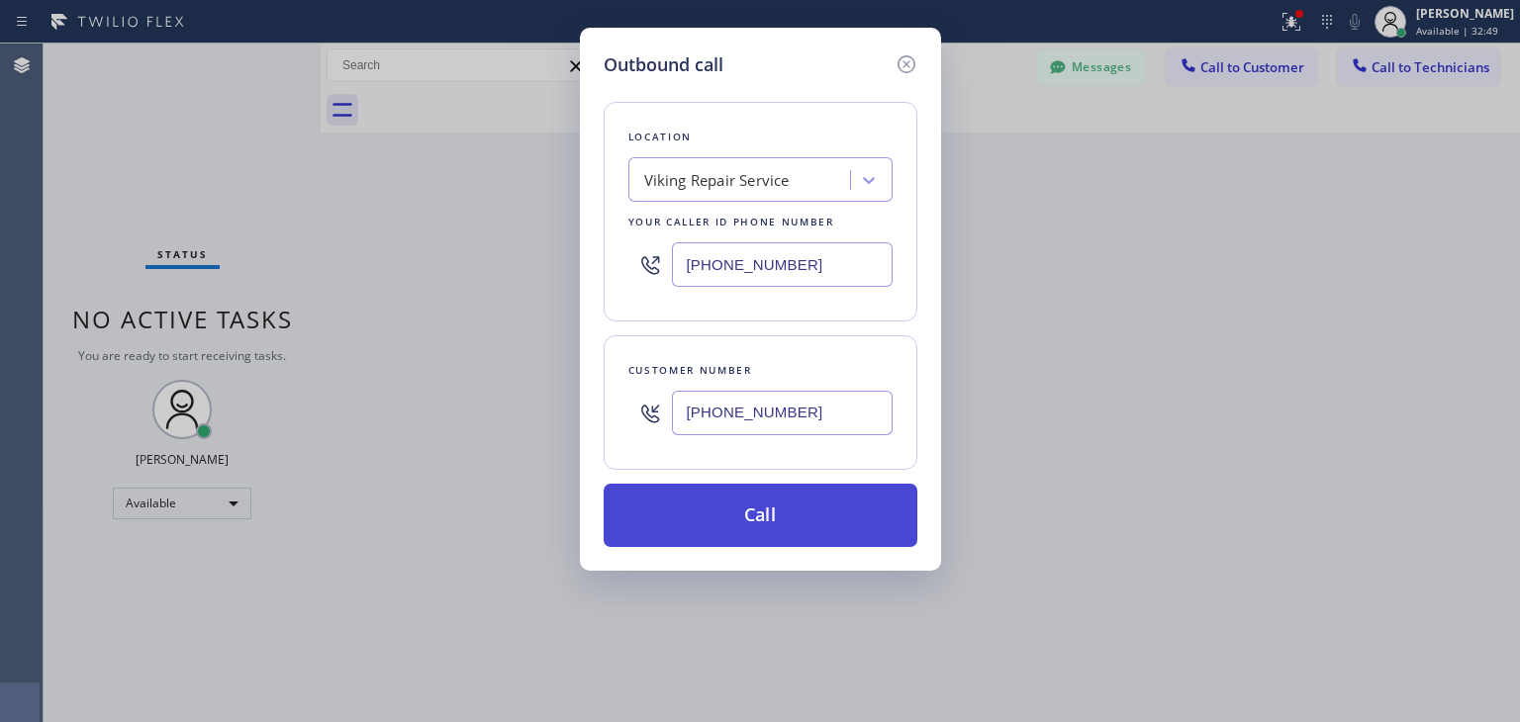
type input "[PHONE_NUMBER]"
click at [840, 486] on button "Call" at bounding box center [761, 515] width 314 height 63
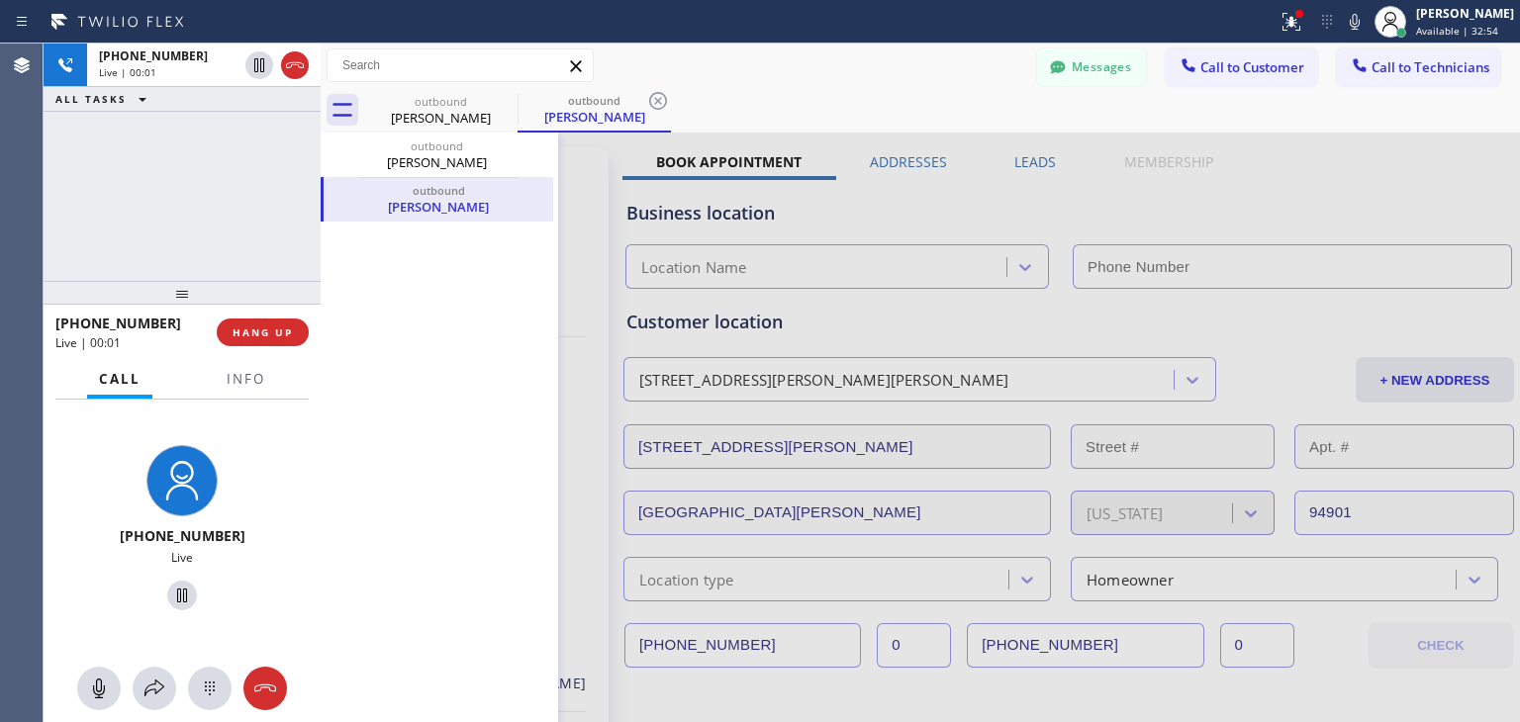
type input "[PHONE_NUMBER]"
click at [258, 342] on button "HANG UP" at bounding box center [263, 333] width 92 height 28
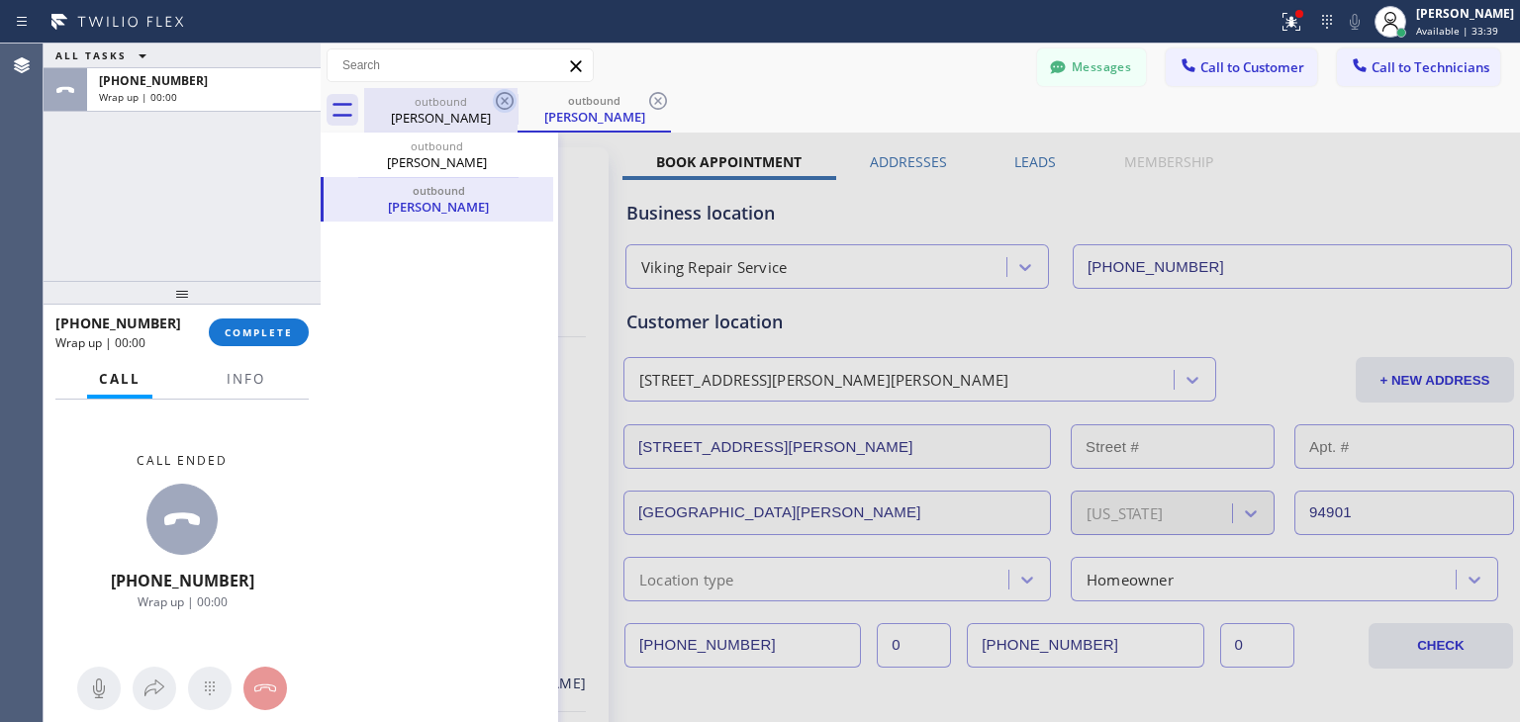
click at [510, 104] on icon at bounding box center [505, 101] width 24 height 24
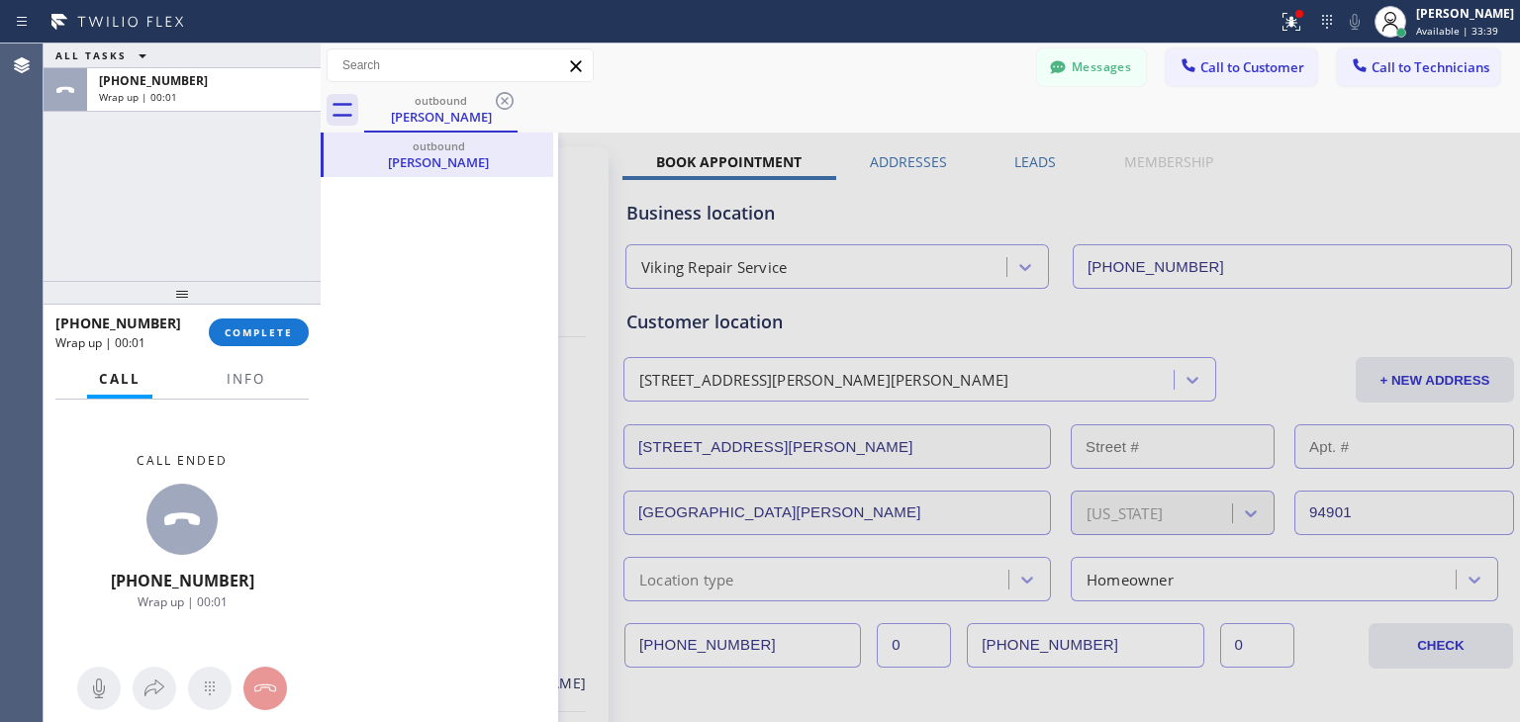
click at [510, 104] on icon at bounding box center [505, 101] width 24 height 24
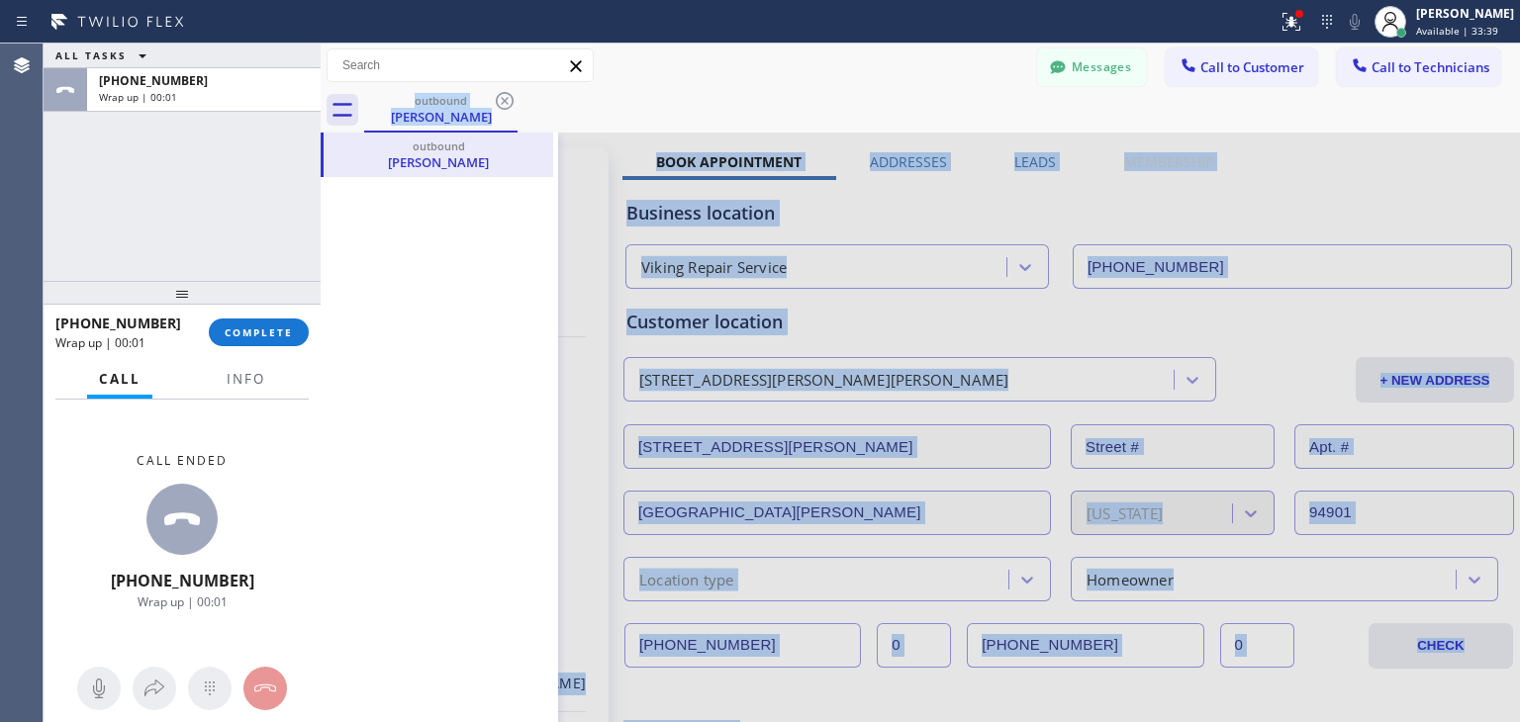
click at [510, 104] on div "outbound [PERSON_NAME]" at bounding box center [942, 110] width 1156 height 45
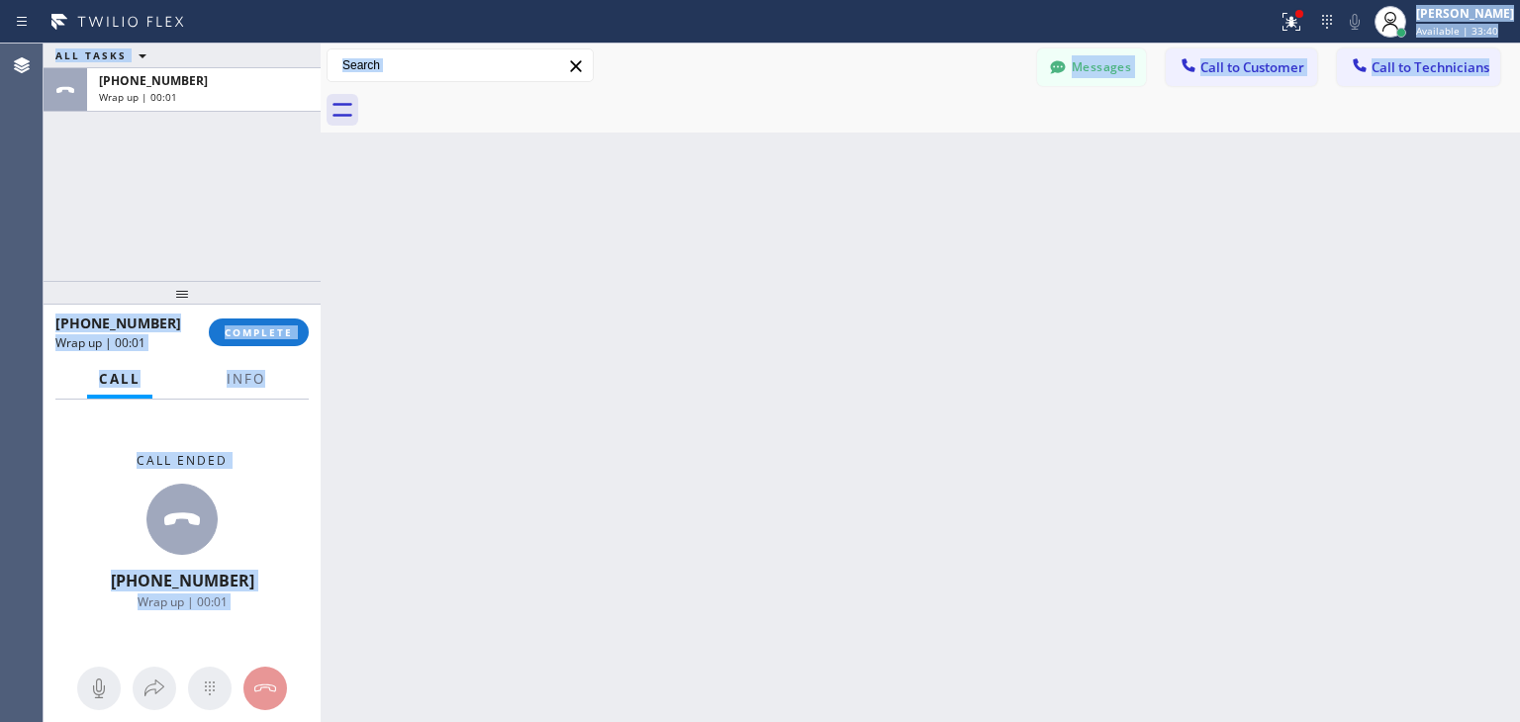
drag, startPoint x: 510, startPoint y: 104, endPoint x: 1281, endPoint y: -86, distance: 794.8
click at [1281, 0] on html "Status report Issues detected These issues could affect your workflow. Please c…" at bounding box center [760, 361] width 1520 height 722
click at [1069, 82] on button "Messages" at bounding box center [1091, 67] width 109 height 38
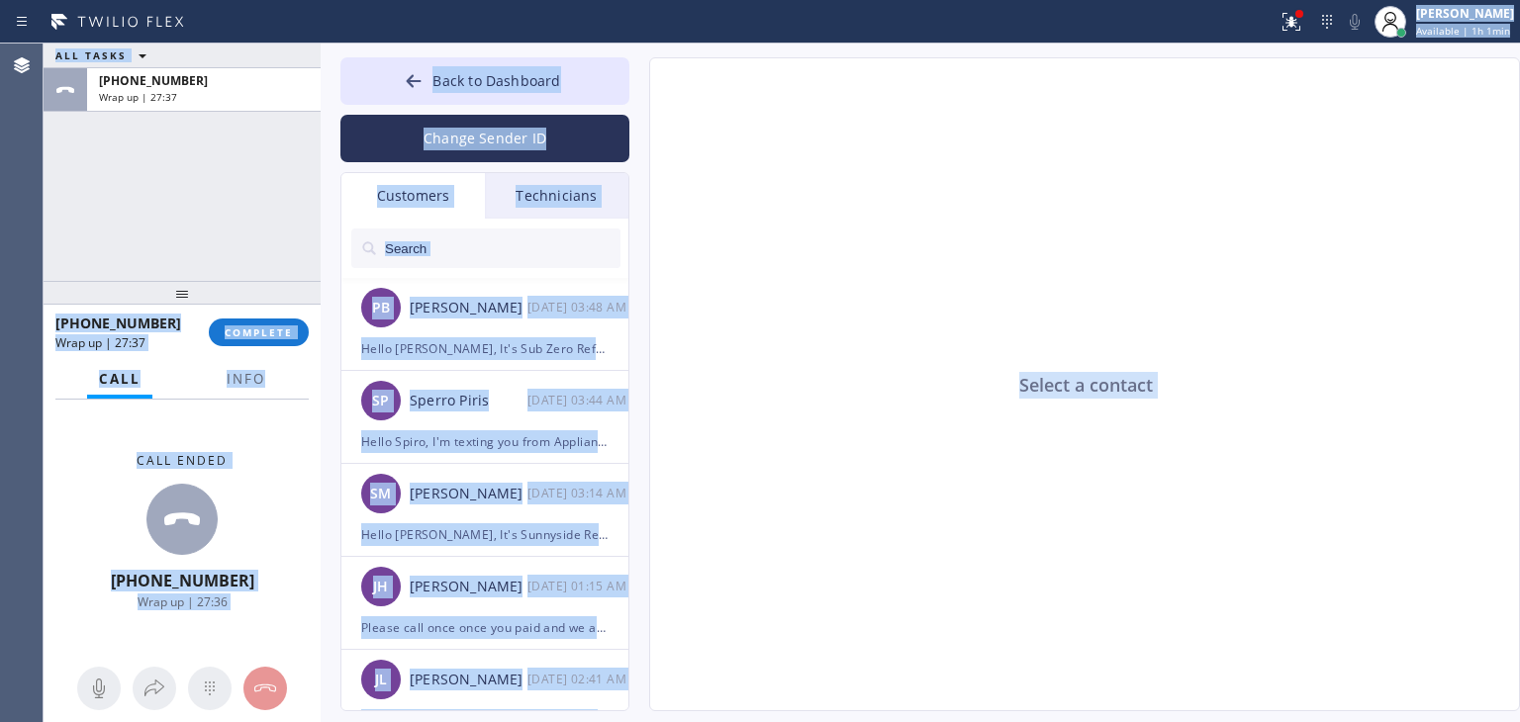
click at [537, 257] on input "text" at bounding box center [501, 249] width 237 height 40
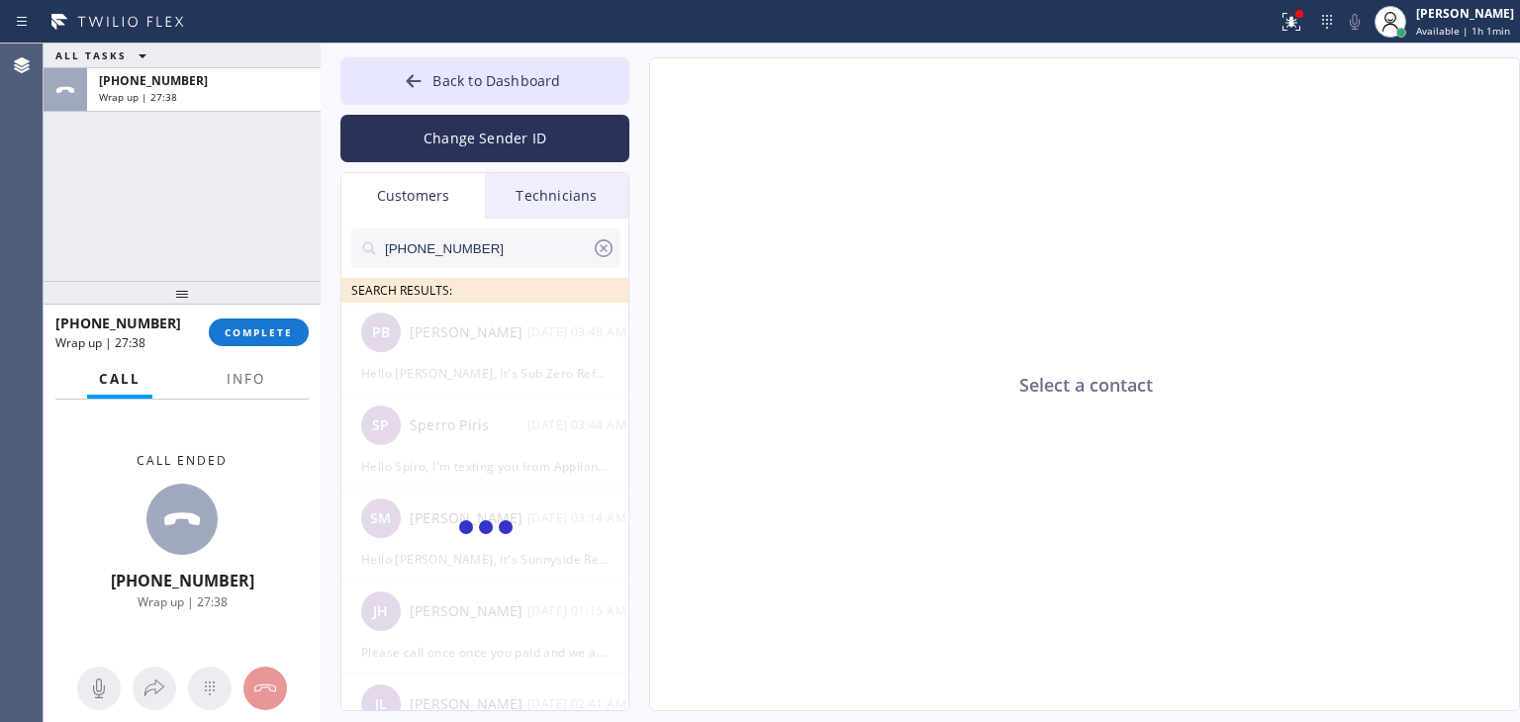
click at [537, 257] on input "[PHONE_NUMBER]" at bounding box center [487, 249] width 209 height 40
type input "[PHONE_NUMBER]"
click at [545, 359] on div at bounding box center [485, 372] width 289 height 138
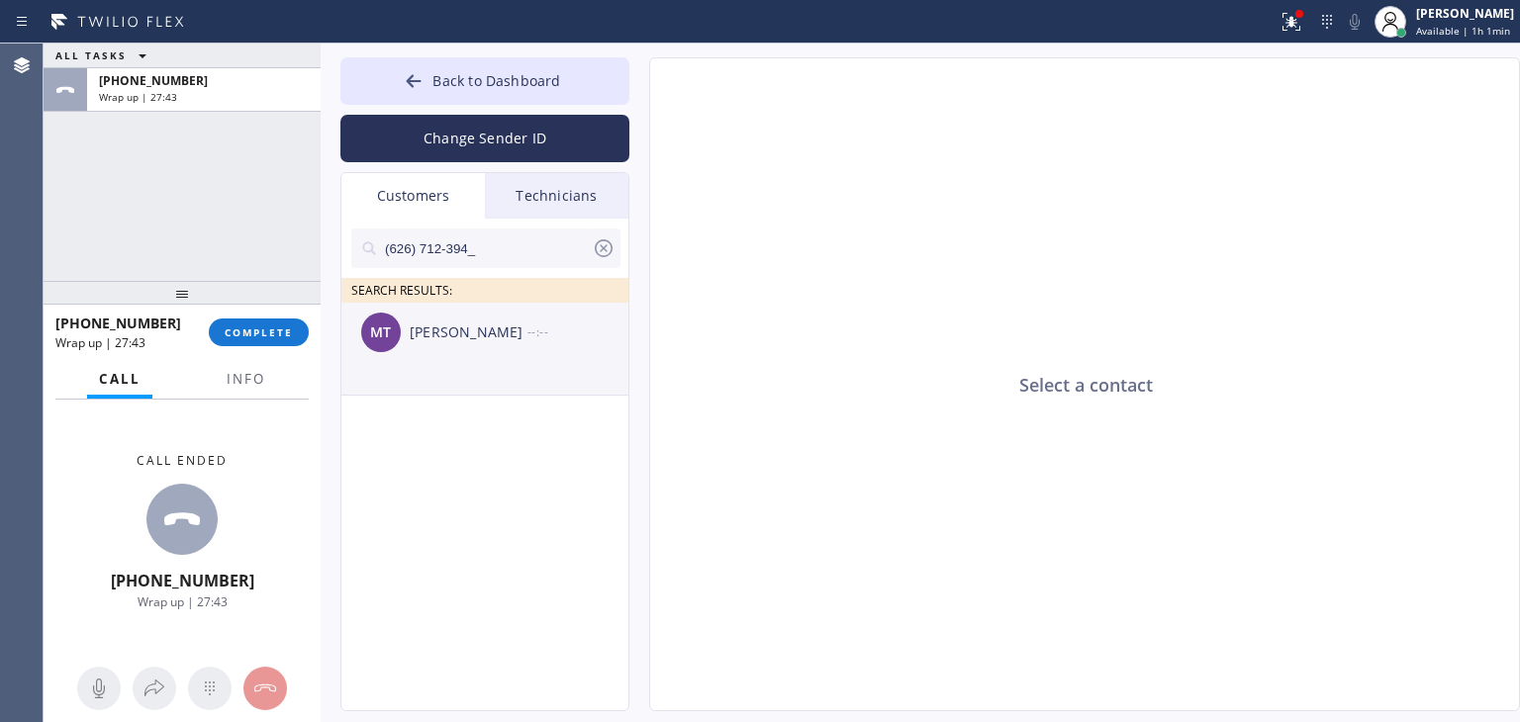
click at [545, 359] on div "MT [PERSON_NAME] --:--" at bounding box center [485, 332] width 289 height 59
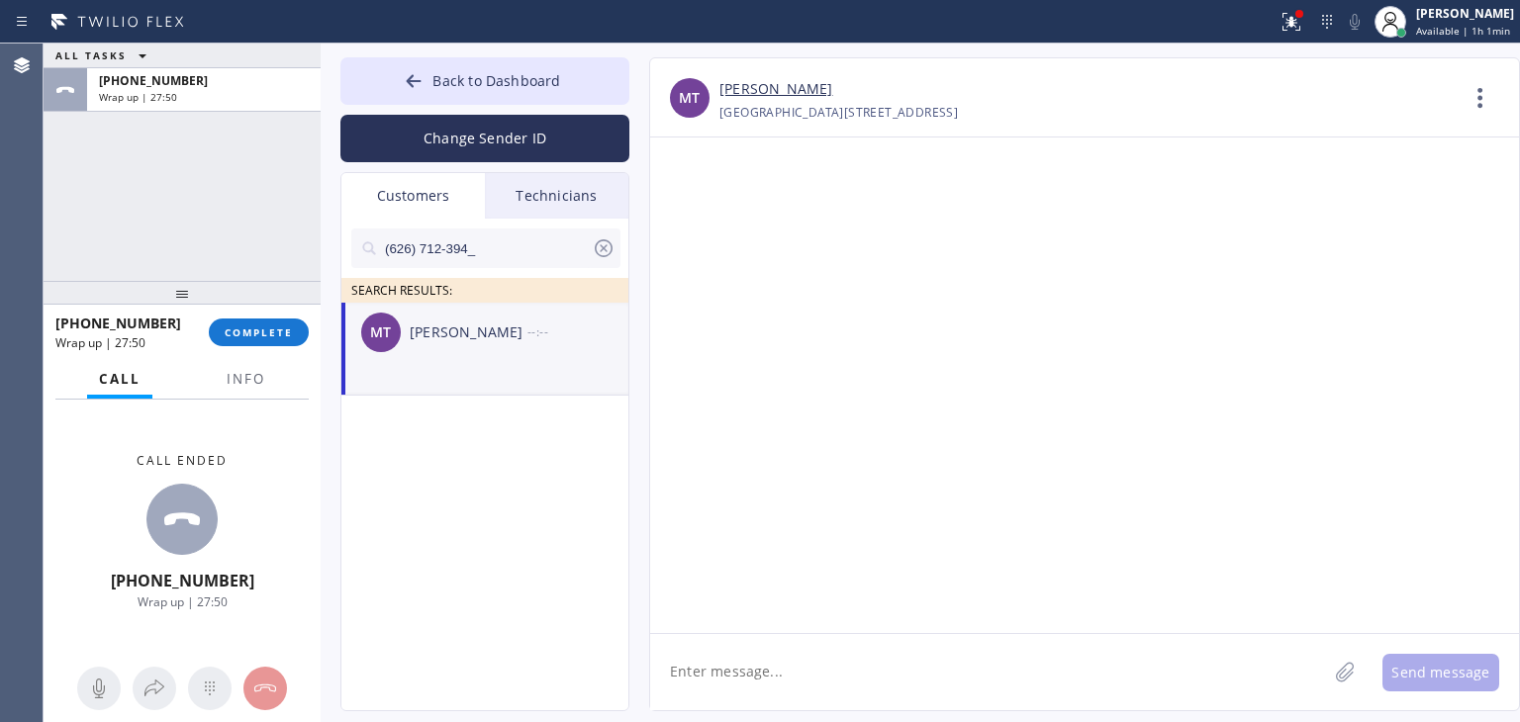
click at [846, 653] on textarea at bounding box center [988, 672] width 677 height 76
paste textarea "Good day! This is the appliance repair company you recently contacted. Unfortun…"
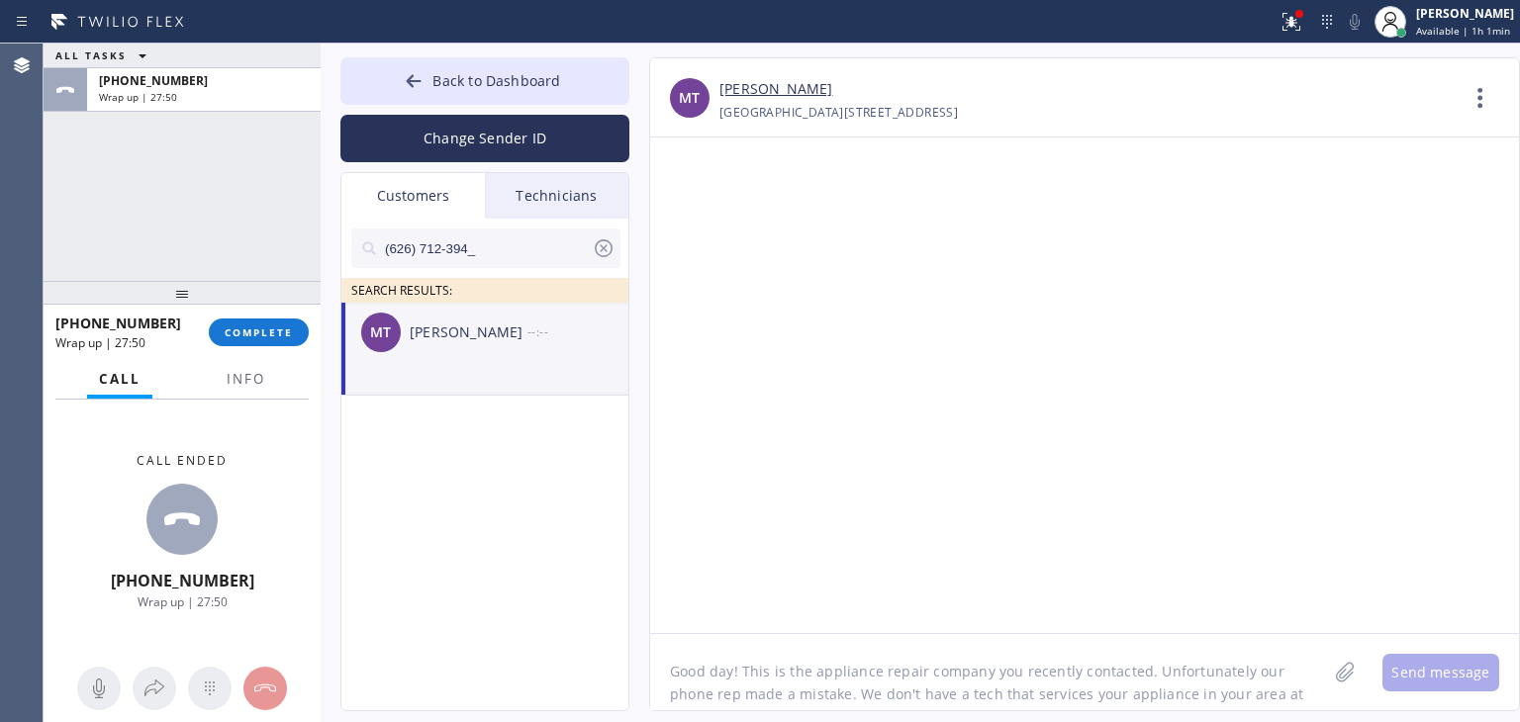
scroll to position [16, 0]
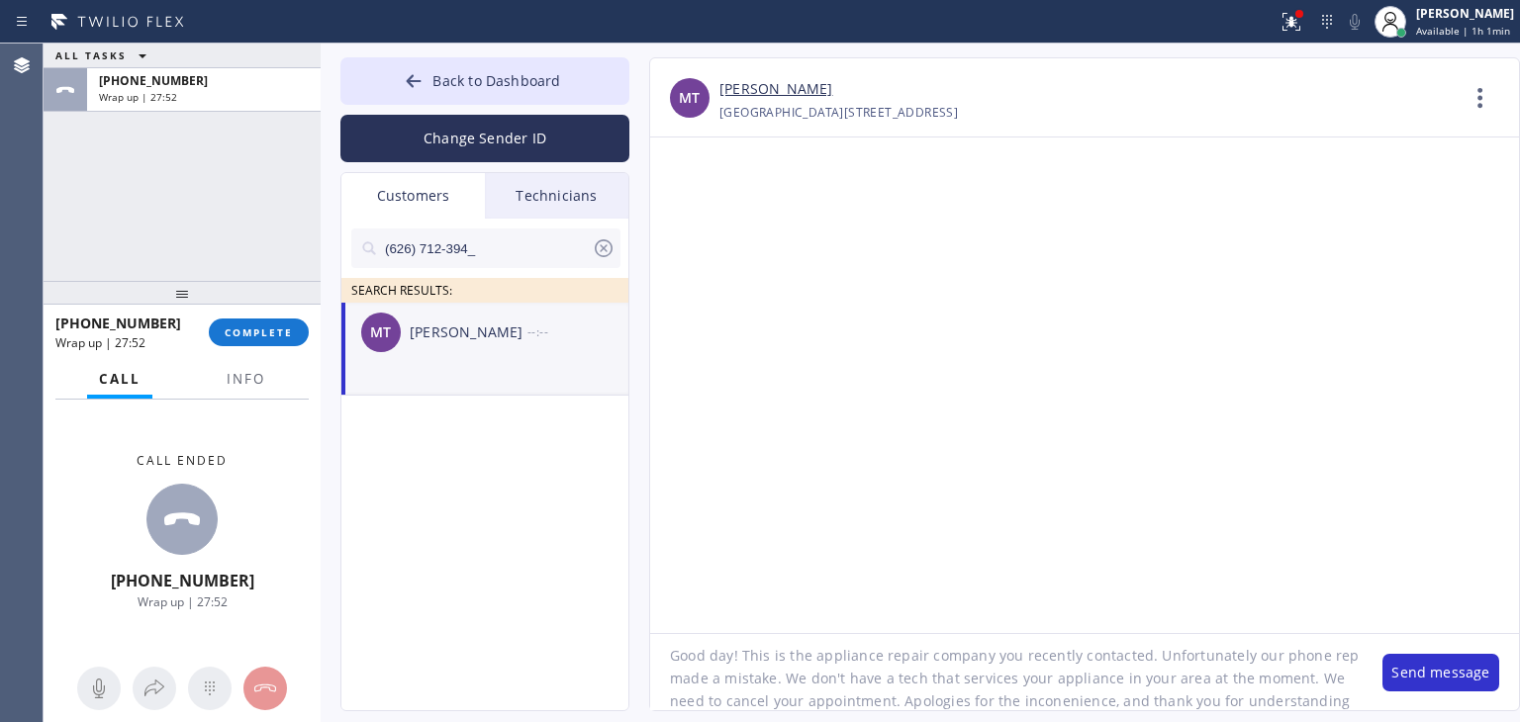
type textarea "Good day! This is the appliance repair company you recently contacted. Unfortun…"
click at [1446, 688] on button "Send message" at bounding box center [1440, 673] width 117 height 38
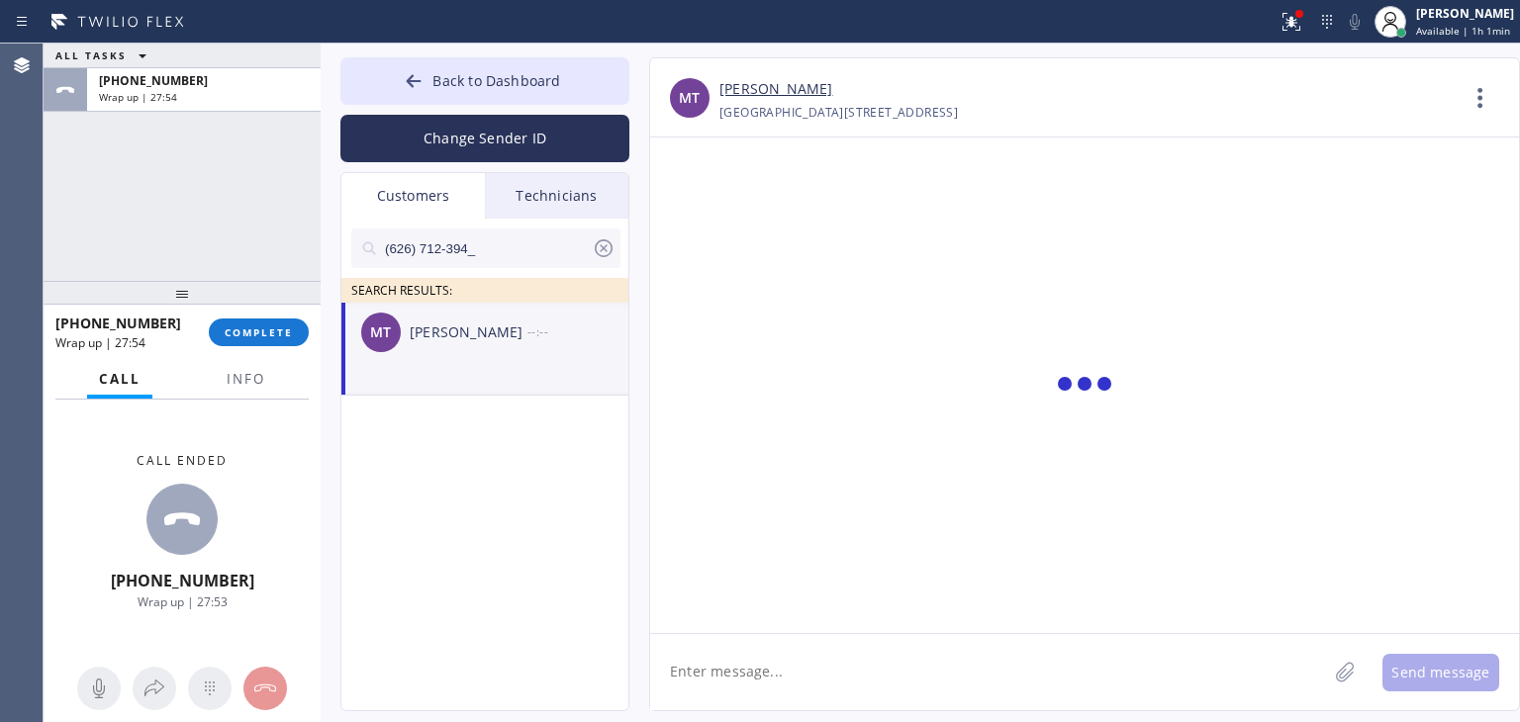
scroll to position [0, 0]
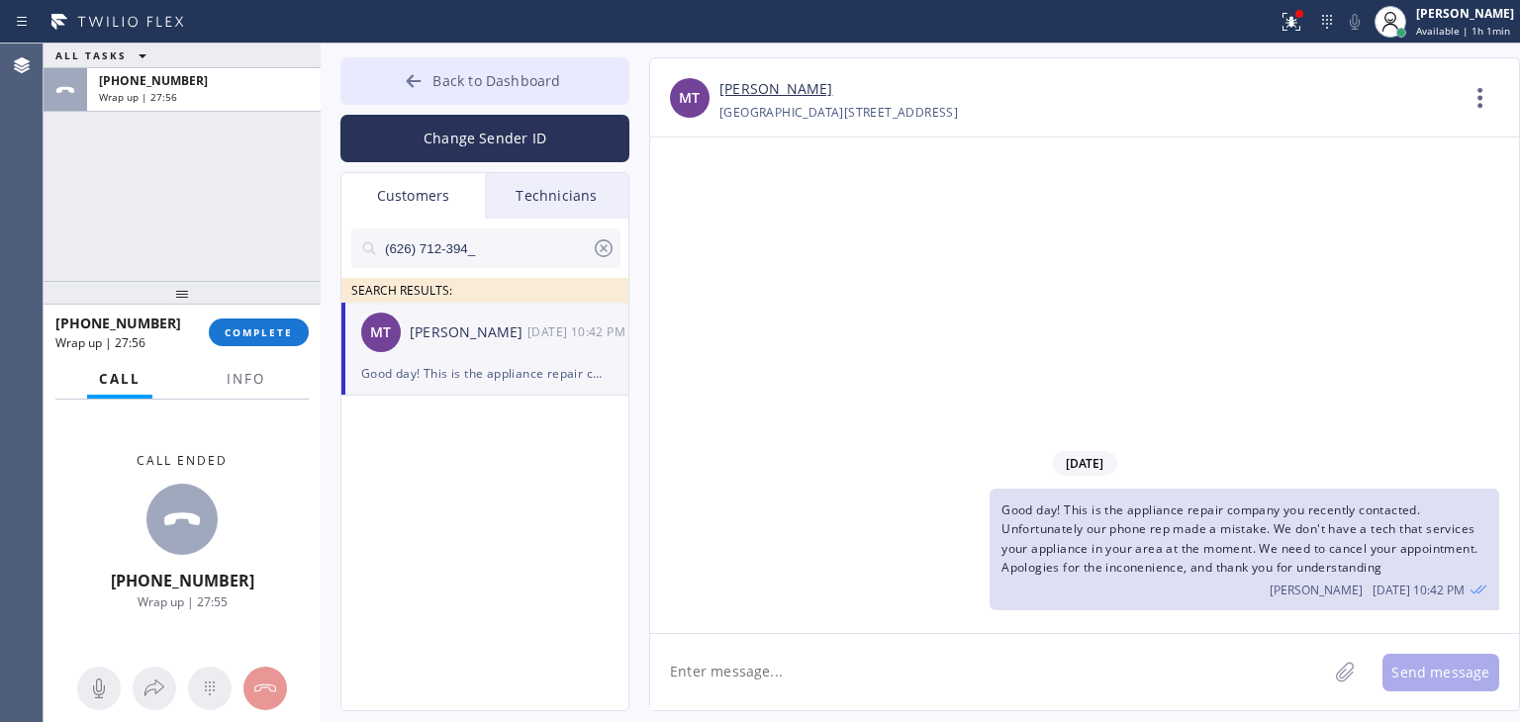
click at [520, 71] on span "Back to Dashboard" at bounding box center [496, 80] width 128 height 19
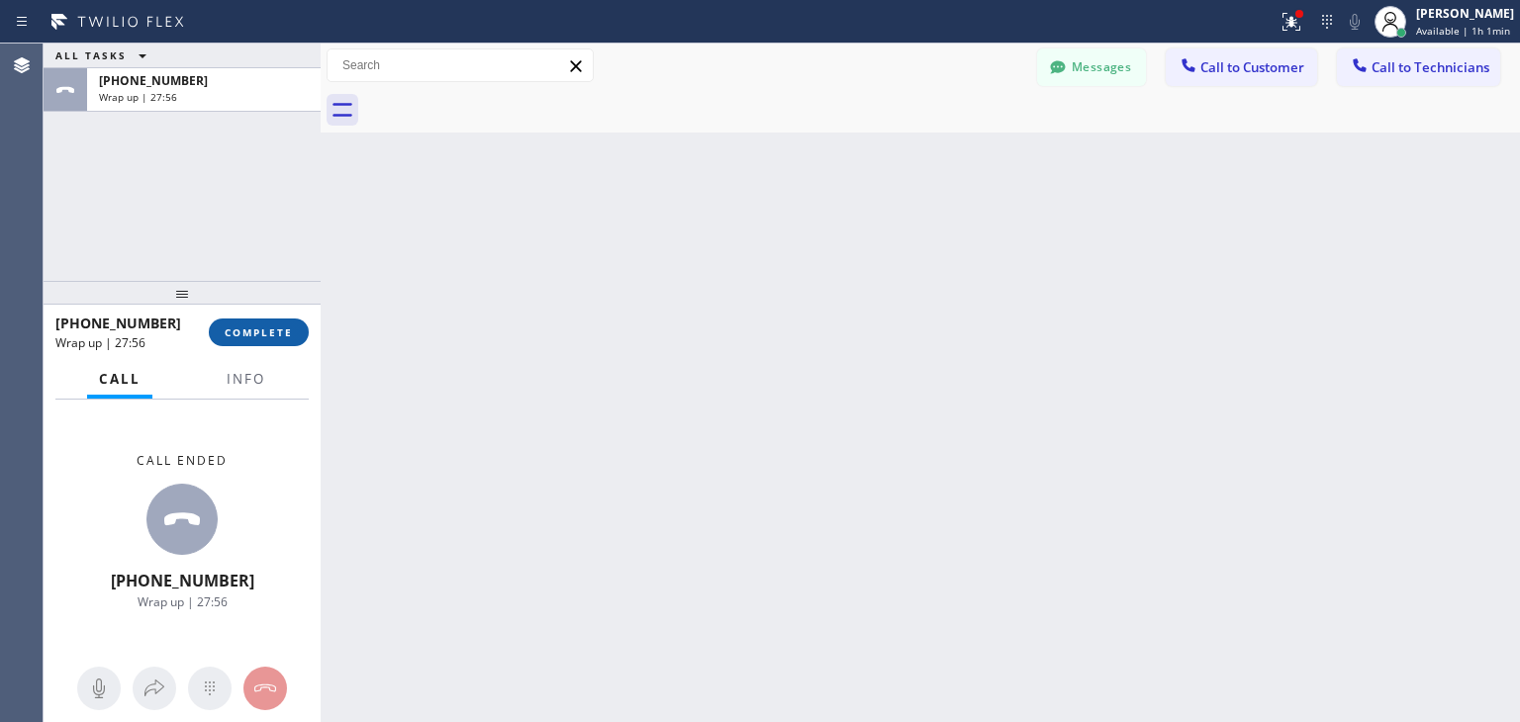
click at [303, 326] on button "COMPLETE" at bounding box center [259, 333] width 100 height 28
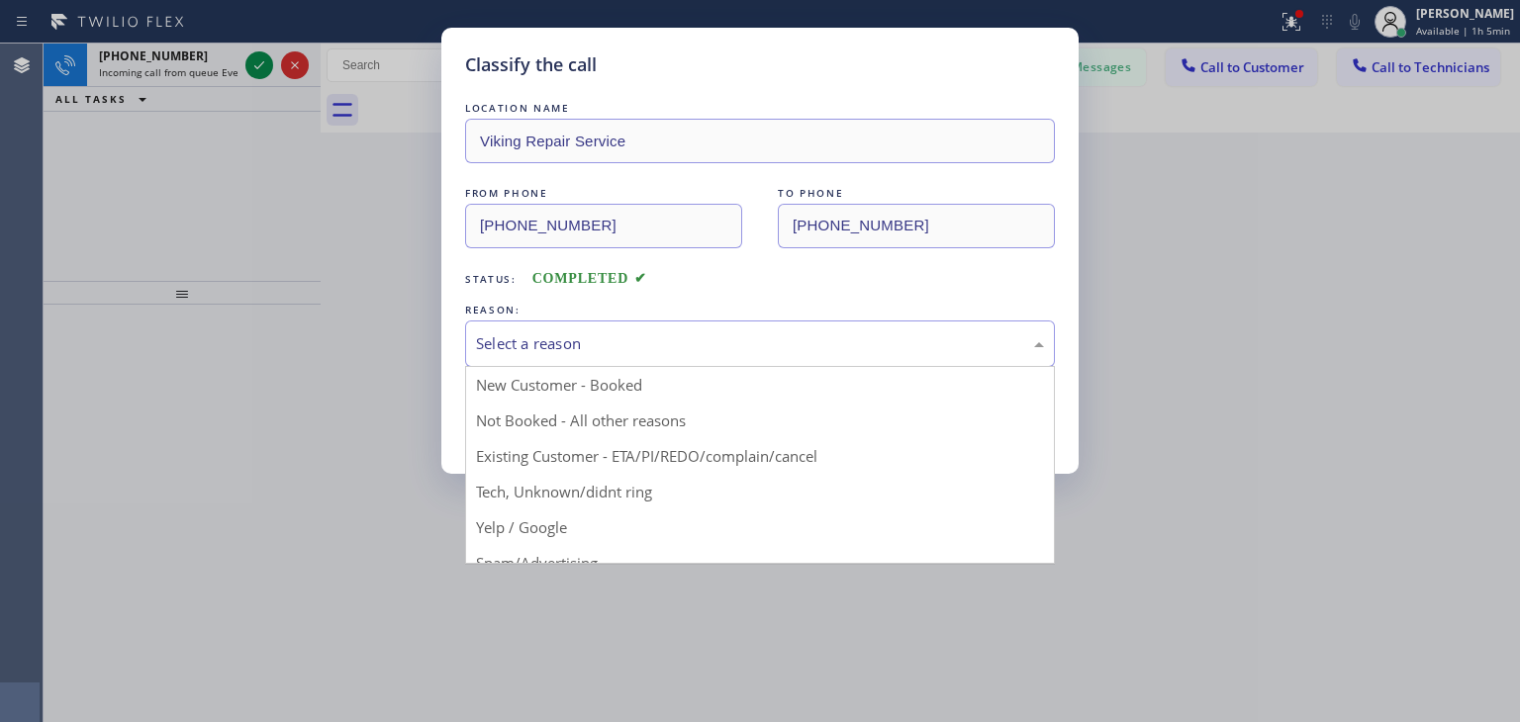
click at [807, 349] on div "Select a reason" at bounding box center [760, 343] width 568 height 23
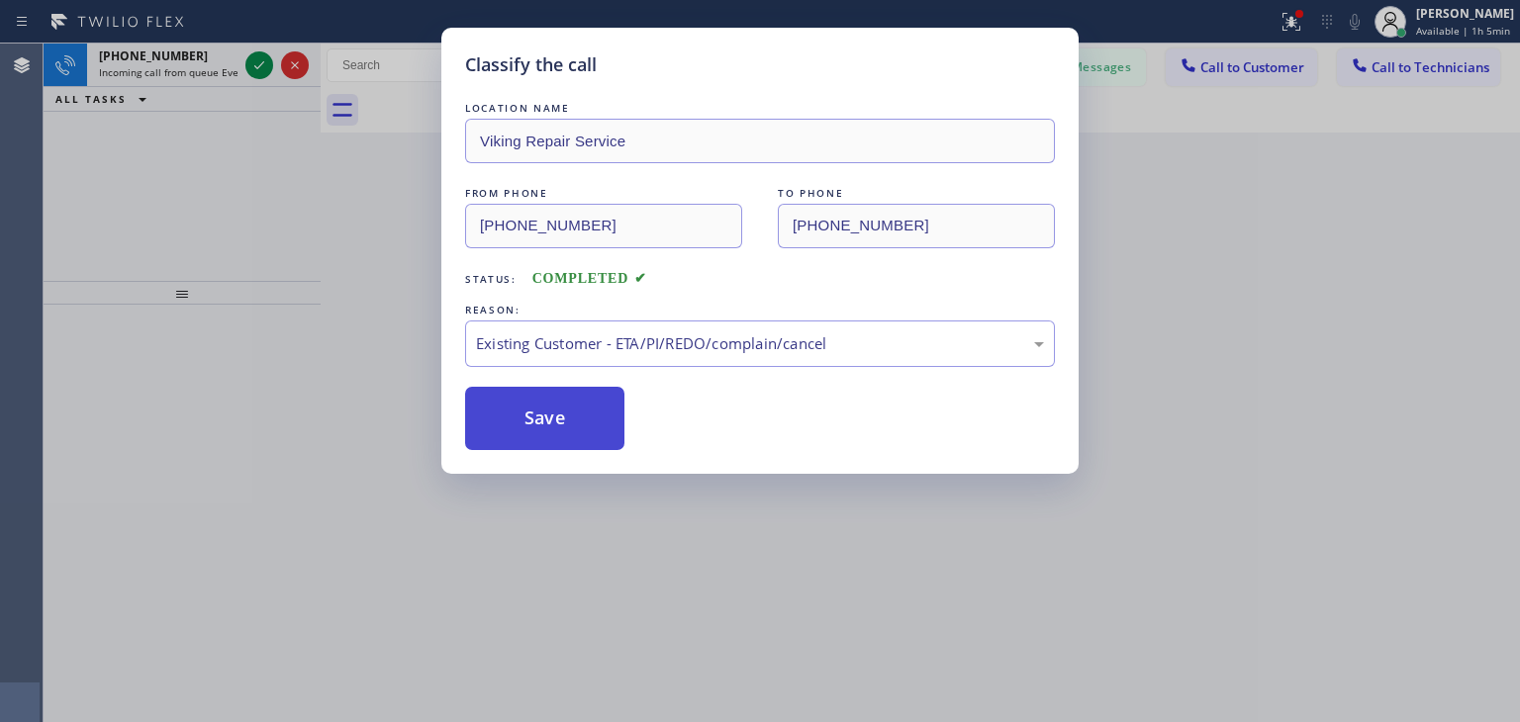
drag, startPoint x: 526, startPoint y: 450, endPoint x: 560, endPoint y: 414, distance: 49.7
click at [560, 414] on div "Classify the call LOCATION NAME Viking Repair Service FROM PHONE [PHONE_NUMBER]…" at bounding box center [759, 251] width 637 height 446
click at [560, 414] on button "Save" at bounding box center [544, 418] width 159 height 63
